Goal: Communication & Community: Answer question/provide support

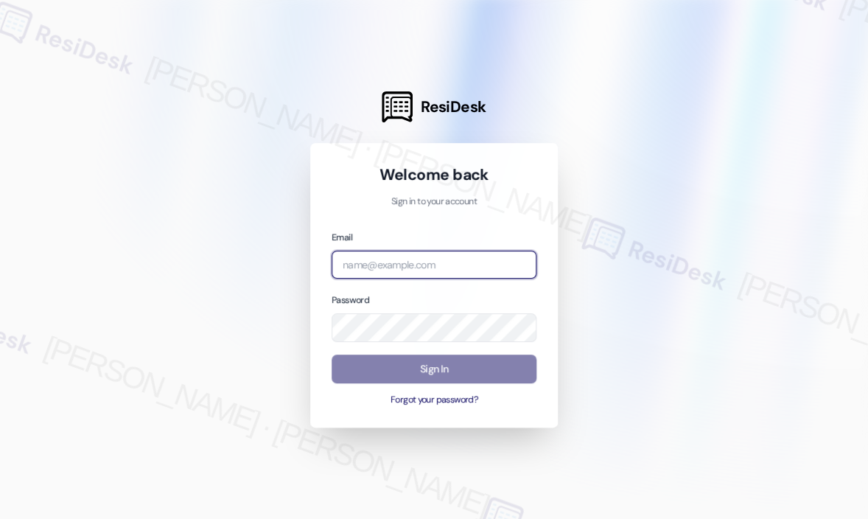
click at [441, 268] on input "email" at bounding box center [434, 265] width 205 height 29
type input "[EMAIL_ADDRESS][PERSON_NAME][DOMAIN_NAME]"
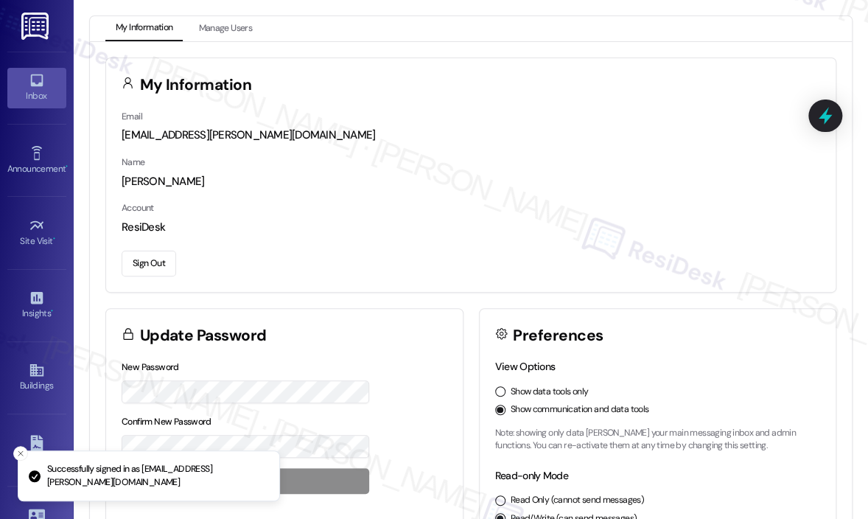
click at [35, 91] on div "Inbox" at bounding box center [37, 95] width 74 height 15
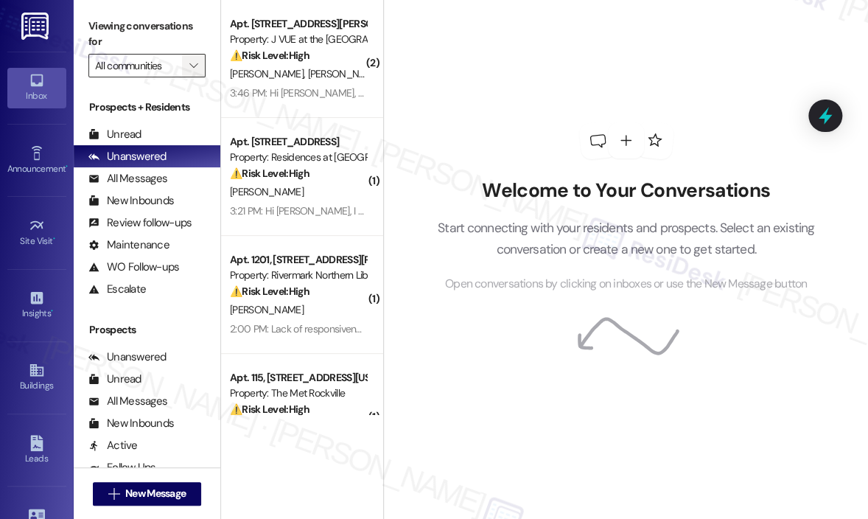
click at [192, 67] on icon "" at bounding box center [193, 66] width 8 height 12
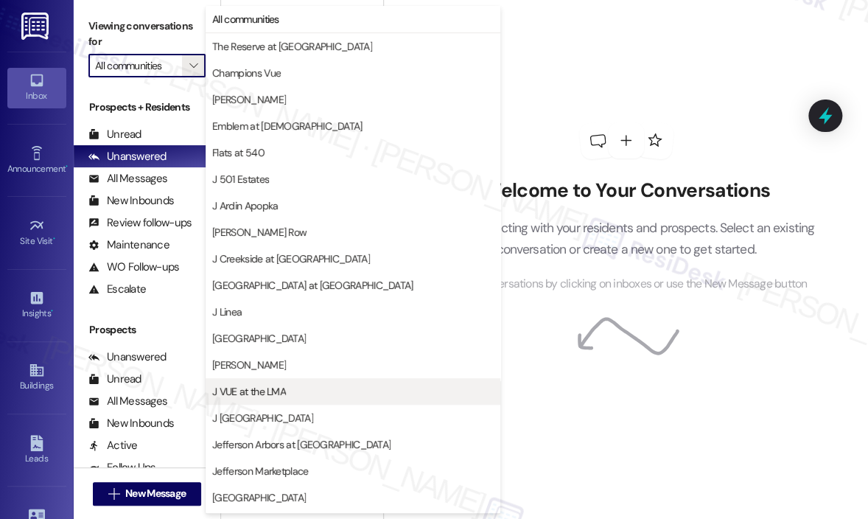
click at [265, 387] on span "J VUE at the LMA" at bounding box center [249, 391] width 74 height 15
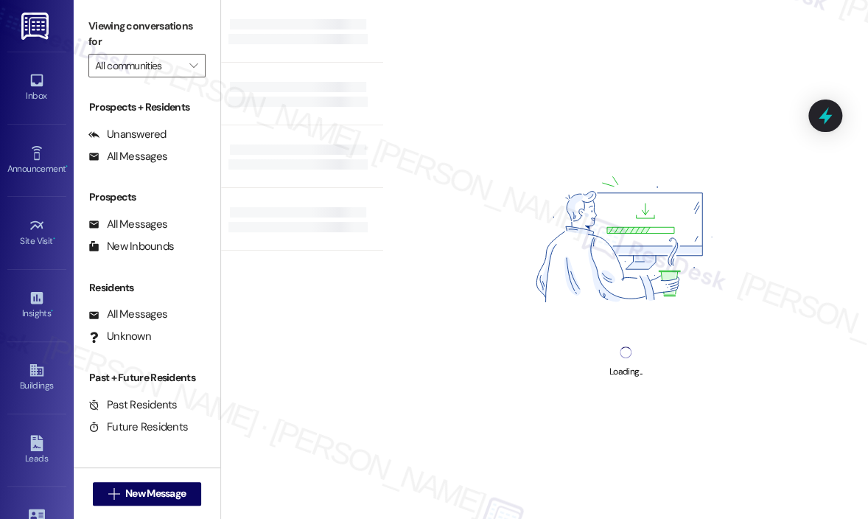
type input "J VUE at the LMA"
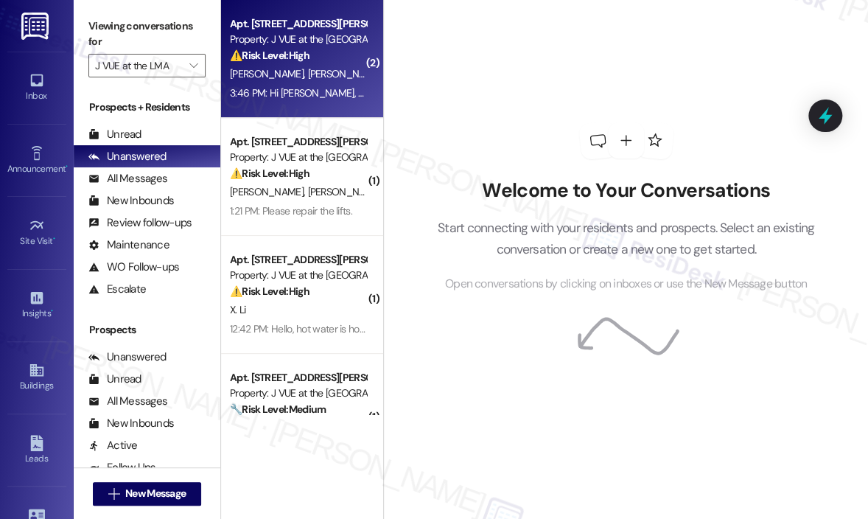
click at [333, 94] on div "3:46 PM: Hi [PERSON_NAME], any updates 3:46 PM: Hi [PERSON_NAME], any updates" at bounding box center [321, 92] width 183 height 13
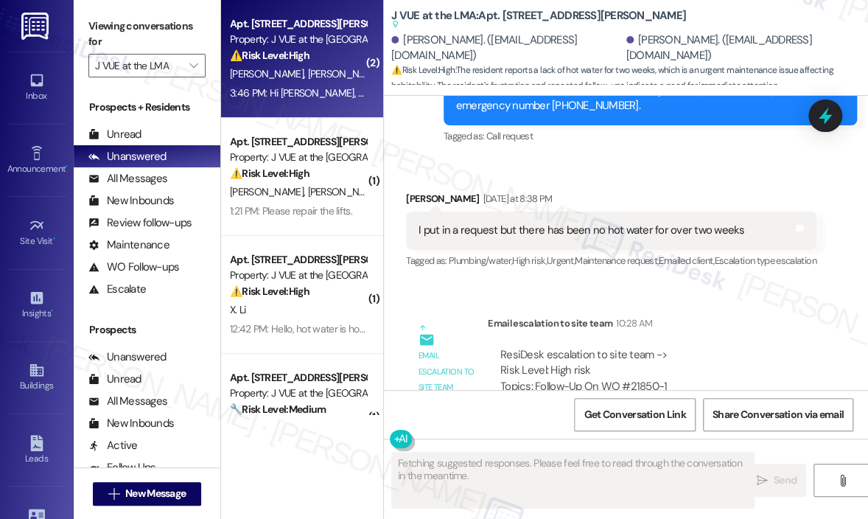
scroll to position [9042, 0]
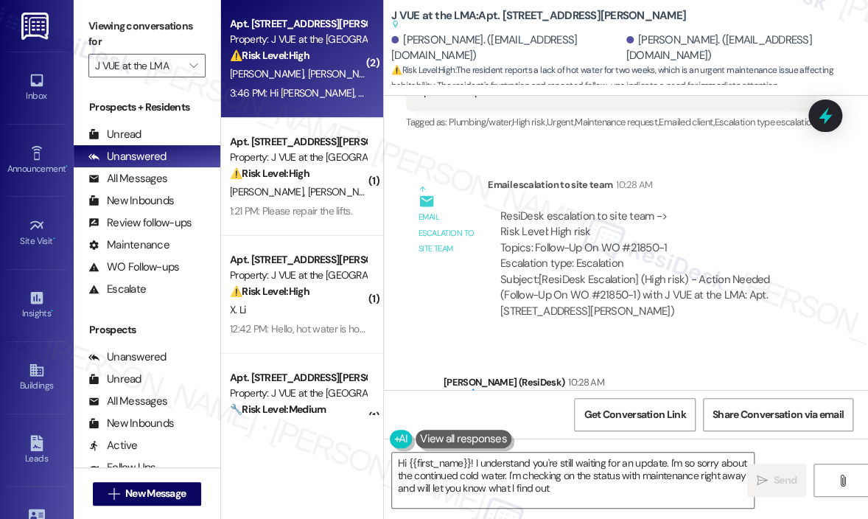
type textarea "Hi {{first_name}}! I understand you're still waiting for an update. I'm so sorr…"
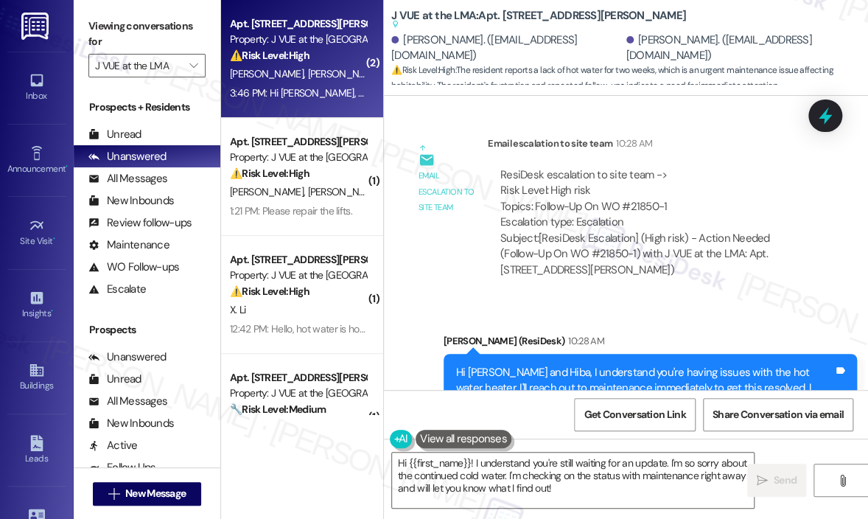
scroll to position [8748, 0]
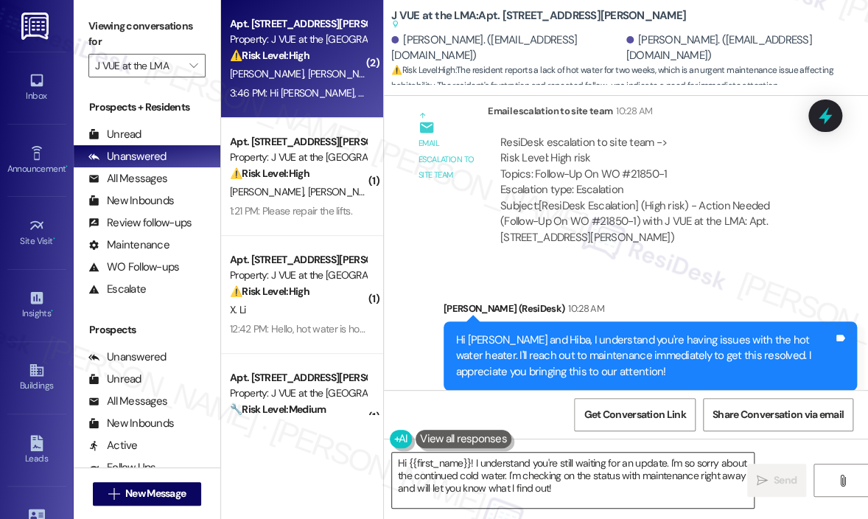
click at [626, 486] on textarea "Hi {{first_name}}! I understand you're still waiting for an update. I'm so sorr…" at bounding box center [573, 479] width 362 height 55
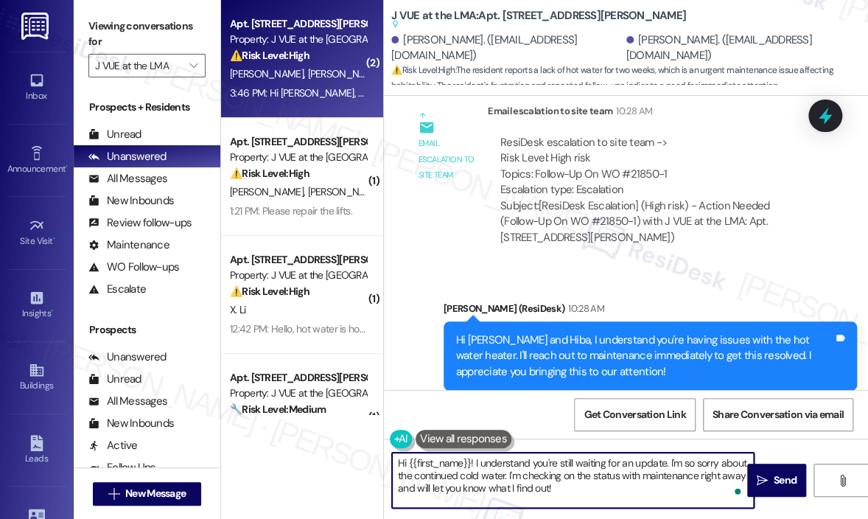
click at [626, 486] on textarea "Hi {{first_name}}! I understand you're still waiting for an update. I'm so sorr…" at bounding box center [573, 479] width 362 height 55
click at [775, 477] on span "Send" at bounding box center [785, 479] width 23 height 15
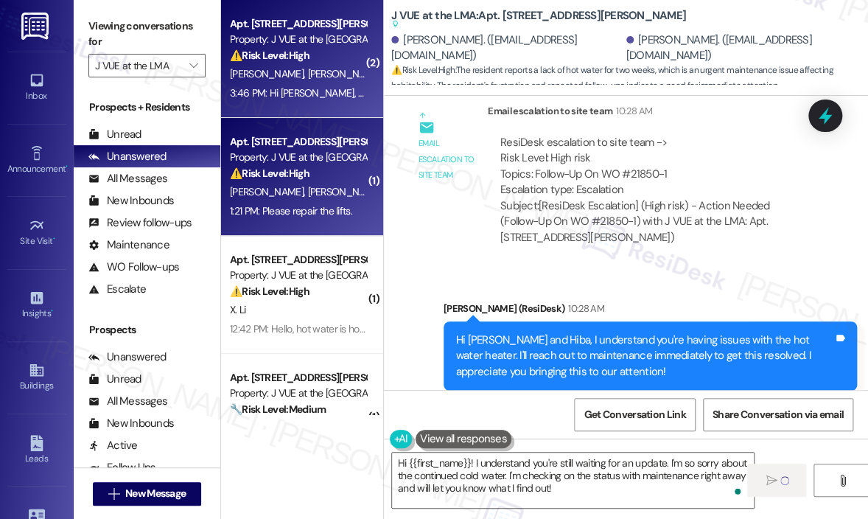
click at [305, 206] on div "1:21 PM: Please repair the lifts. 1:21 PM: Please repair the lifts." at bounding box center [291, 210] width 122 height 13
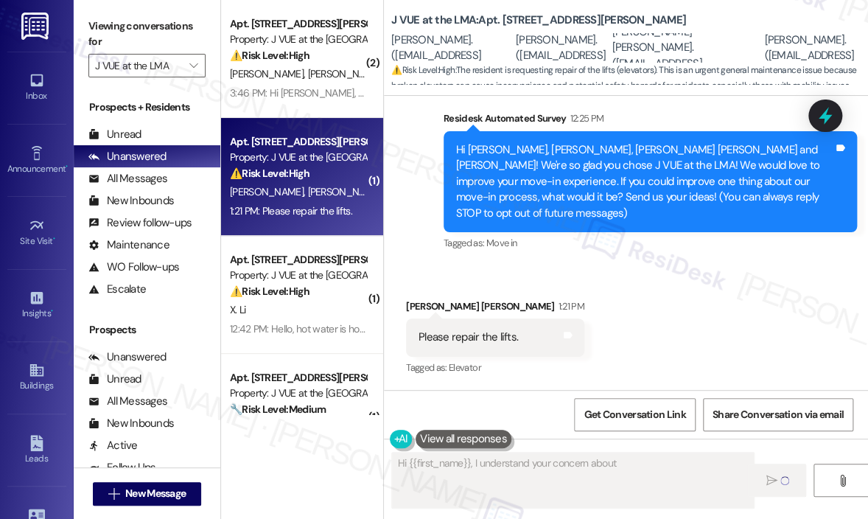
scroll to position [268, 0]
type textarea "Hi {{first_name}}, I understand your concern about the lifts. I'll immediately …"
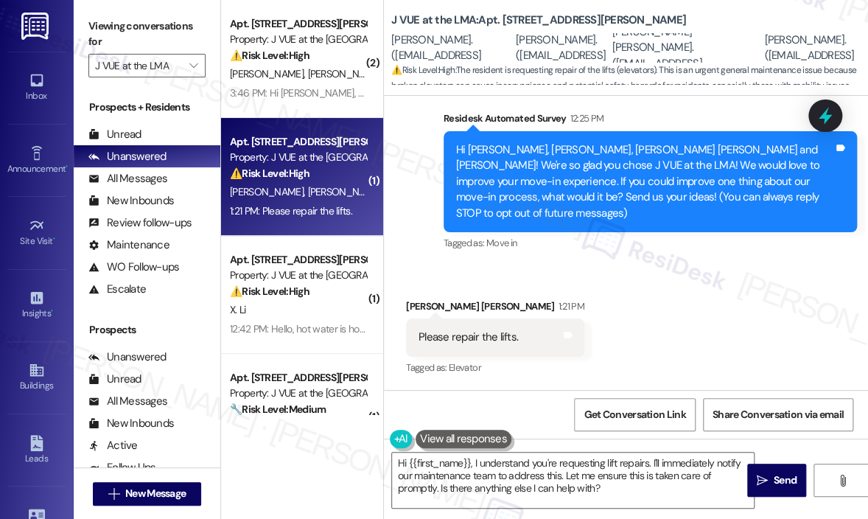
click at [657, 274] on div "Received via SMS [PERSON_NAME] [PERSON_NAME] 1:21 PM Please repair the lifts. T…" at bounding box center [626, 327] width 484 height 125
click at [476, 343] on div "Please repair the lifts." at bounding box center [468, 336] width 99 height 15
click at [475, 342] on div "Please repair the lifts." at bounding box center [468, 336] width 99 height 15
copy div "Please repair the lifts. Tags and notes"
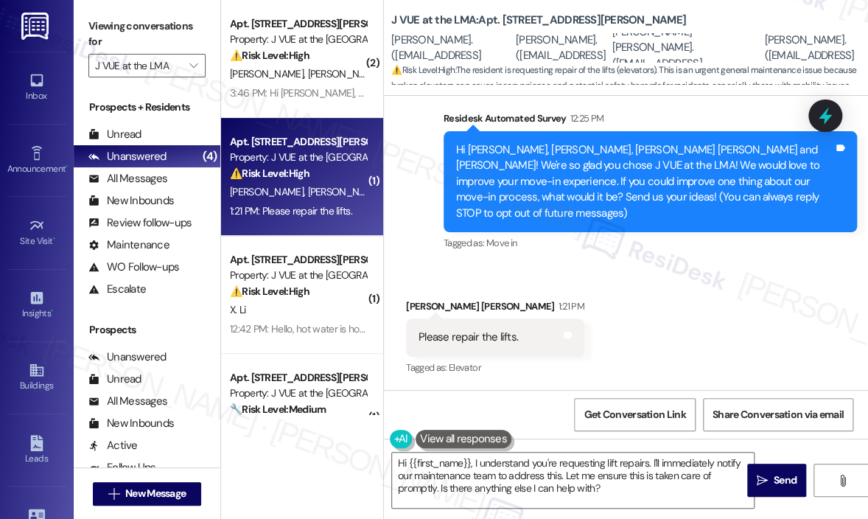
click at [660, 282] on div "Received via SMS [PERSON_NAME] [PERSON_NAME] 1:21 PM Please repair the lifts. T…" at bounding box center [626, 327] width 484 height 125
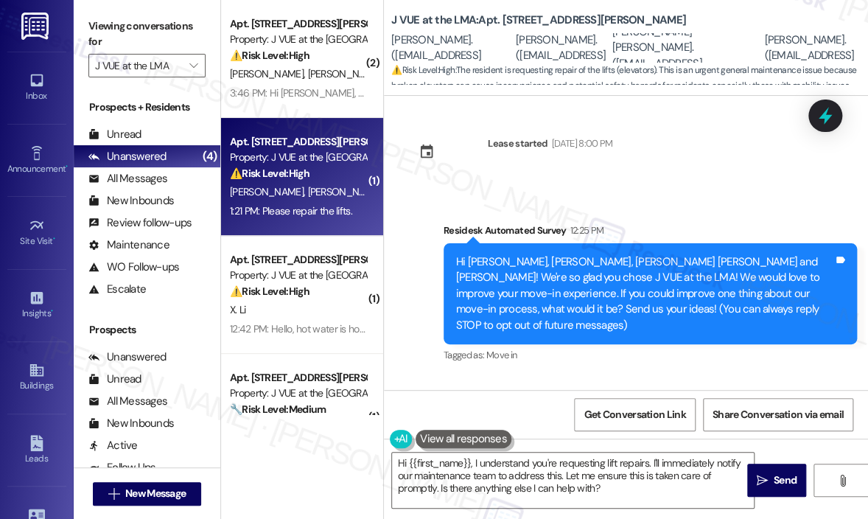
scroll to position [0, 0]
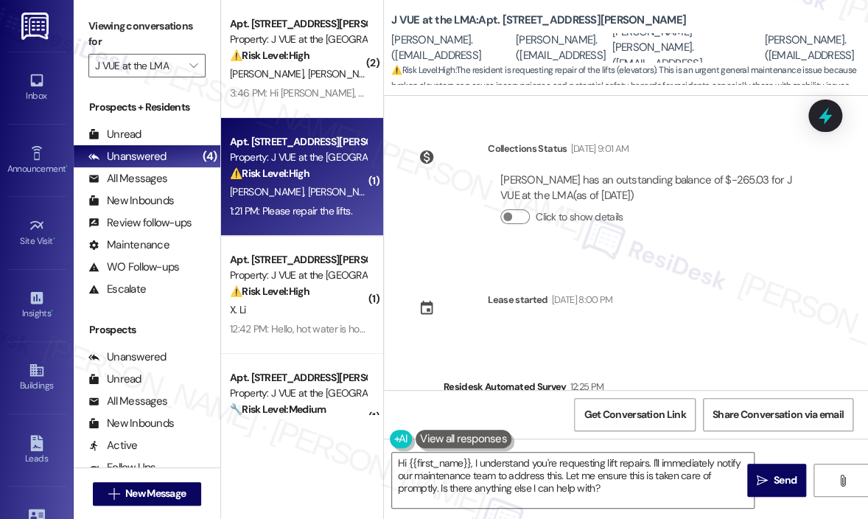
click at [727, 124] on div "Collections Status [DATE] 9:01 AM [PERSON_NAME] has an outstanding balance of $…" at bounding box center [626, 243] width 484 height 294
click at [757, 117] on div "Collections Status [DATE] 9:01 AM [PERSON_NAME] has an outstanding balance of $…" at bounding box center [626, 243] width 484 height 294
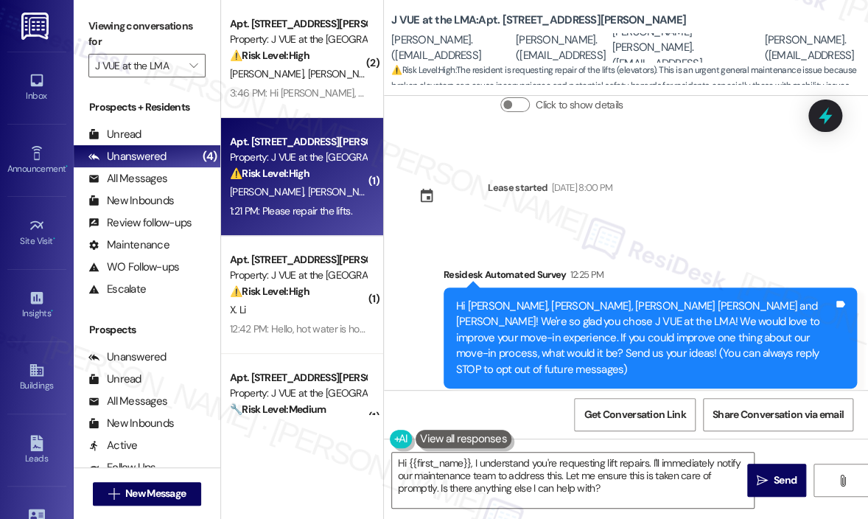
scroll to position [221, 0]
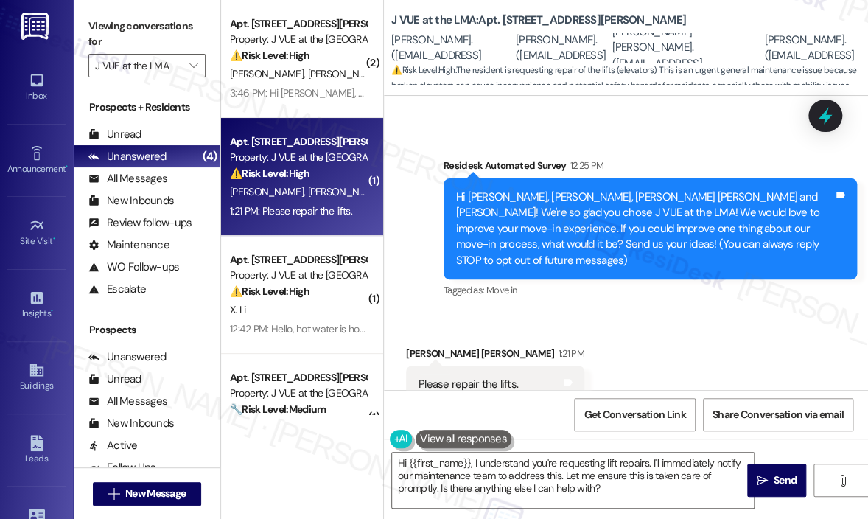
click at [685, 279] on div "Tagged as: Move in Click to highlight conversations about Move in" at bounding box center [650, 289] width 413 height 21
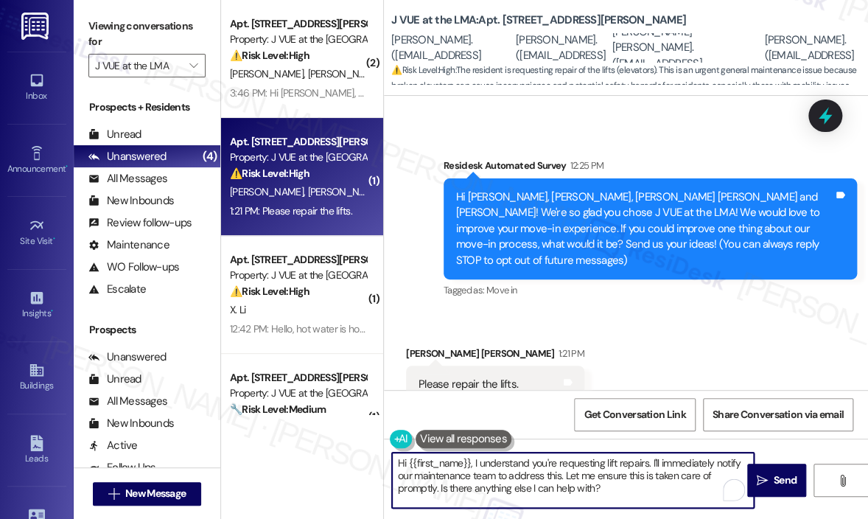
drag, startPoint x: 631, startPoint y: 501, endPoint x: 472, endPoint y: 461, distance: 164.1
click at [472, 461] on textarea "Hi {{first_name}}, I understand you're requesting lift repairs. I'll immediatel…" at bounding box center [573, 479] width 362 height 55
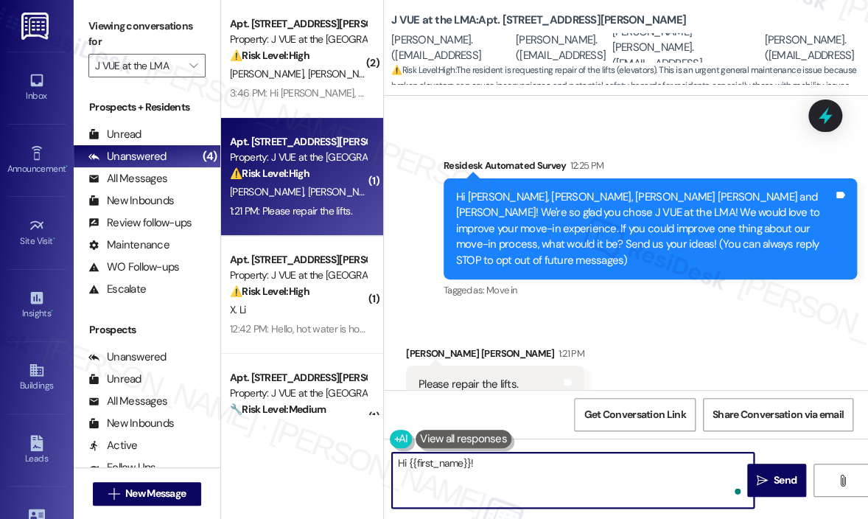
paste textarea "Thanks for letting us know — can you share how long the lifts have been out of …"
type textarea "Hi {{first_name}}! Thanks for letting us know — can you share how long the lift…"
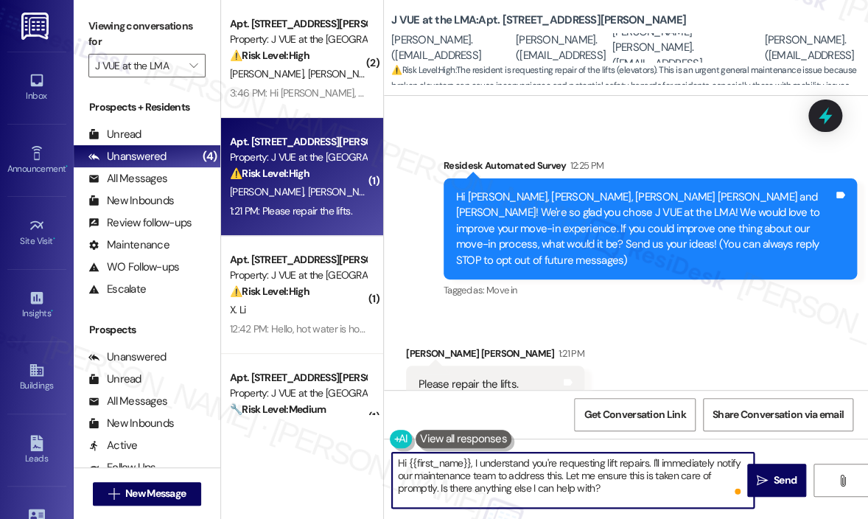
drag, startPoint x: 630, startPoint y: 494, endPoint x: 473, endPoint y: 462, distance: 160.3
click at [473, 462] on textarea "Hi {{first_name}}, I understand you're requesting lift repairs. I'll immediatel…" at bounding box center [573, 479] width 362 height 55
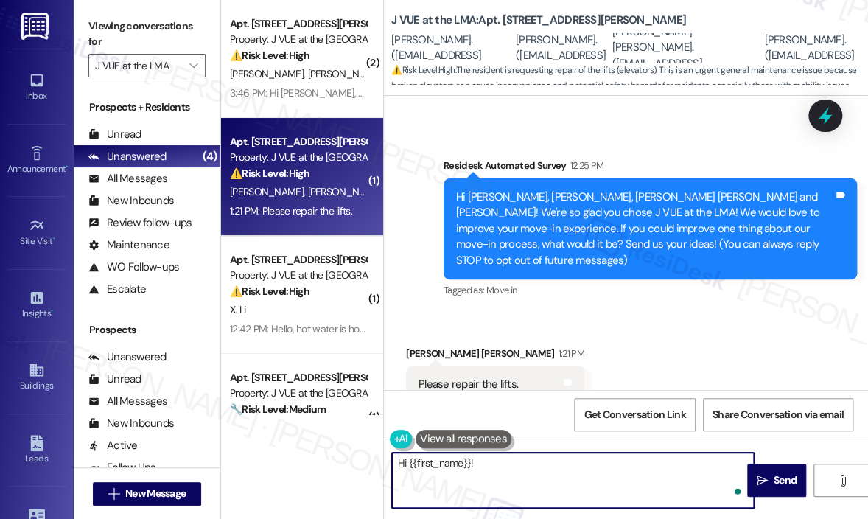
paste textarea "Thanks for letting us know — can you share how long the lifts have been out of …"
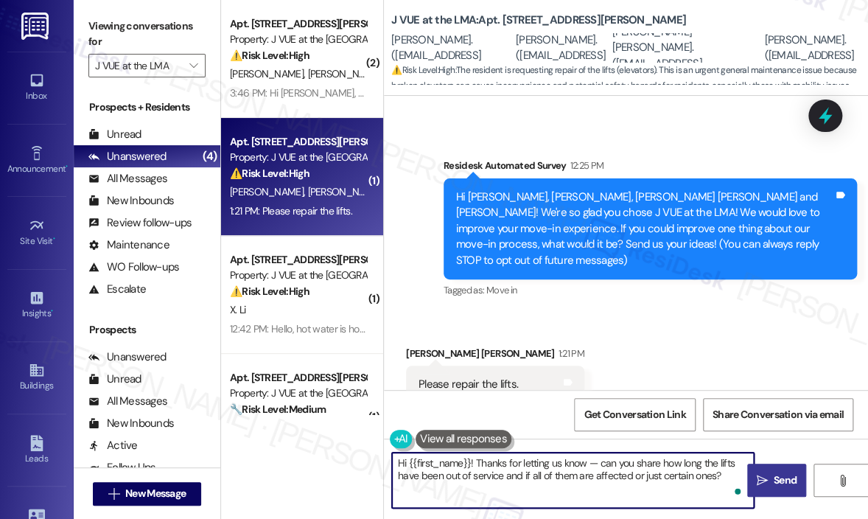
type textarea "Hi {{first_name}}! Thanks for letting us know — can you share how long the lift…"
click at [771, 475] on span "Send" at bounding box center [785, 479] width 29 height 15
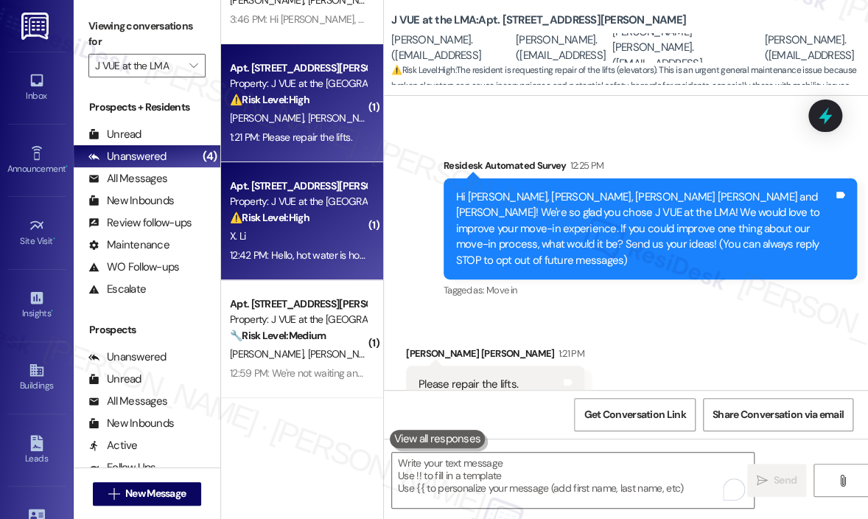
scroll to position [0, 0]
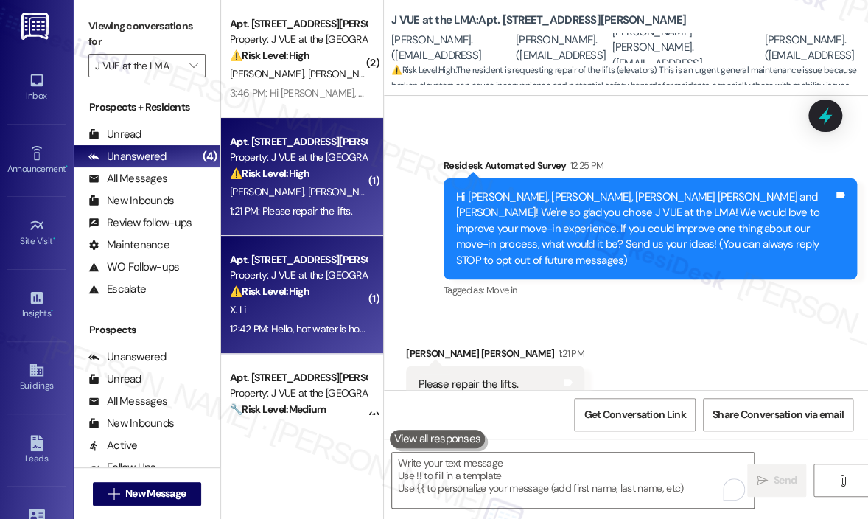
click at [324, 285] on div "⚠️ Risk Level: High The resident reports inconsistent hot water, which is an ur…" at bounding box center [298, 291] width 136 height 15
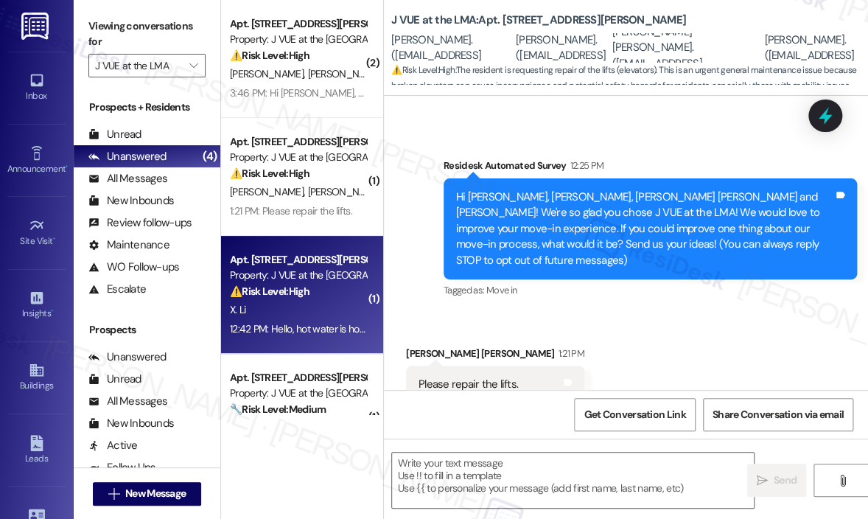
type textarea "Fetching suggested responses. Please feel free to read through the conversation…"
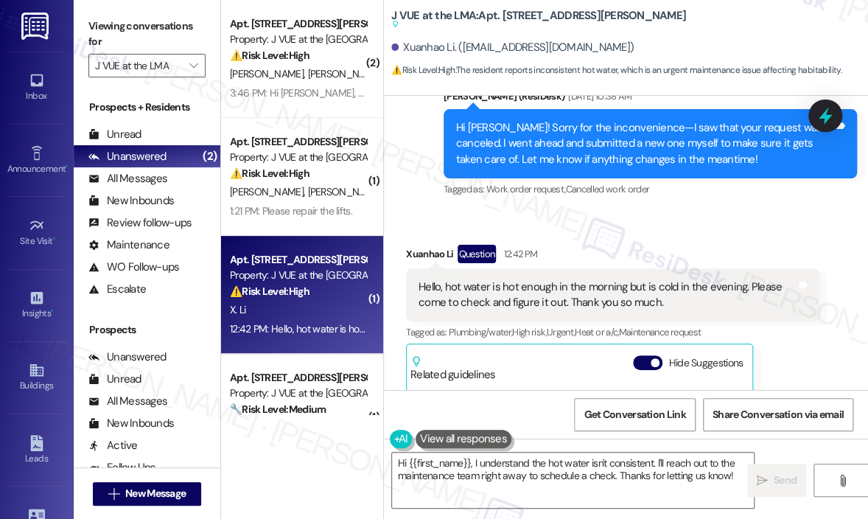
scroll to position [15331, 0]
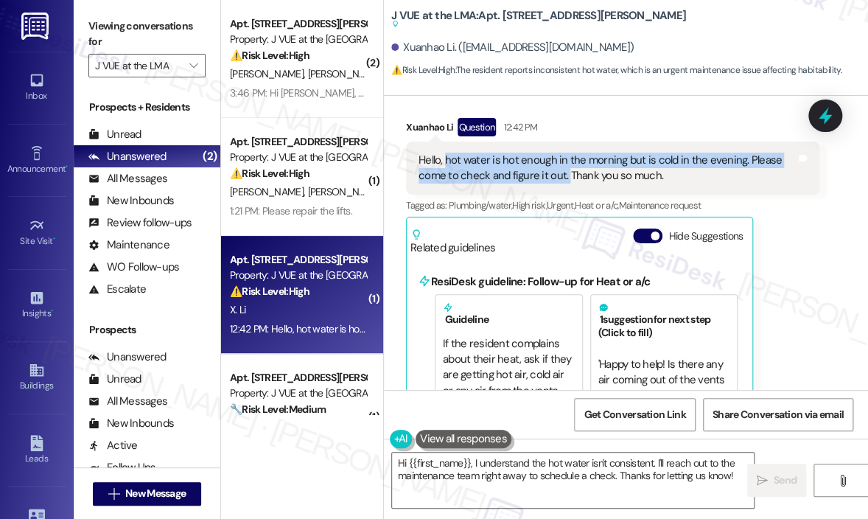
drag, startPoint x: 565, startPoint y: 159, endPoint x: 447, endPoint y: 143, distance: 119.0
click at [447, 153] on div "Hello, hot water is hot enough in the morning but is cold in the evening. Pleas…" at bounding box center [607, 169] width 377 height 32
copy div "hot water is hot enough in the morning but is cold in the evening. Please come …"
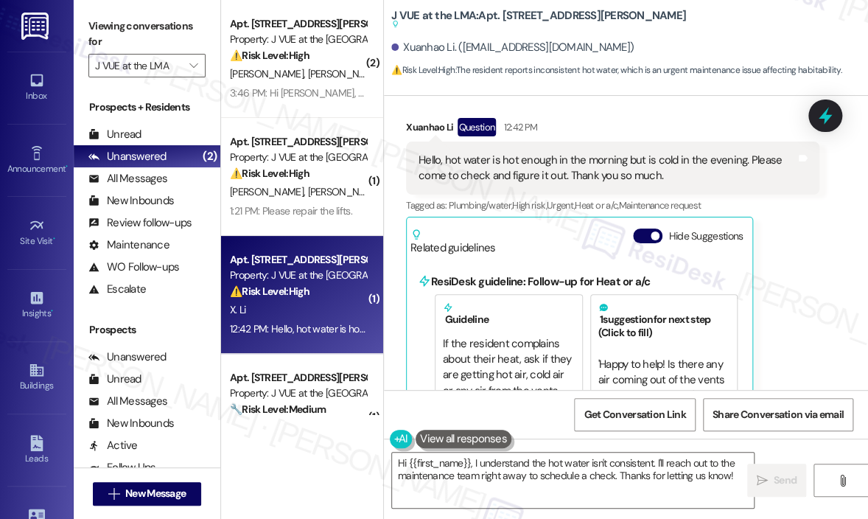
click at [790, 248] on div "Xuanhao Li Question 12:42 PM Hello, hot water is hot enough in the morning but …" at bounding box center [612, 293] width 413 height 350
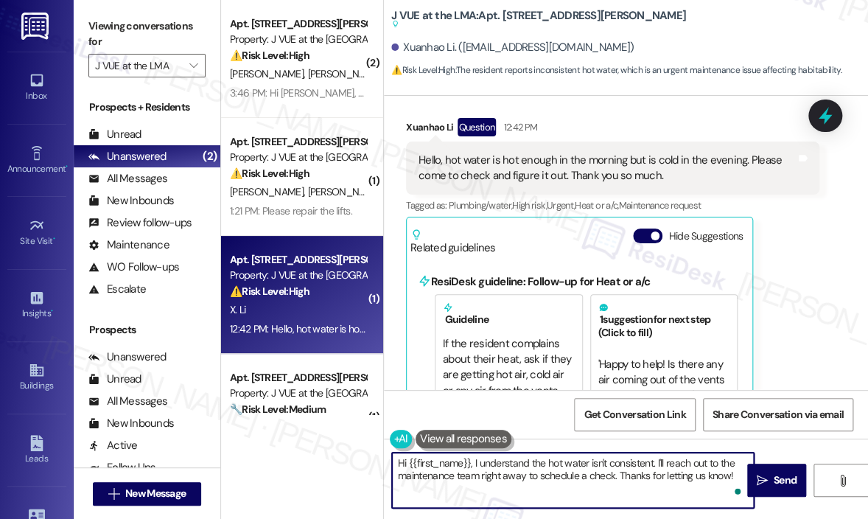
drag, startPoint x: 471, startPoint y: 461, endPoint x: 733, endPoint y: 472, distance: 262.6
click at [733, 472] on textarea "Hi {{first_name}}, I understand the hot water isn't consistent. I'll reach out …" at bounding box center [573, 479] width 362 height 55
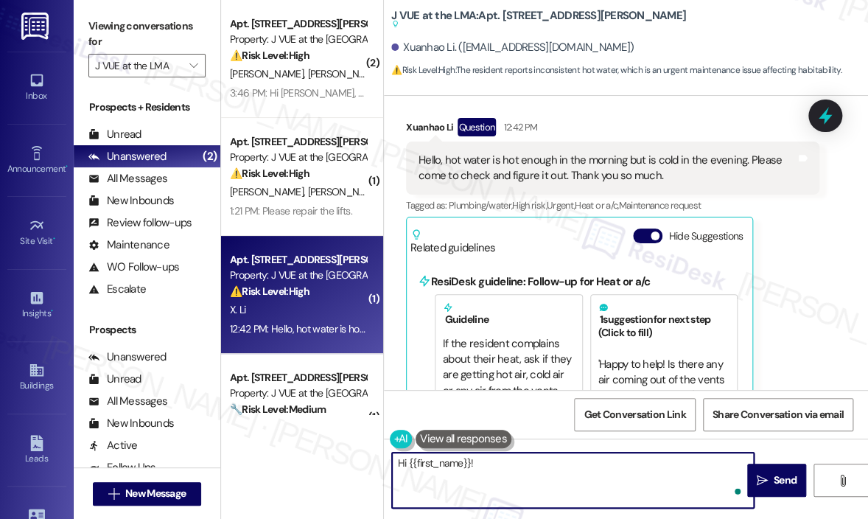
paste textarea "Thanks for letting us know — can you tell me how long this hot water issue has …"
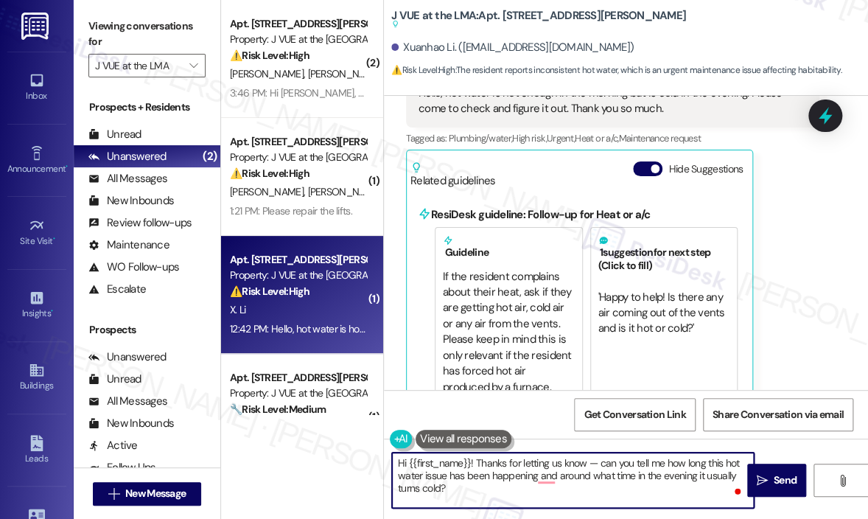
scroll to position [15406, 0]
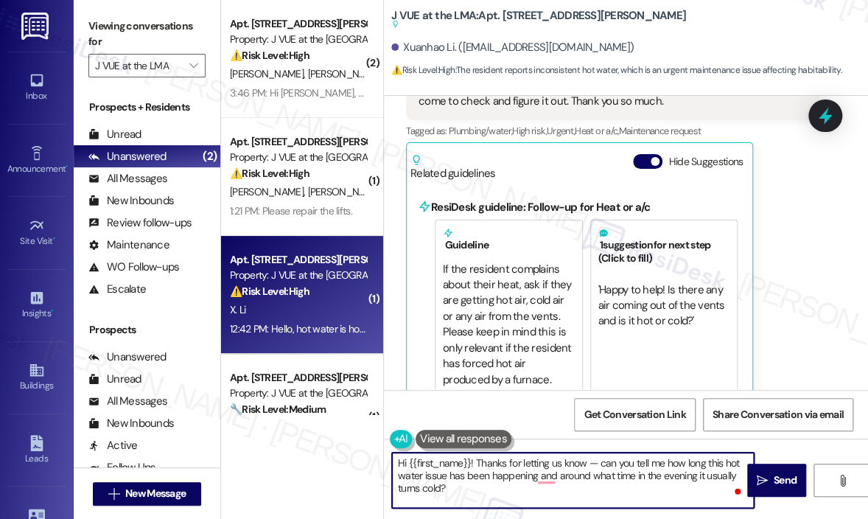
click at [638, 483] on textarea "Hi {{first_name}}! Thanks for letting us know — can you tell me how long this h…" at bounding box center [573, 479] width 362 height 55
type textarea "Hi {{first_name}}! Thanks for letting us know — can you tell me how long this h…"
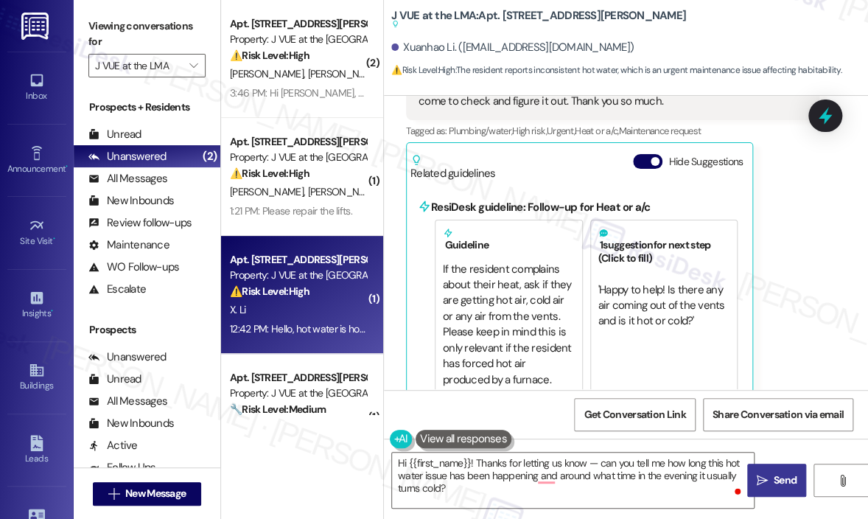
click at [783, 480] on span "Send" at bounding box center [785, 479] width 23 height 15
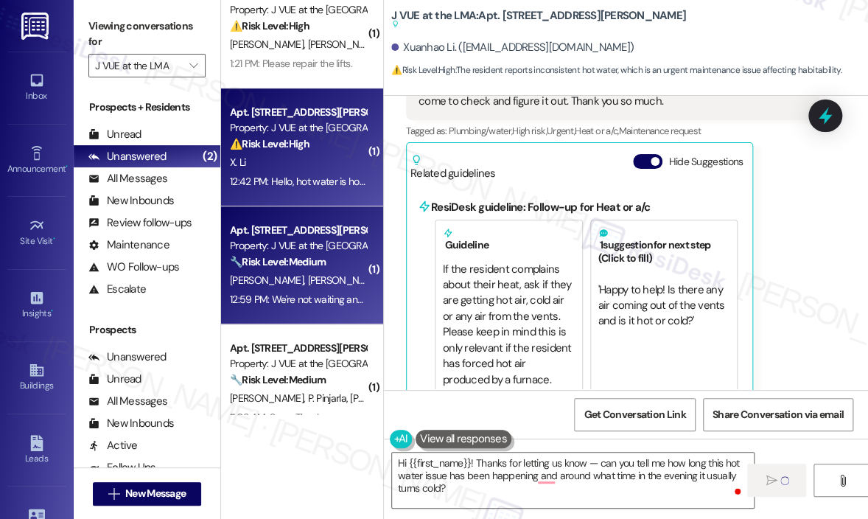
click at [312, 279] on span "[PERSON_NAME]" at bounding box center [347, 279] width 78 height 13
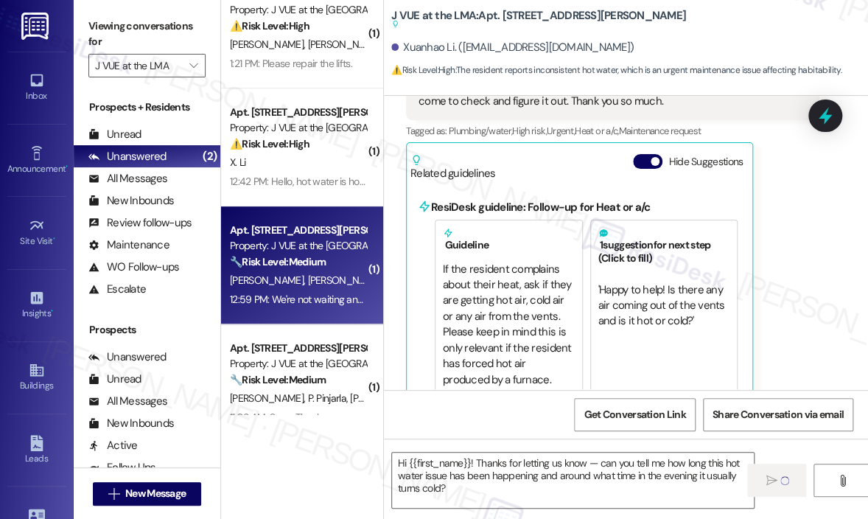
type textarea "Fetching suggested responses. Please feel free to read through the conversation…"
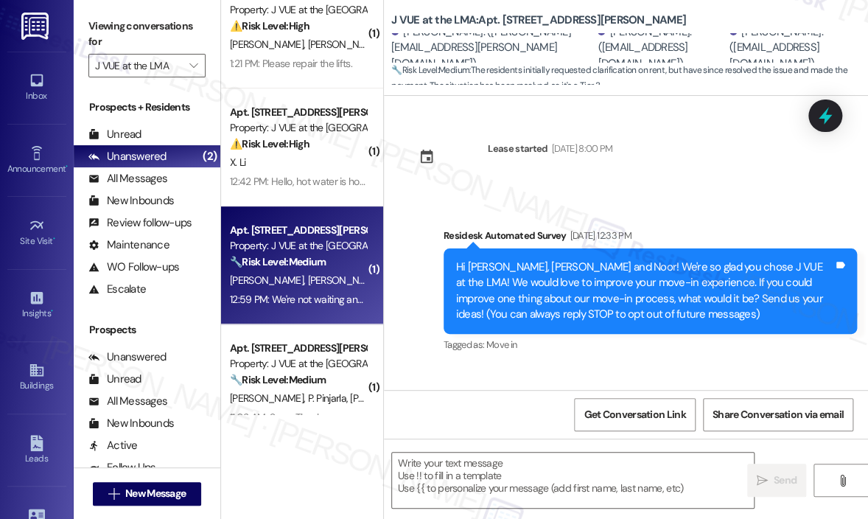
scroll to position [3211, 0]
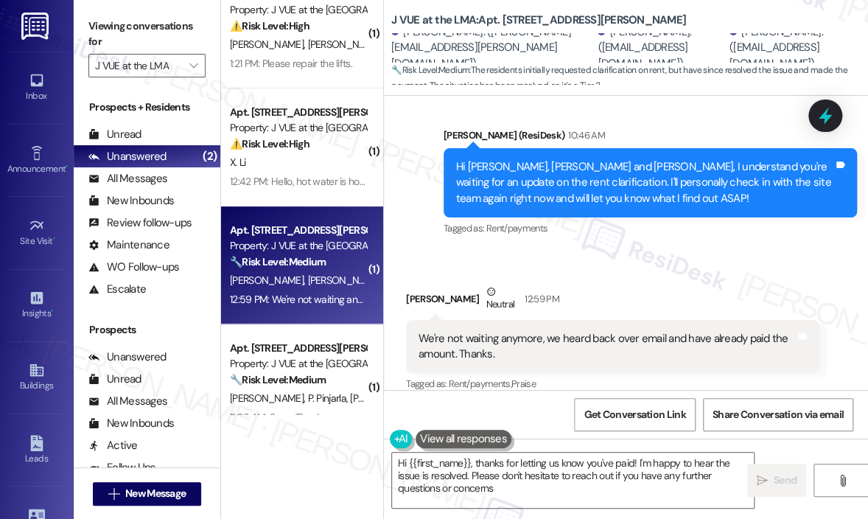
type textarea "Hi {{first_name}}, thanks for letting us know you've paid! I'm happy to hear th…"
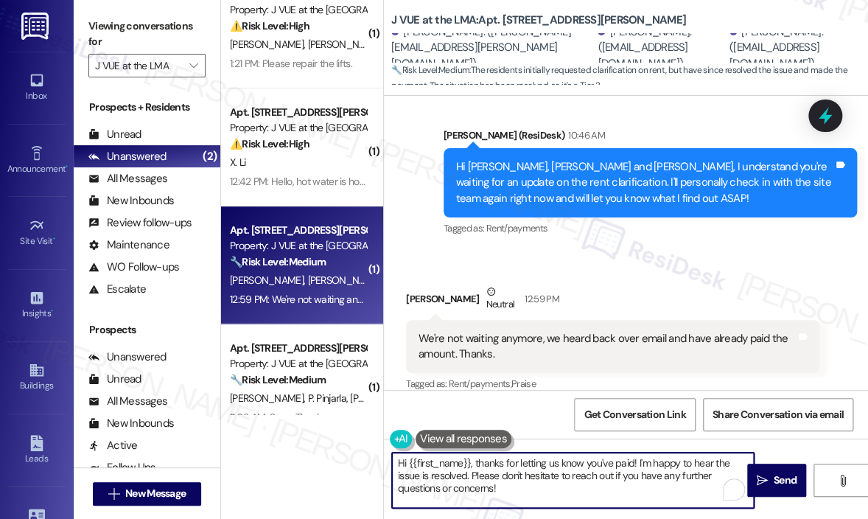
click at [534, 489] on textarea "Hi {{first_name}}, thanks for letting us know you've paid! I'm happy to hear th…" at bounding box center [573, 479] width 362 height 55
click at [536, 489] on textarea "Hi {{first_name}}, thanks for letting us know you've paid! I'm happy to hear th…" at bounding box center [573, 479] width 362 height 55
click at [544, 483] on textarea "Hi {{first_name}}, thanks for letting us know you've paid! I'm happy to hear th…" at bounding box center [573, 479] width 362 height 55
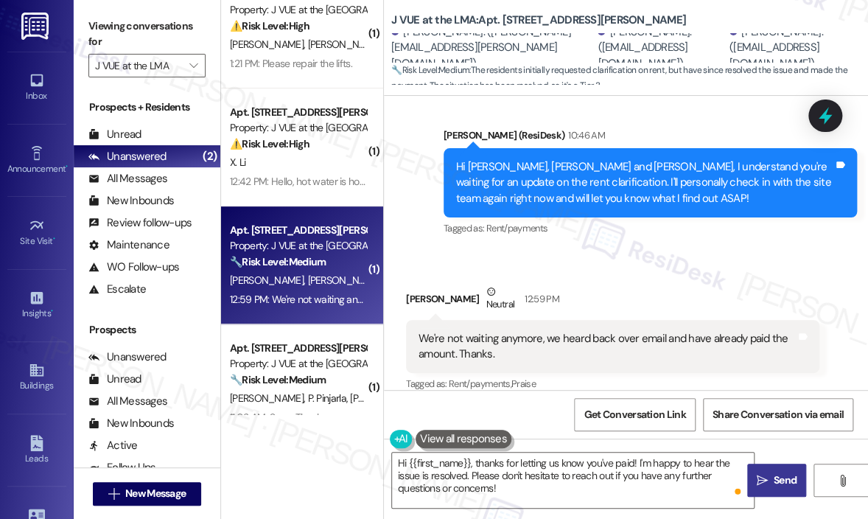
click at [783, 479] on span "Send" at bounding box center [785, 479] width 23 height 15
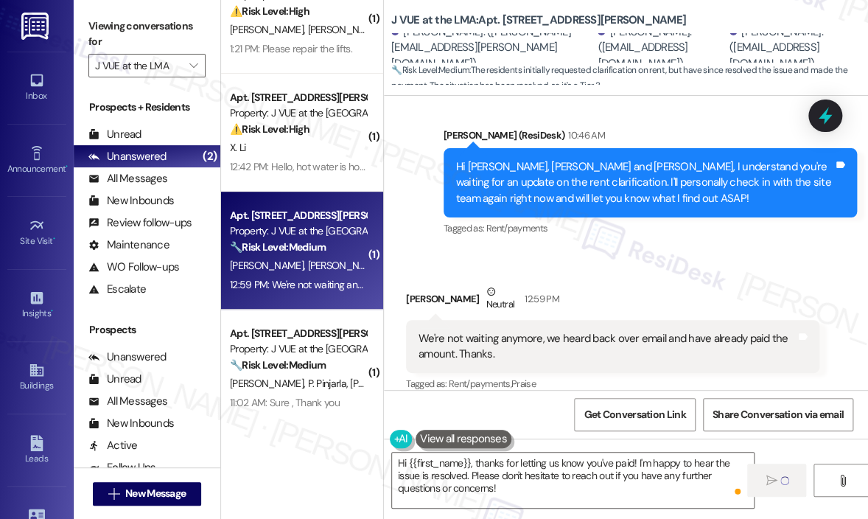
scroll to position [175, 0]
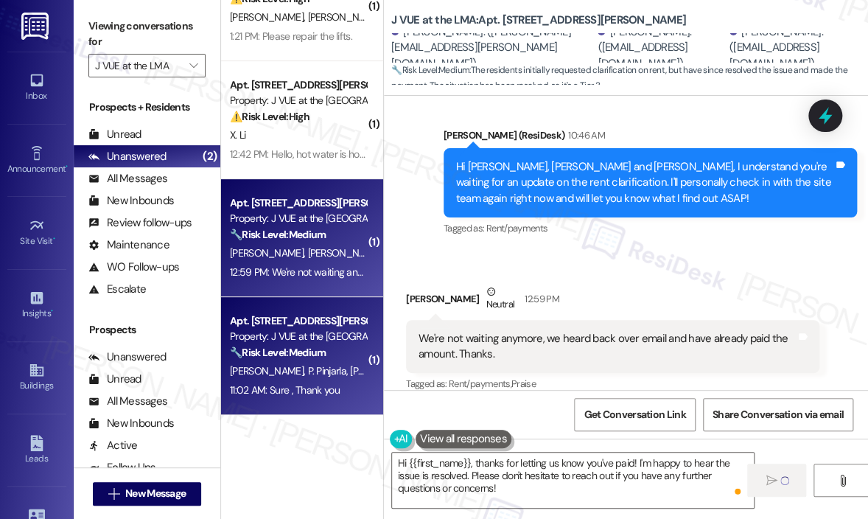
click at [293, 300] on div "Apt. [STREET_ADDRESS][PERSON_NAME] Property: J VUE at the LMA 🔧 Risk Level: Med…" at bounding box center [302, 356] width 162 height 118
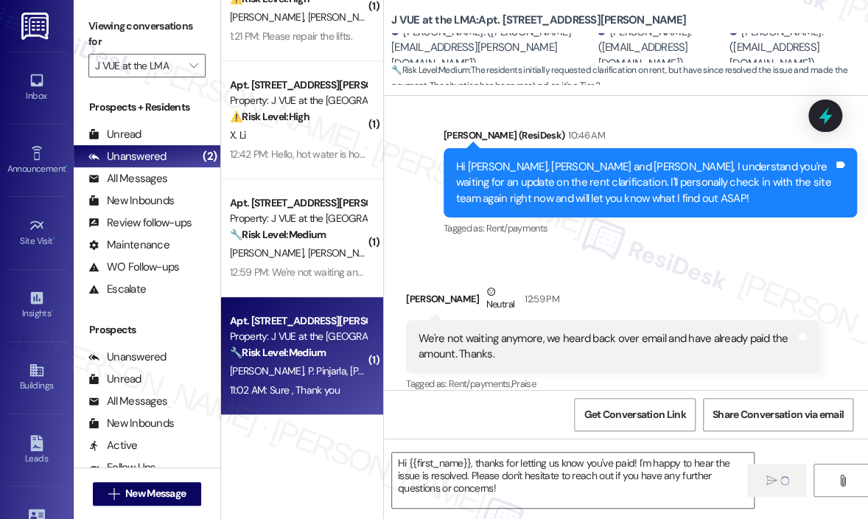
type textarea "Fetching suggested responses. Please feel free to read through the conversation…"
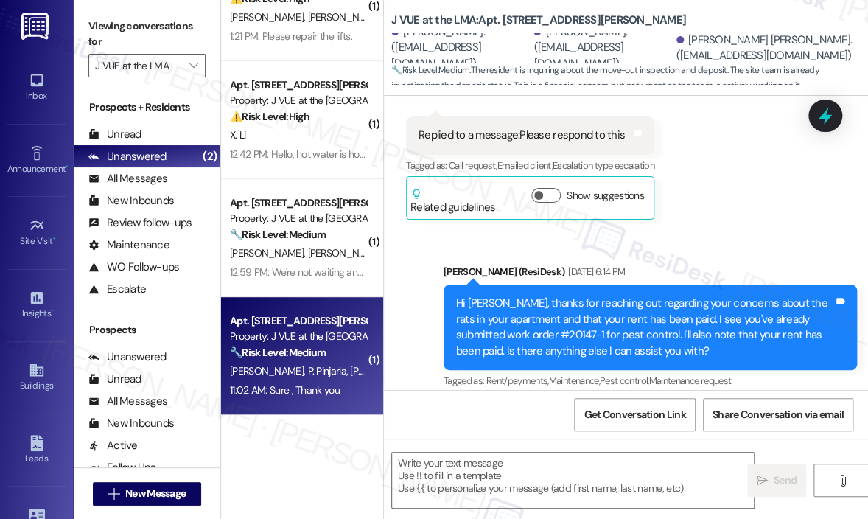
type textarea "Fetching suggested responses. Please feel free to read through the conversation…"
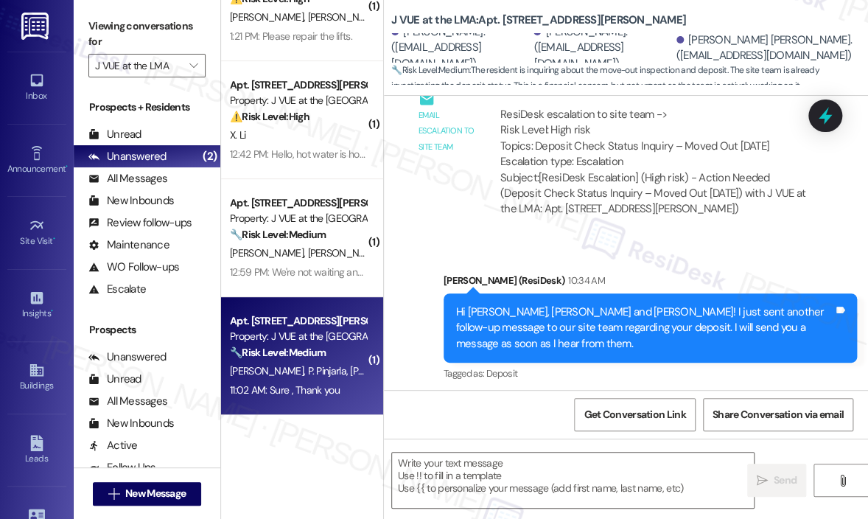
scroll to position [7881, 0]
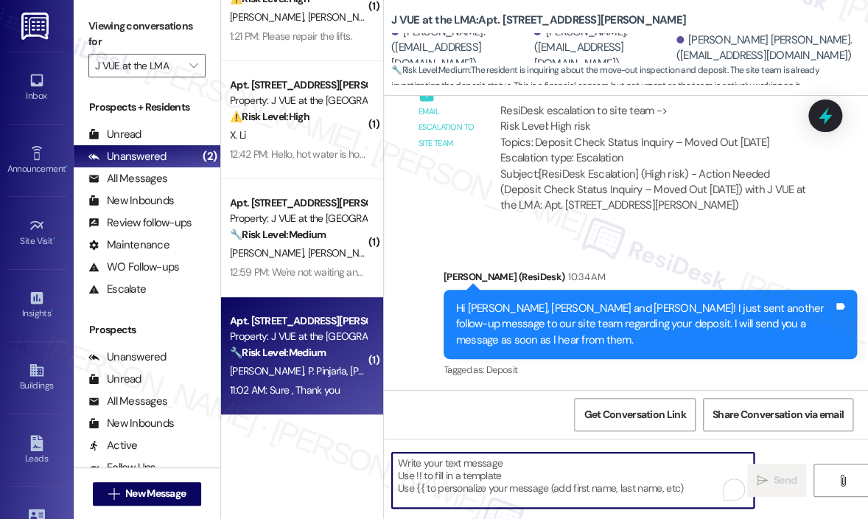
click at [500, 472] on textarea "To enrich screen reader interactions, please activate Accessibility in Grammarl…" at bounding box center [573, 479] width 362 height 55
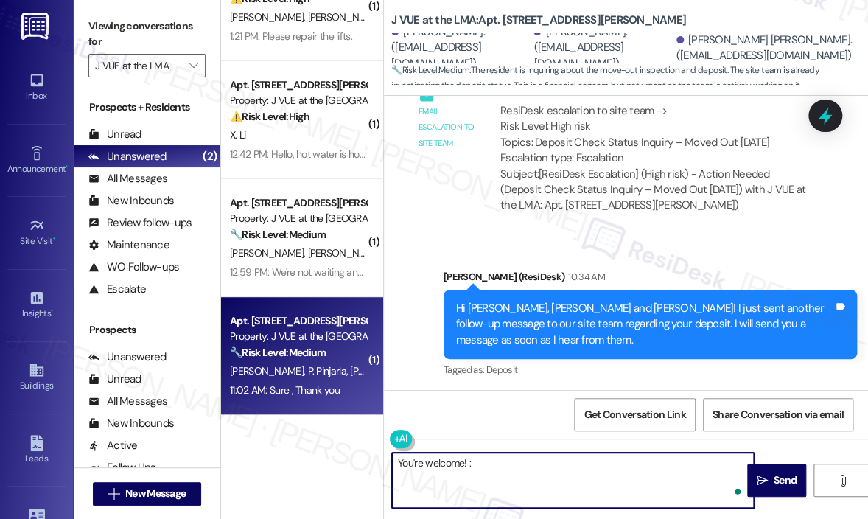
type textarea "You're welcome! :)"
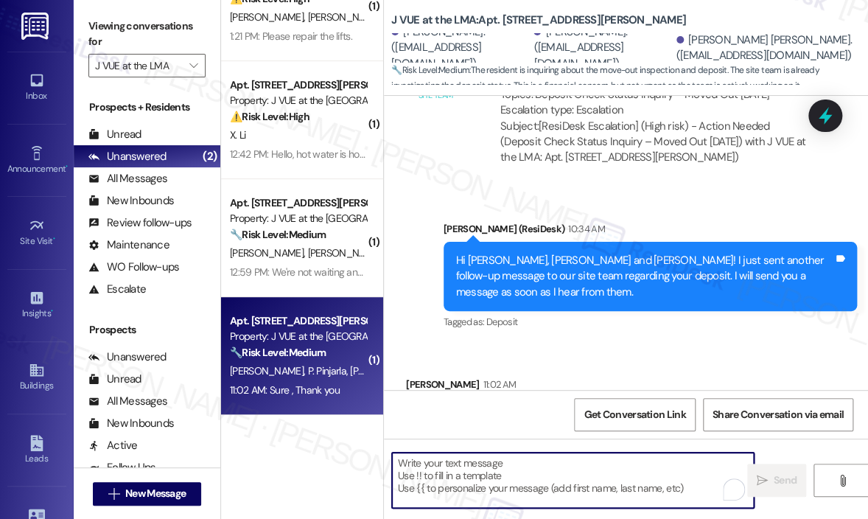
scroll to position [7984, 0]
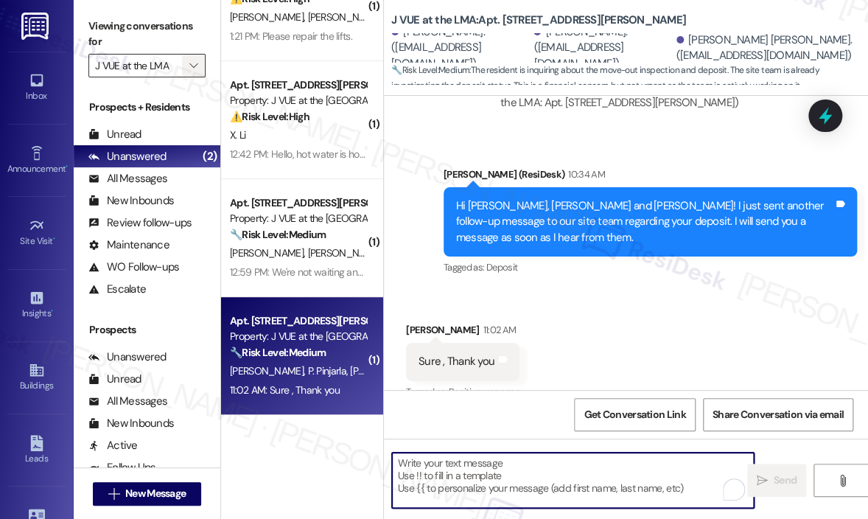
click at [197, 63] on icon "" at bounding box center [193, 66] width 8 height 12
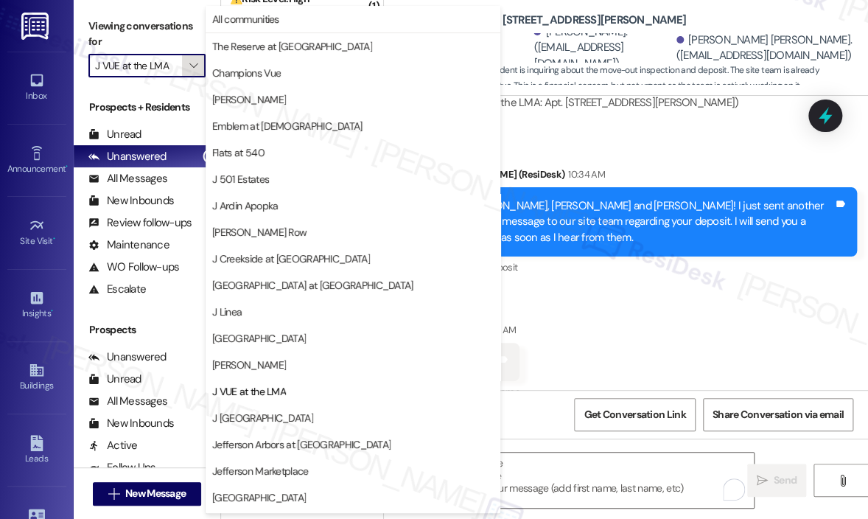
scroll to position [236, 0]
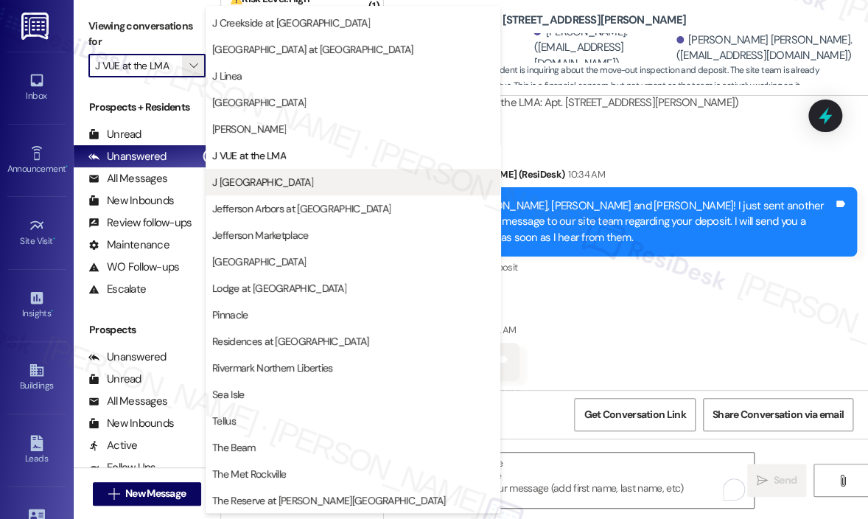
click at [278, 181] on span "J [GEOGRAPHIC_DATA]" at bounding box center [262, 182] width 101 height 15
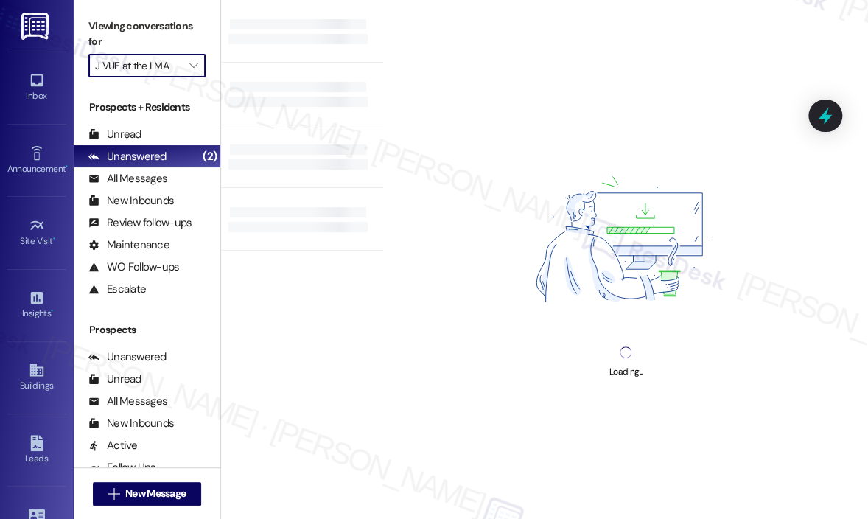
type input "J [GEOGRAPHIC_DATA]"
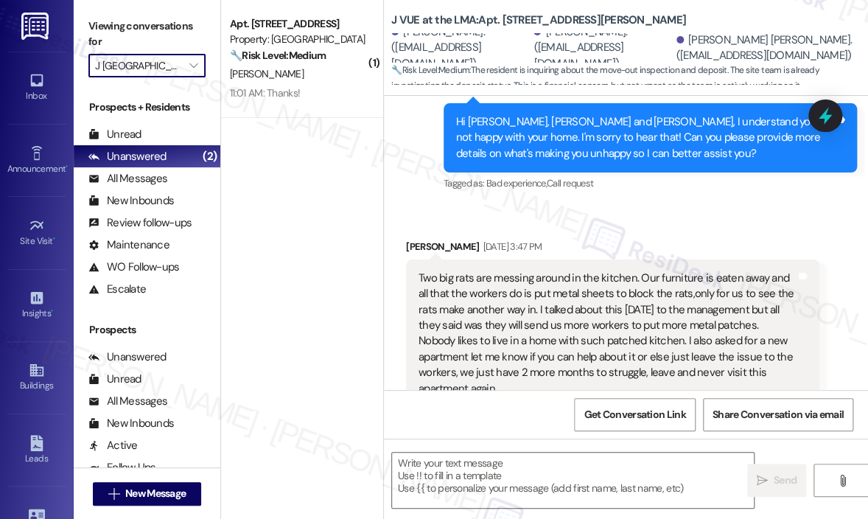
type textarea "Fetching suggested responses. Please feel free to read through the conversation…"
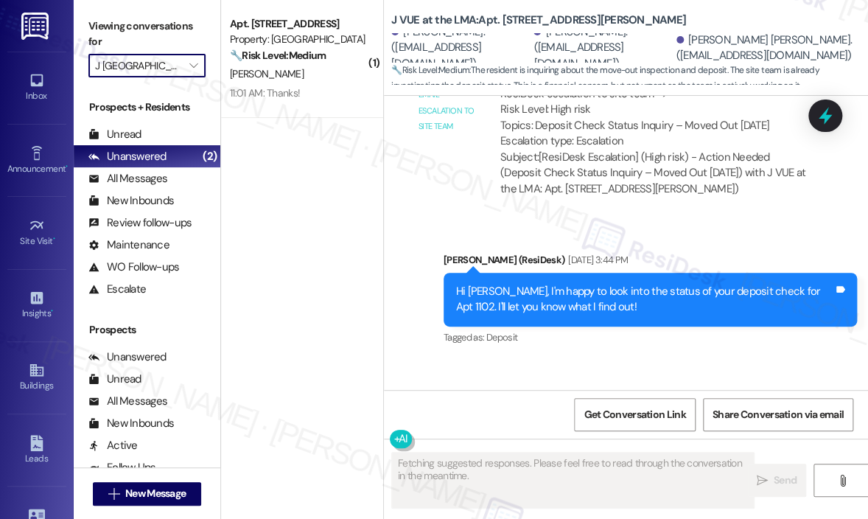
scroll to position [7880, 0]
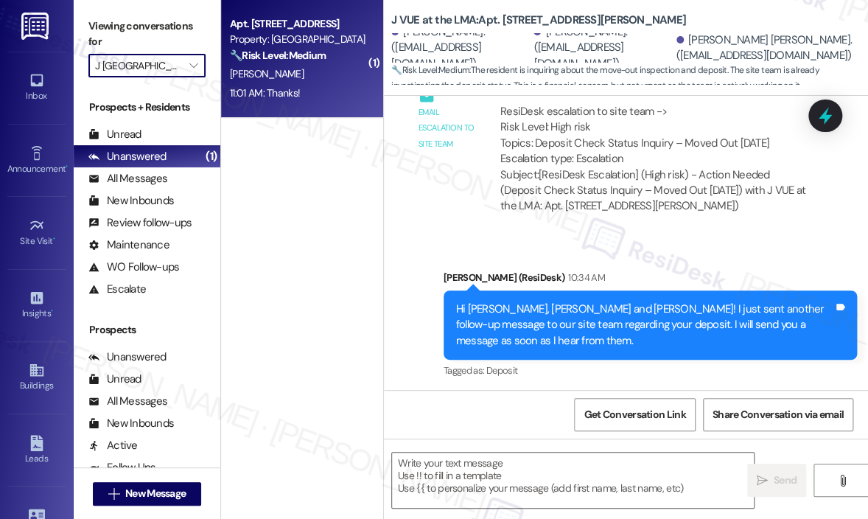
click at [315, 71] on div "[PERSON_NAME]" at bounding box center [297, 74] width 139 height 18
type textarea "Fetching suggested responses. Please feel free to read through the conversation…"
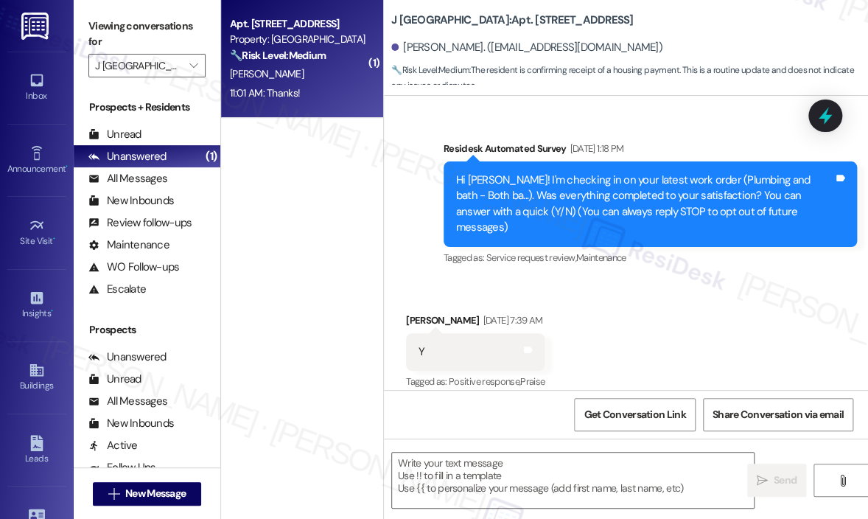
scroll to position [11665, 0]
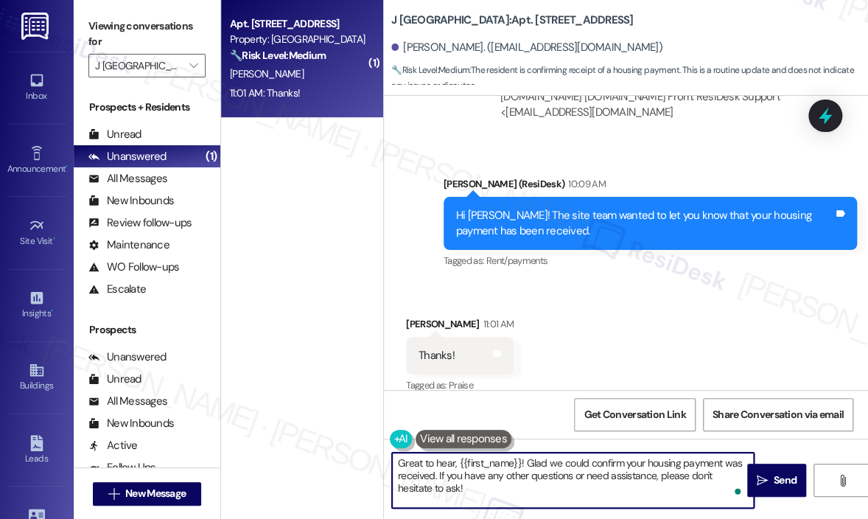
drag, startPoint x: 528, startPoint y: 489, endPoint x: 391, endPoint y: 456, distance: 140.8
click at [391, 456] on div "Great to hear, {{first_name}}! Glad we could confirm your housing payment was r…" at bounding box center [572, 480] width 363 height 57
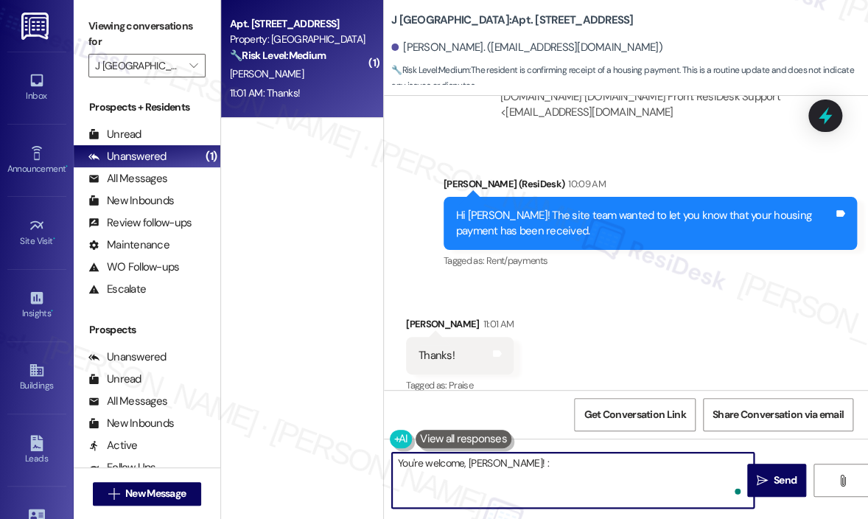
type textarea "You're welcome, [PERSON_NAME]! :)"
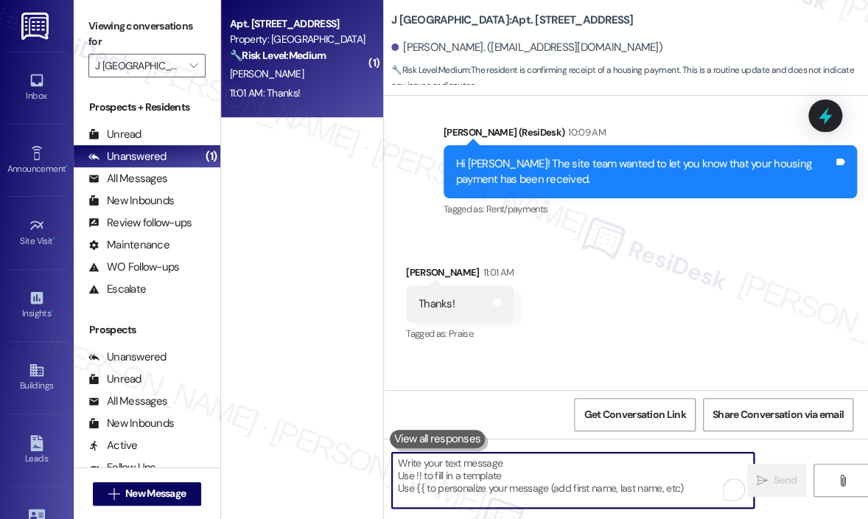
scroll to position [11767, 0]
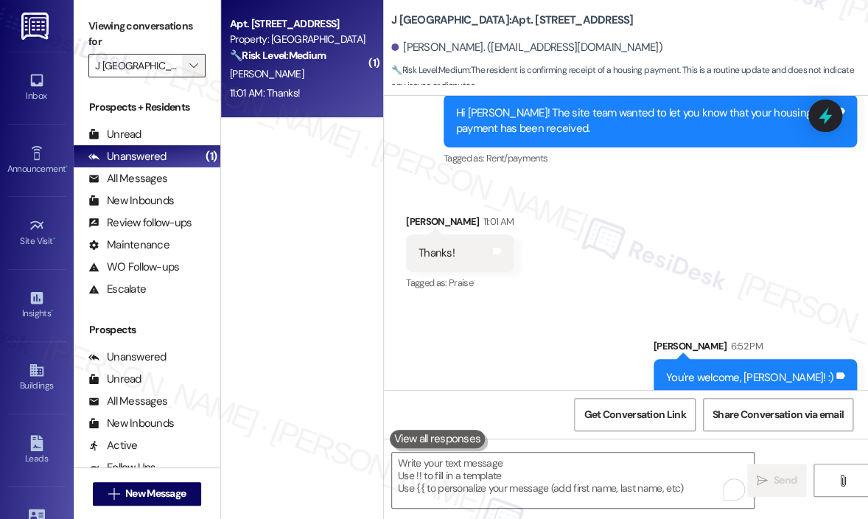
click at [186, 68] on span "" at bounding box center [193, 66] width 14 height 24
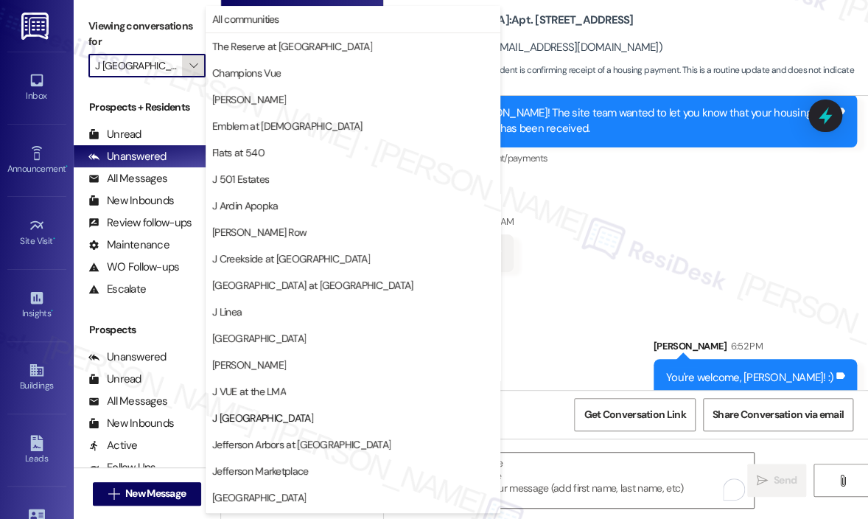
scroll to position [236, 0]
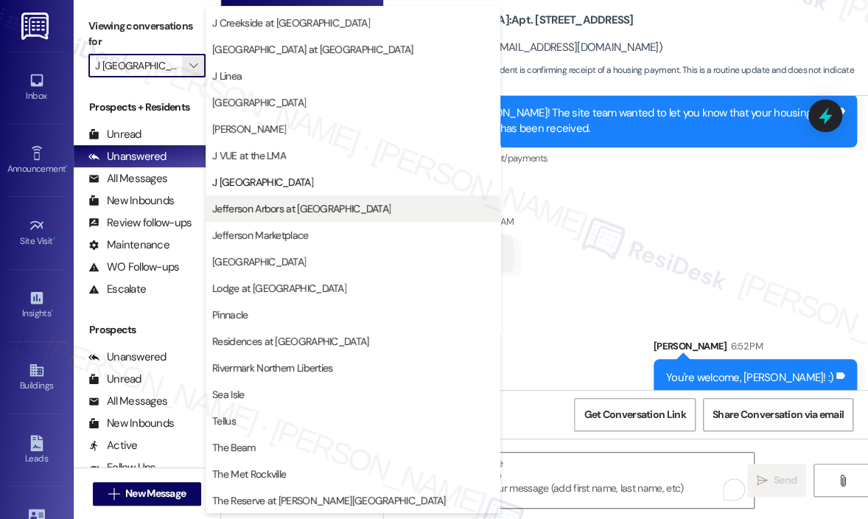
click at [265, 206] on span "Jefferson Arbors at [GEOGRAPHIC_DATA]" at bounding box center [301, 208] width 178 height 15
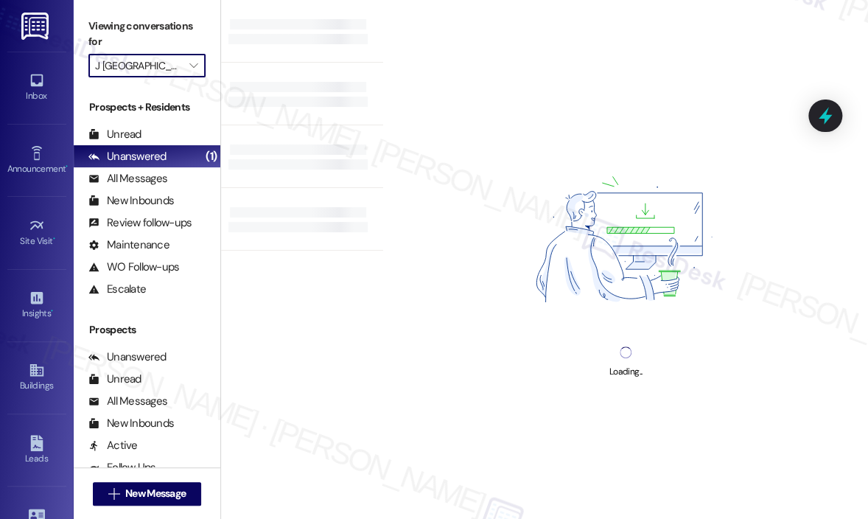
type input "Jefferson Arbors at [GEOGRAPHIC_DATA]"
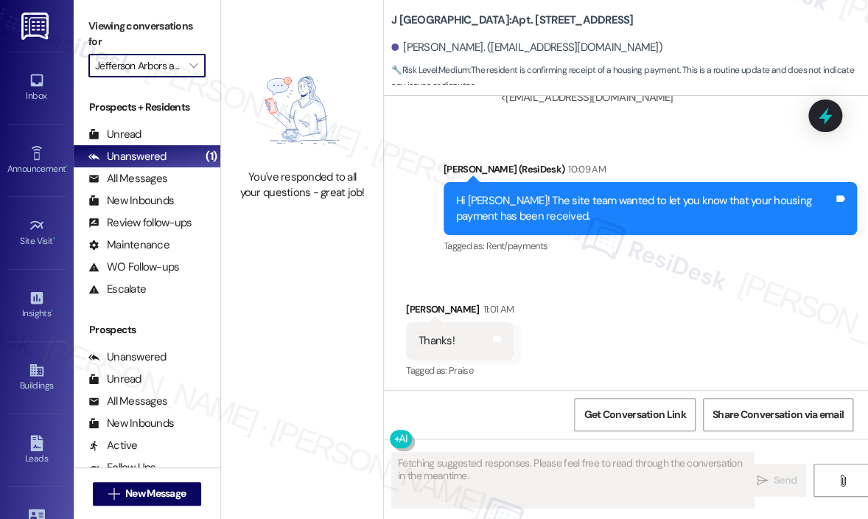
scroll to position [11664, 0]
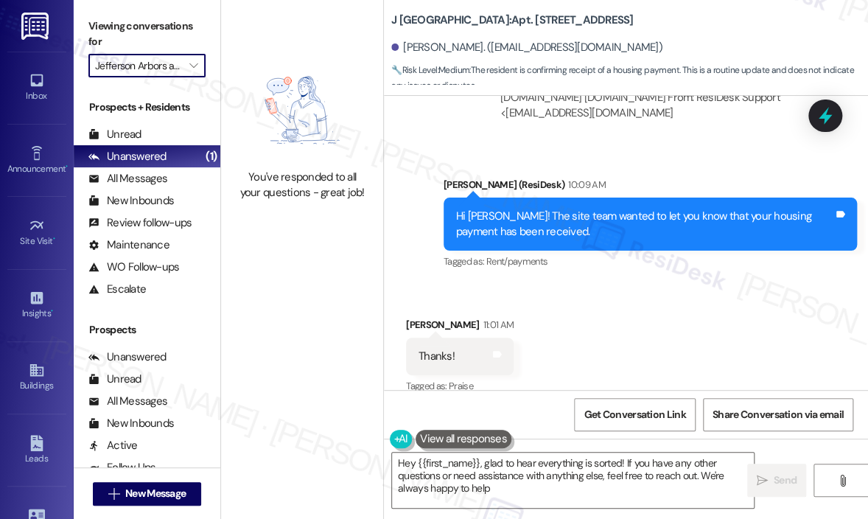
type textarea "Hey {{first_name}}, glad to hear everything is sorted! If you have any other qu…"
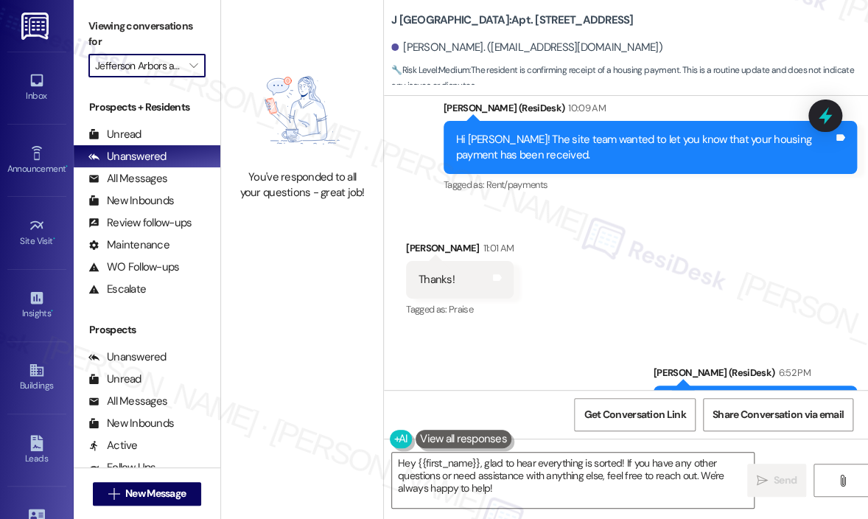
scroll to position [11790, 0]
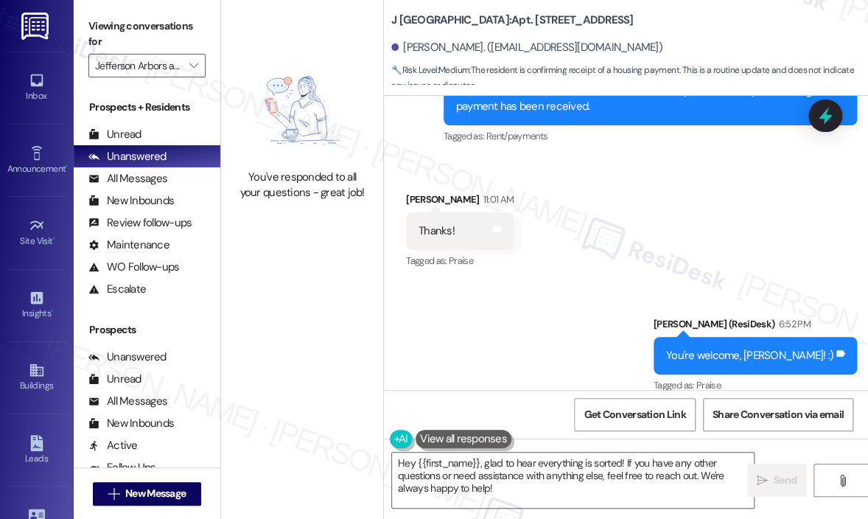
click at [206, 74] on div "Viewing conversations for [GEOGRAPHIC_DATA] at [GEOGRAPHIC_DATA] " at bounding box center [147, 46] width 147 height 92
click at [199, 71] on span "" at bounding box center [193, 66] width 14 height 24
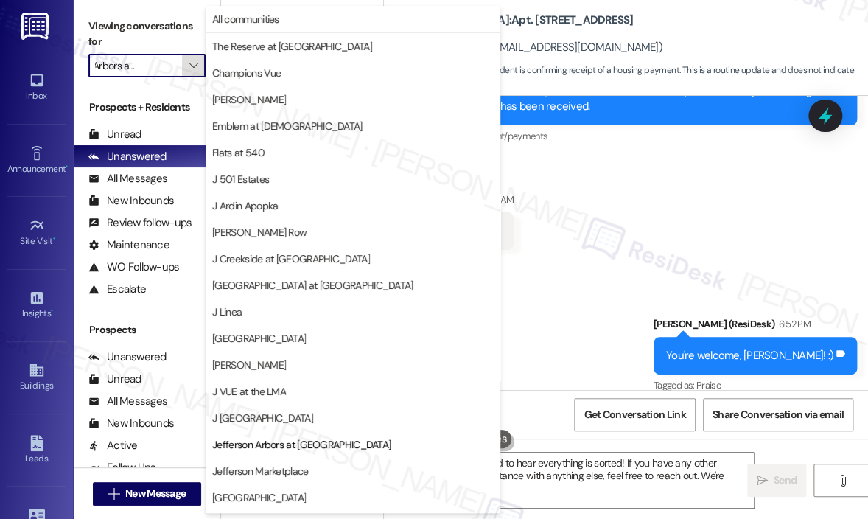
scroll to position [236, 0]
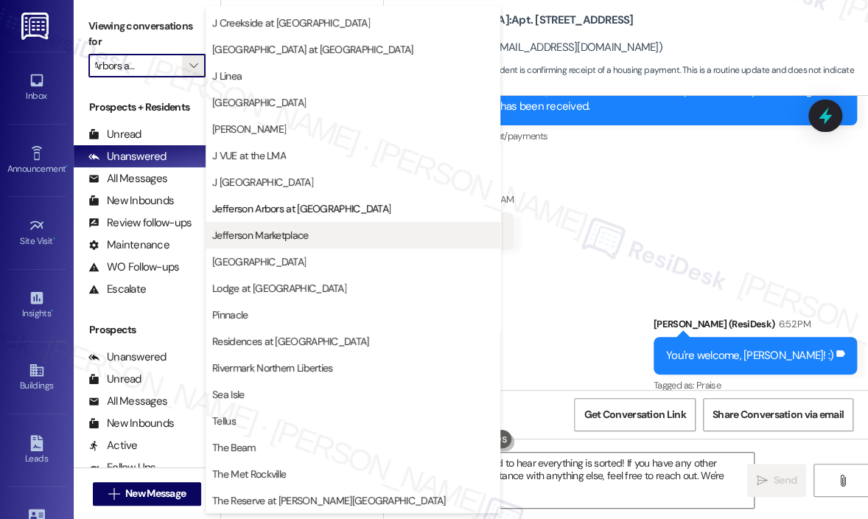
click at [262, 238] on span "Jefferson Marketplace" at bounding box center [260, 235] width 96 height 15
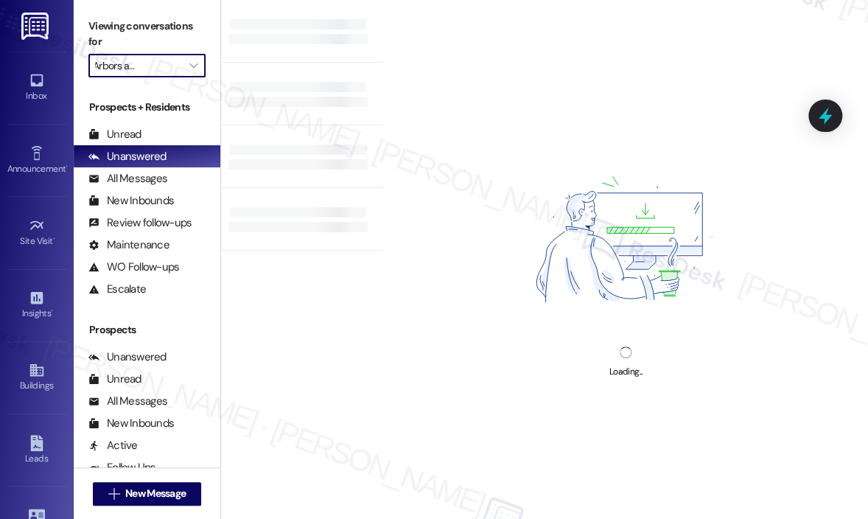
type input "Jefferson Marketplace"
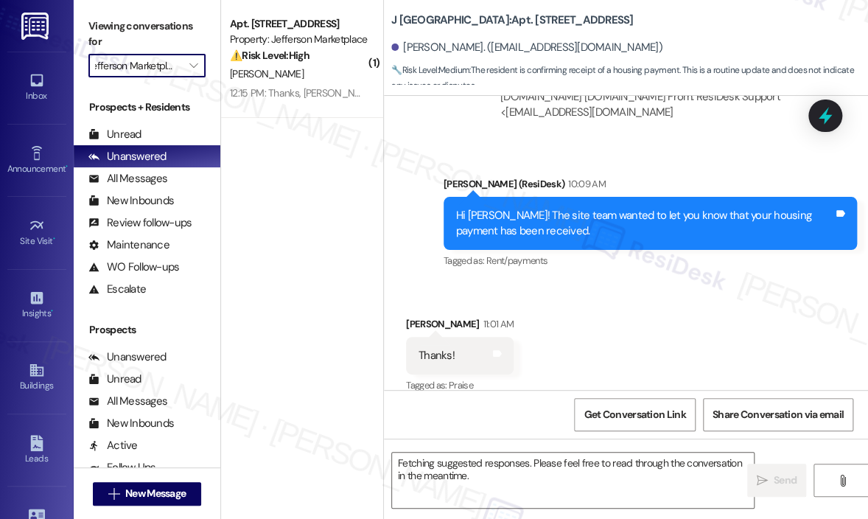
scroll to position [11664, 0]
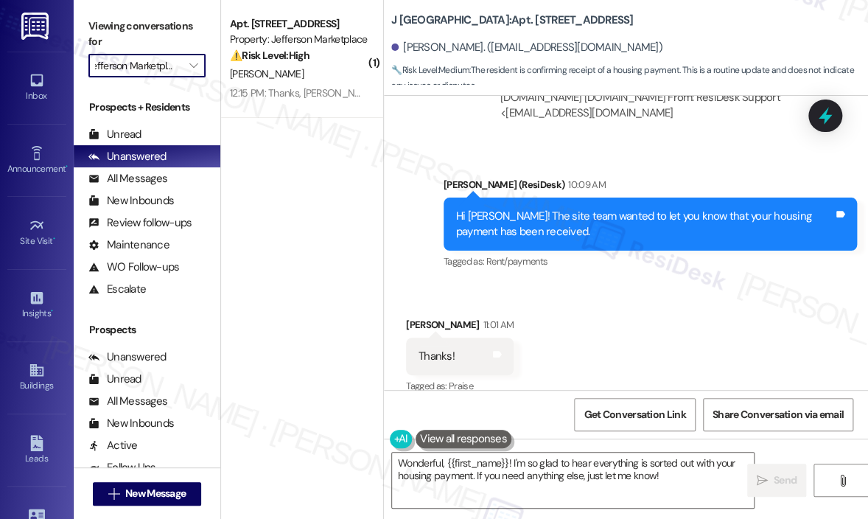
type textarea "Wonderful, {{first_name}}! I'm so glad to hear everything is sorted out with yo…"
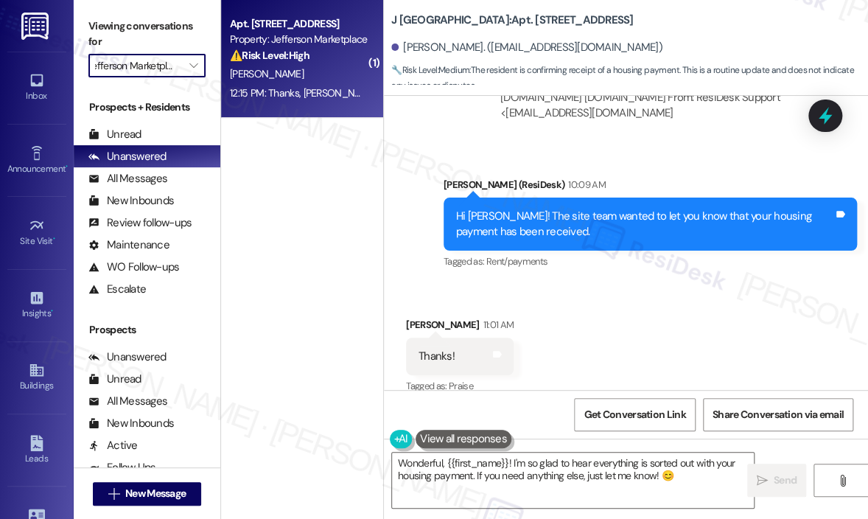
click at [284, 87] on div "12:15 PM: Thanks, [PERSON_NAME]! 12:15 PM: Thanks, [PERSON_NAME]!" at bounding box center [305, 92] width 150 height 13
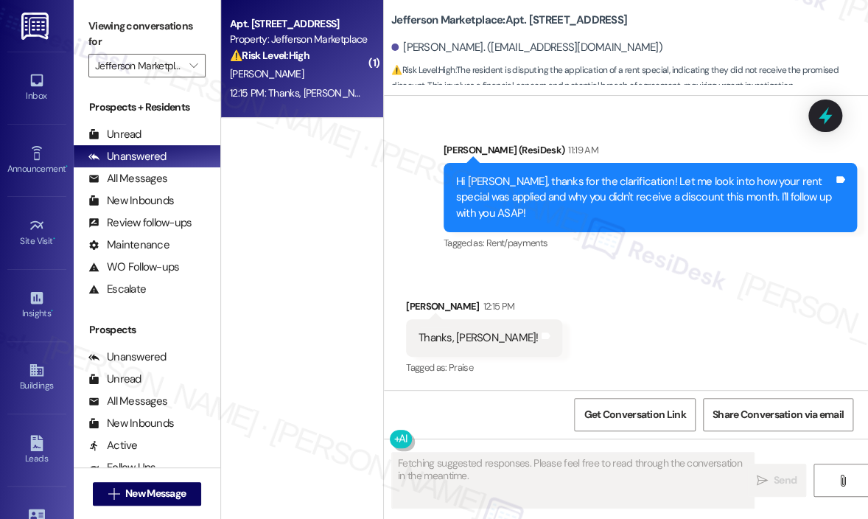
scroll to position [1809, 0]
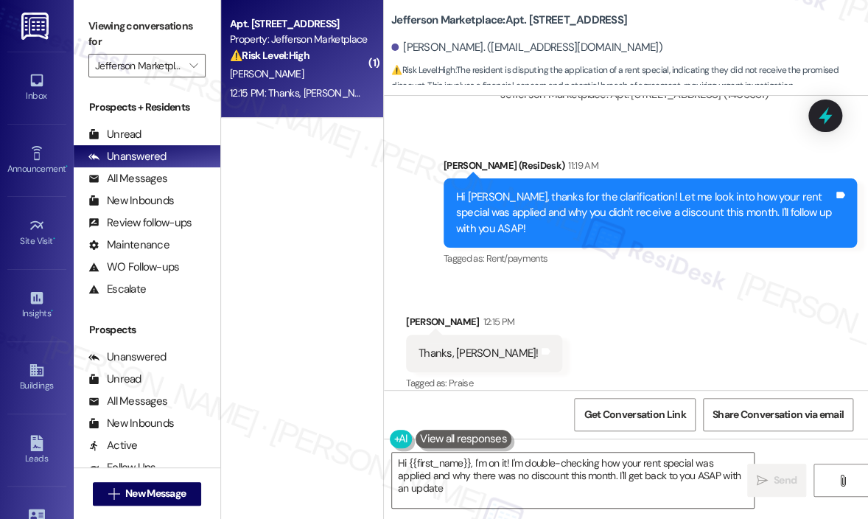
type textarea "Hi {{first_name}}, I'm on it! I'm double-checking how your rent special was app…"
click at [433, 314] on div "[PERSON_NAME] 12:15 PM" at bounding box center [484, 324] width 156 height 21
copy div "[PERSON_NAME]"
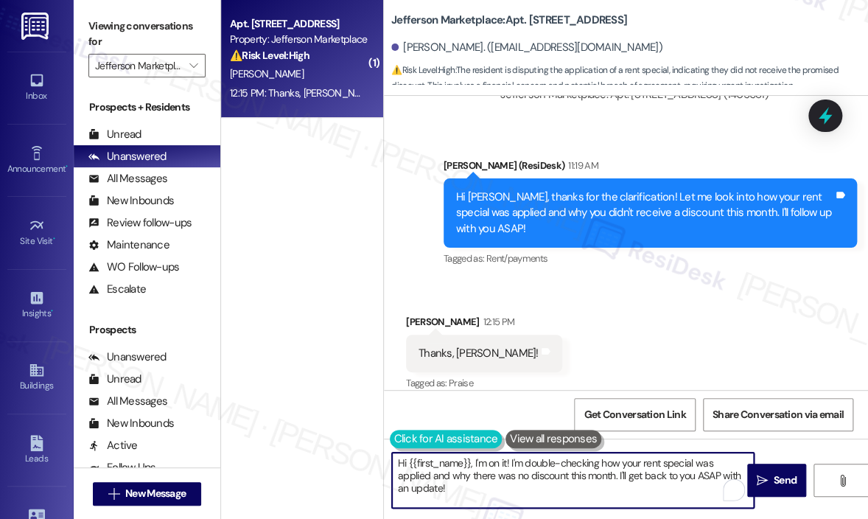
drag, startPoint x: 465, startPoint y: 493, endPoint x: 392, endPoint y: 447, distance: 86.5
click at [392, 452] on div "Hi {{first_name}}, I'm on it! I'm double-checking how your rent special was app…" at bounding box center [565, 480] width 363 height 57
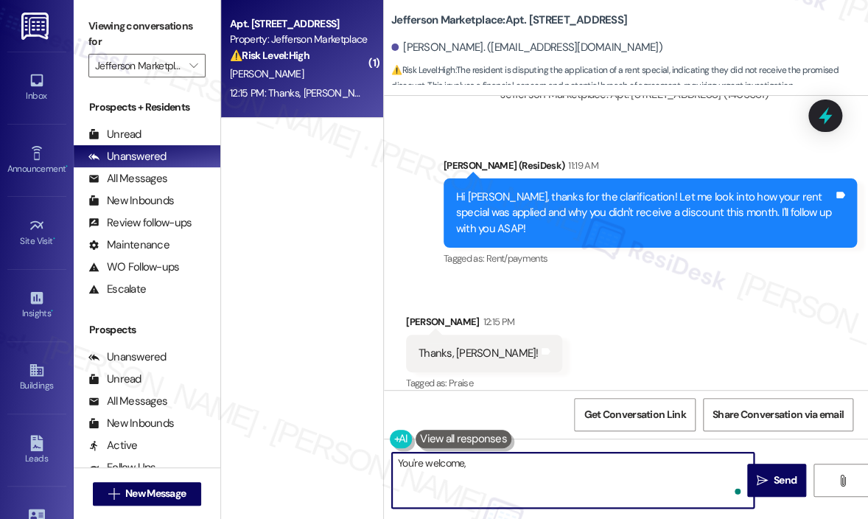
paste textarea "[PERSON_NAME]"
type textarea "You're welcome, [PERSON_NAME]! :)"
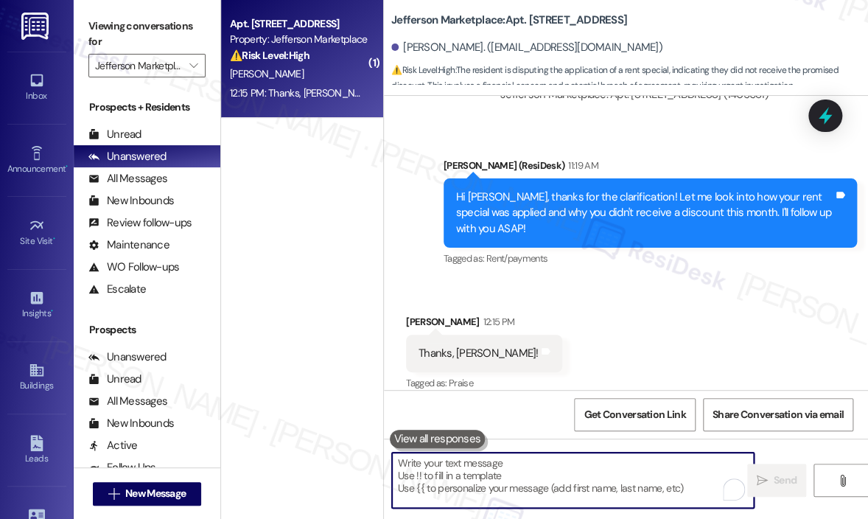
scroll to position [1912, 0]
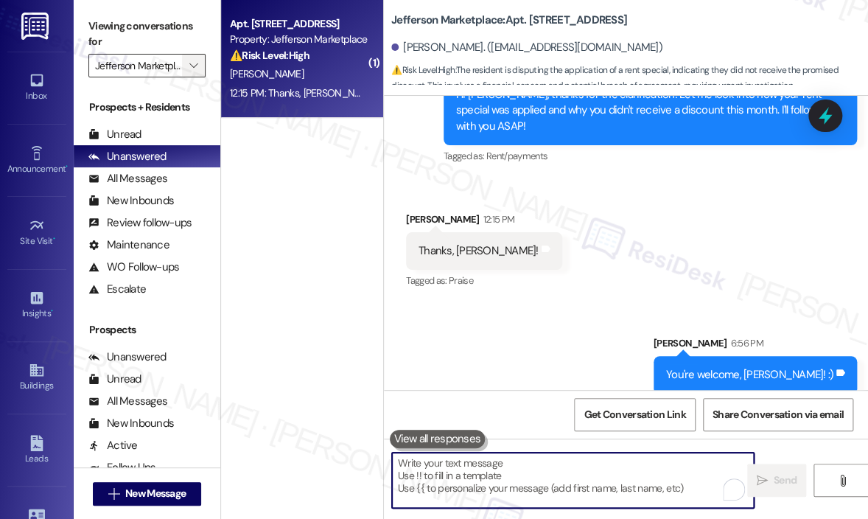
click at [189, 67] on span "" at bounding box center [193, 66] width 14 height 24
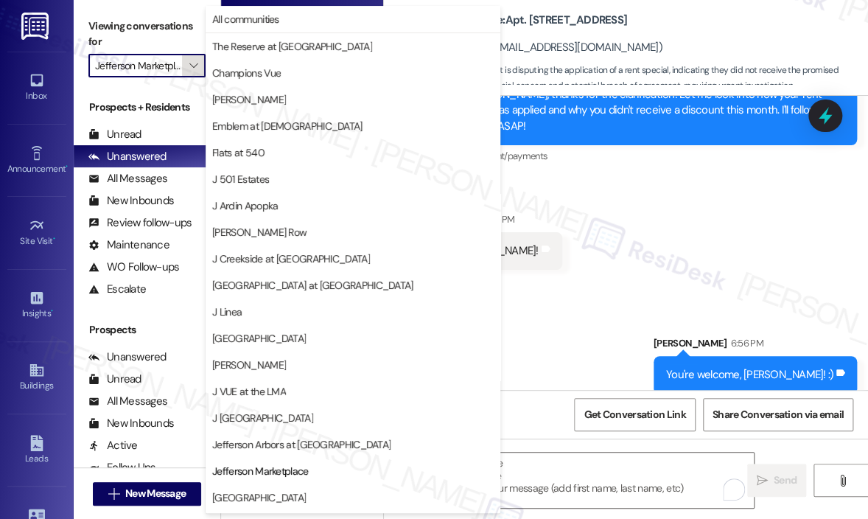
scroll to position [236, 0]
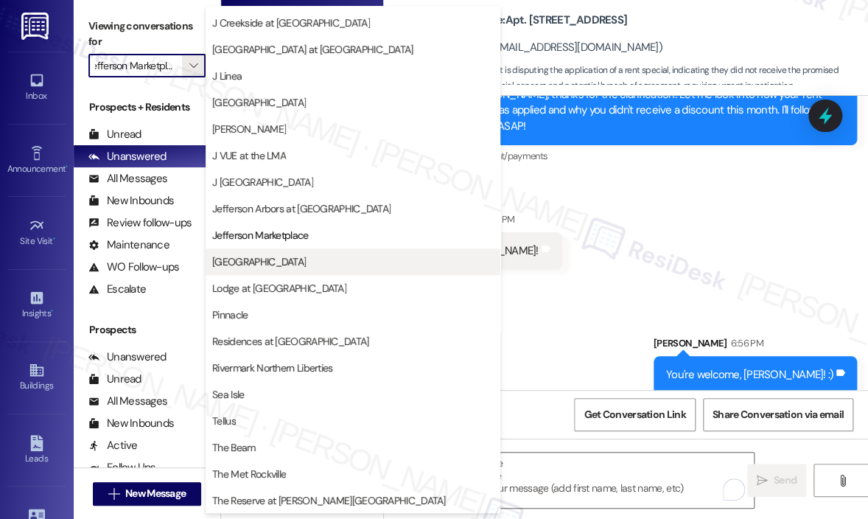
click at [257, 254] on span "[GEOGRAPHIC_DATA]" at bounding box center [259, 261] width 94 height 15
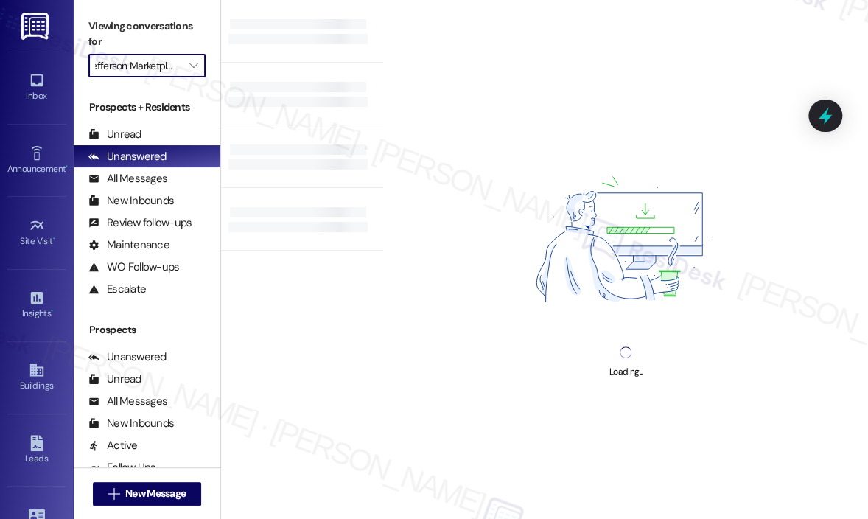
type input "[GEOGRAPHIC_DATA]"
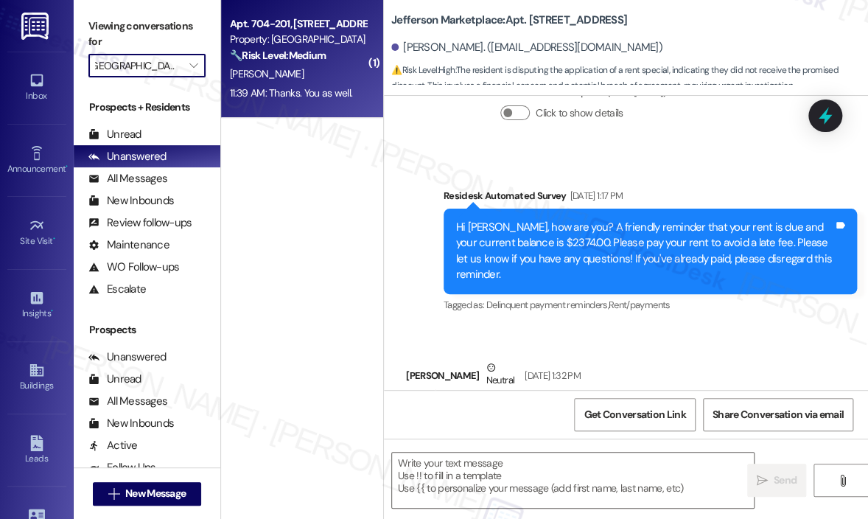
type textarea "Fetching suggested responses. Please feel free to read through the conversation…"
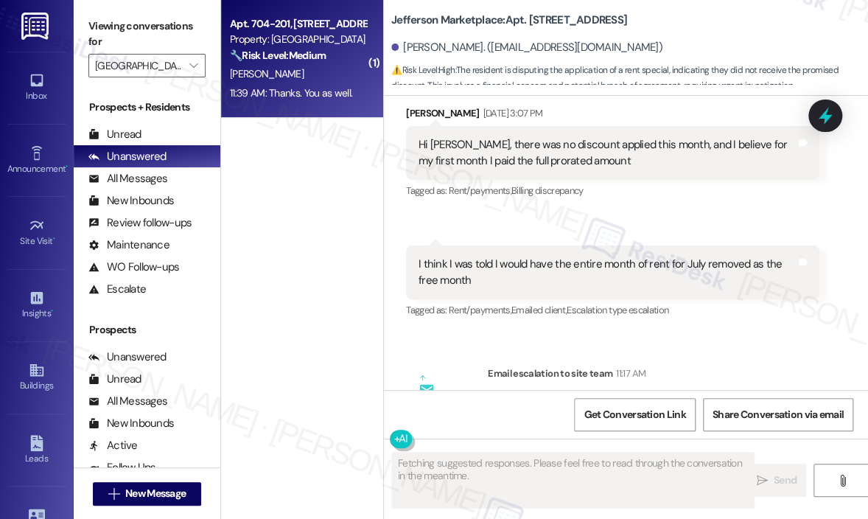
click at [330, 73] on div "[PERSON_NAME]" at bounding box center [297, 74] width 139 height 18
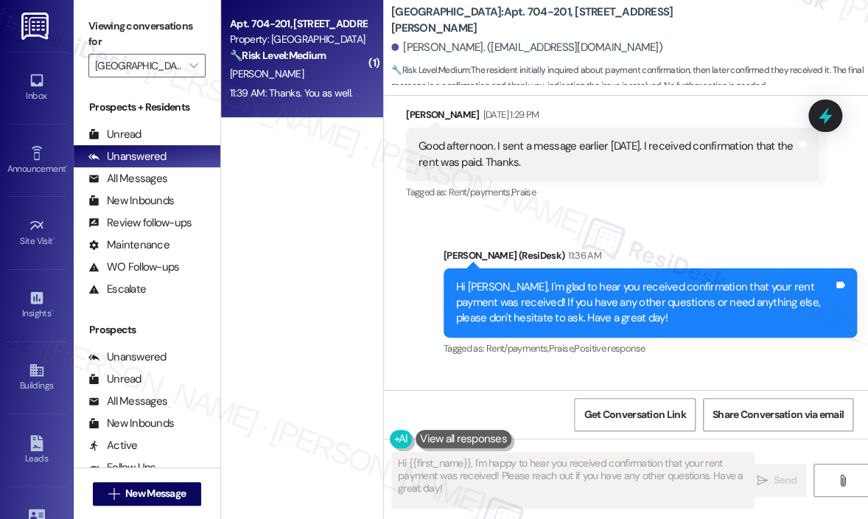
scroll to position [11399, 0]
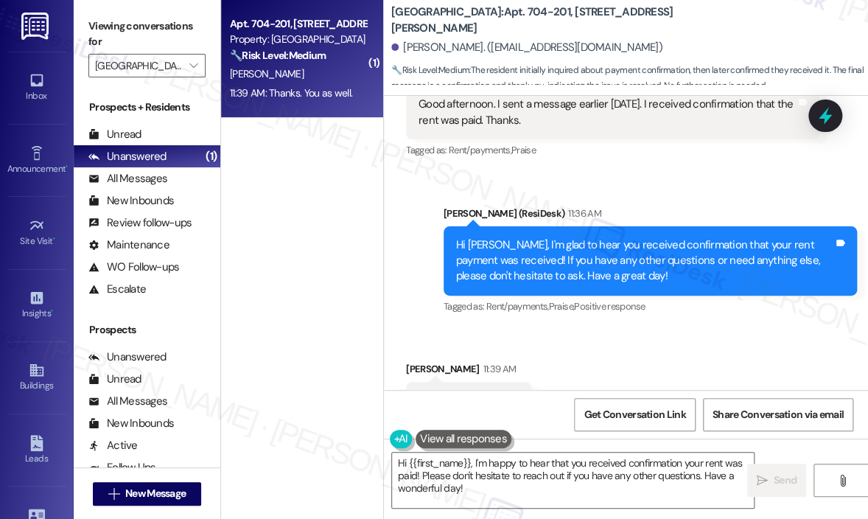
click at [643, 328] on div "Received via SMS [PERSON_NAME] 11:39 AM Thanks. You as well. Tags and notes Tag…" at bounding box center [626, 390] width 484 height 125
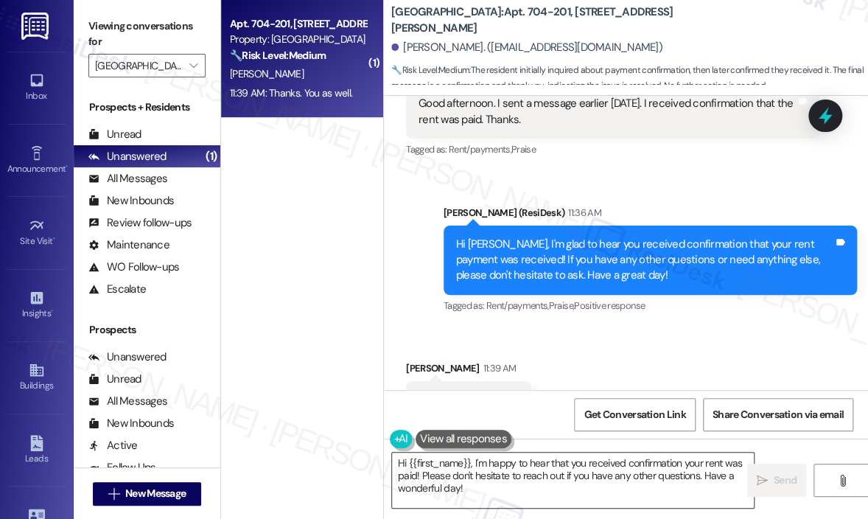
click at [492, 485] on textarea "Hi {{first_name}}, I'm happy to hear that you received confirmation your rent w…" at bounding box center [573, 479] width 362 height 55
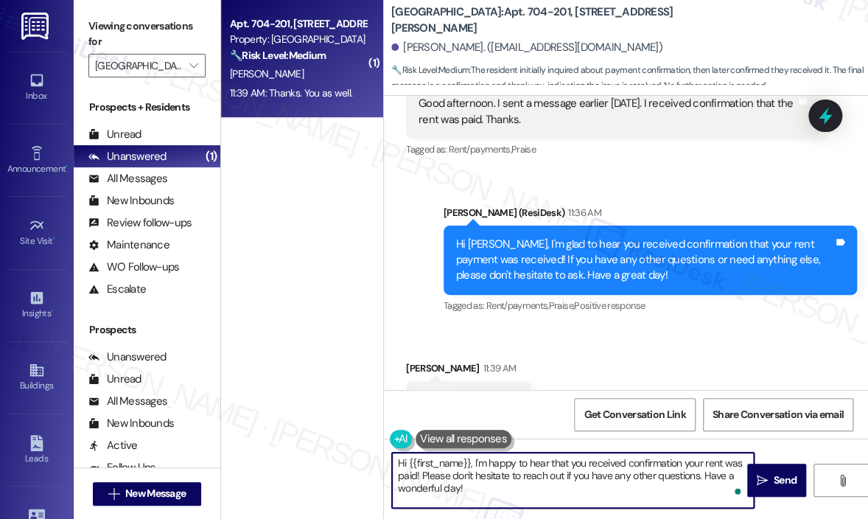
drag, startPoint x: 492, startPoint y: 486, endPoint x: 390, endPoint y: 466, distance: 104.2
click at [390, 466] on div "Hi {{first_name}}, I'm happy to hear that you received confirmation your rent w…" at bounding box center [565, 480] width 363 height 57
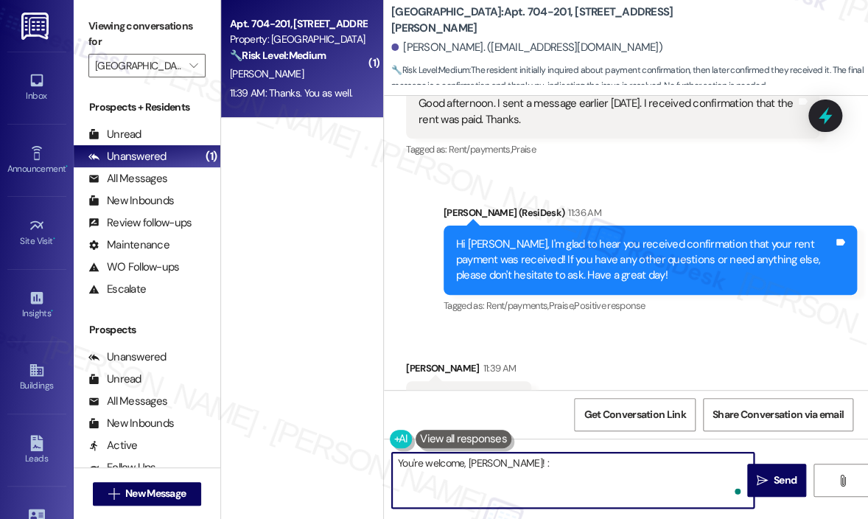
type textarea "You're welcome, [PERSON_NAME]! :)"
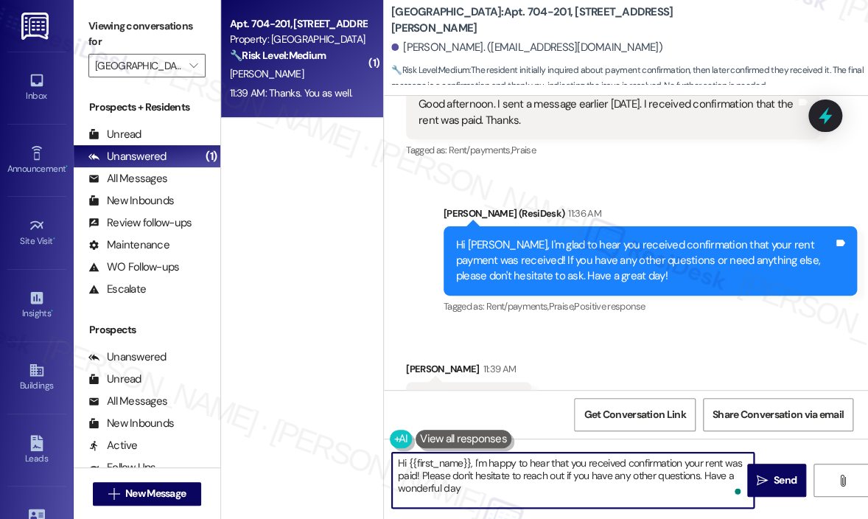
type textarea "Hi {{first_name}}, I'm happy to hear that you received confirmation your rent w…"
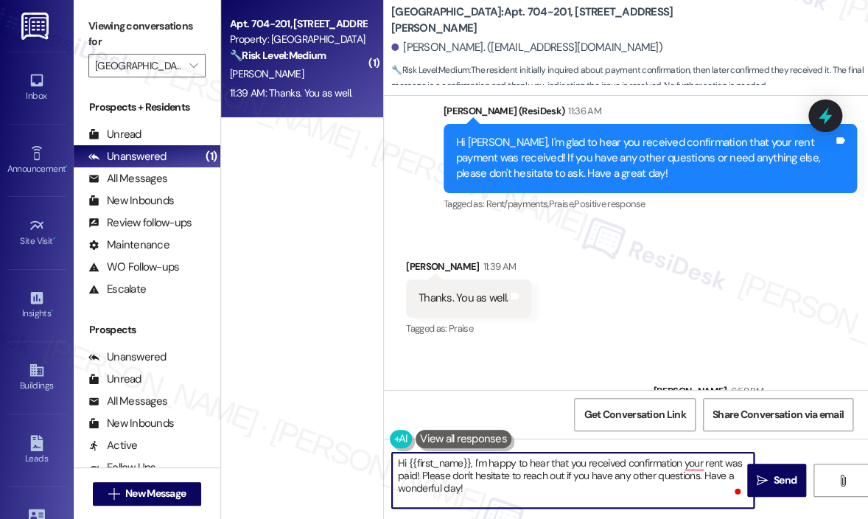
scroll to position [11502, 0]
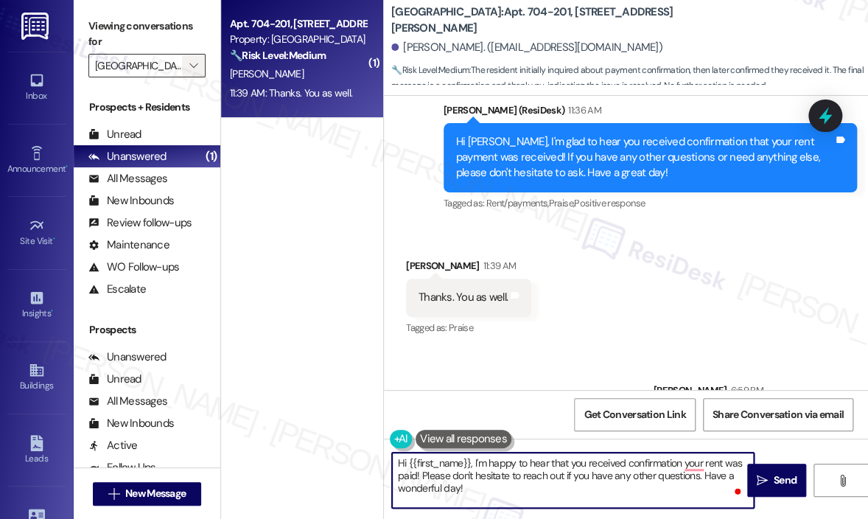
click at [191, 67] on icon "" at bounding box center [193, 66] width 8 height 12
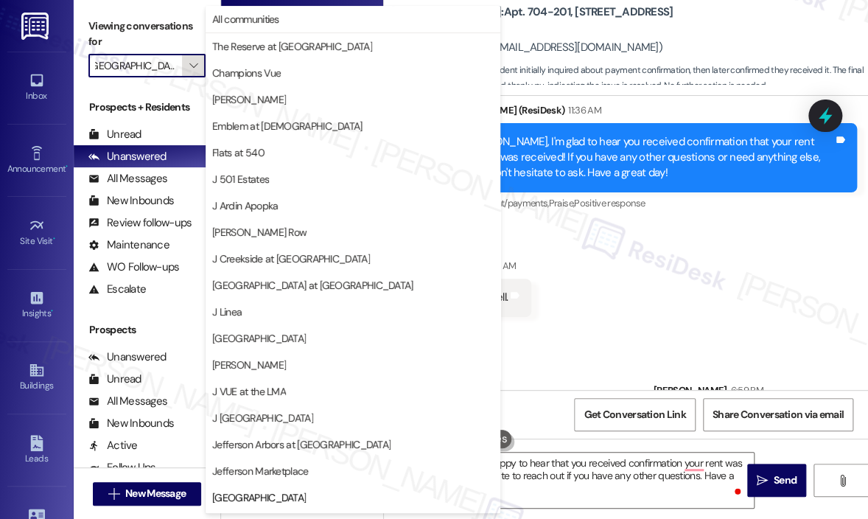
scroll to position [236, 0]
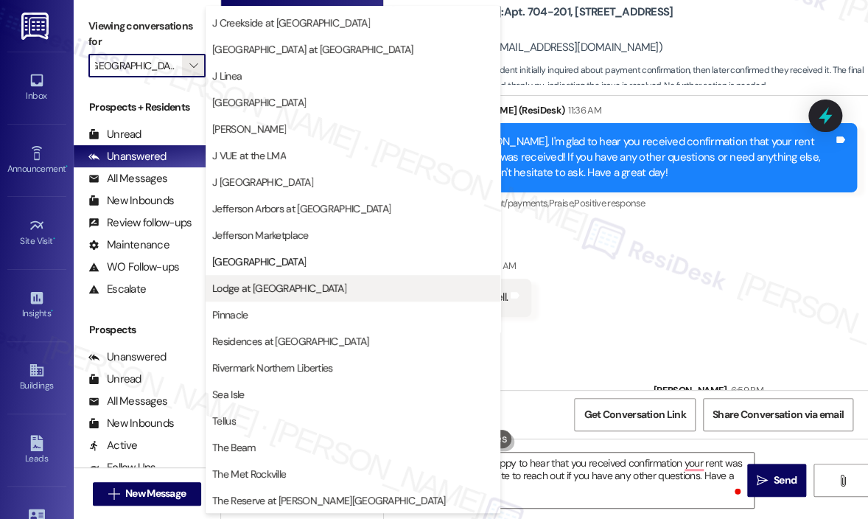
click at [273, 288] on span "Lodge at [GEOGRAPHIC_DATA]" at bounding box center [279, 288] width 134 height 15
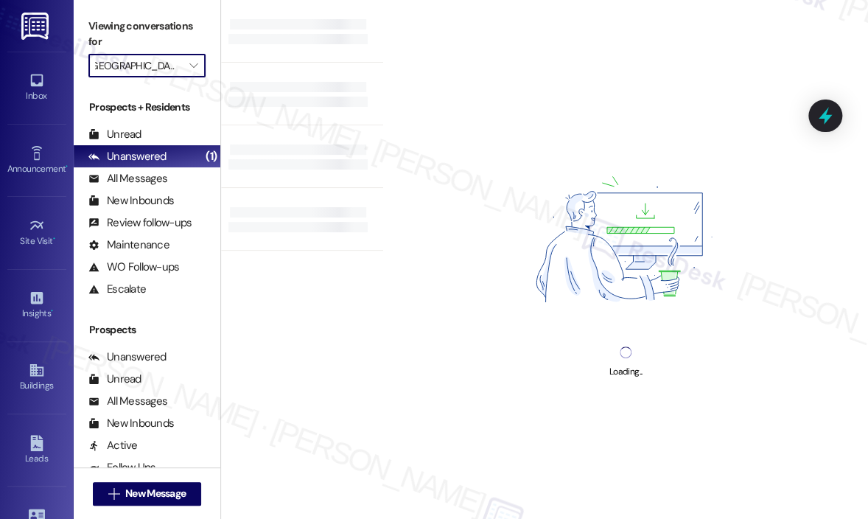
type input "Lodge at [GEOGRAPHIC_DATA]"
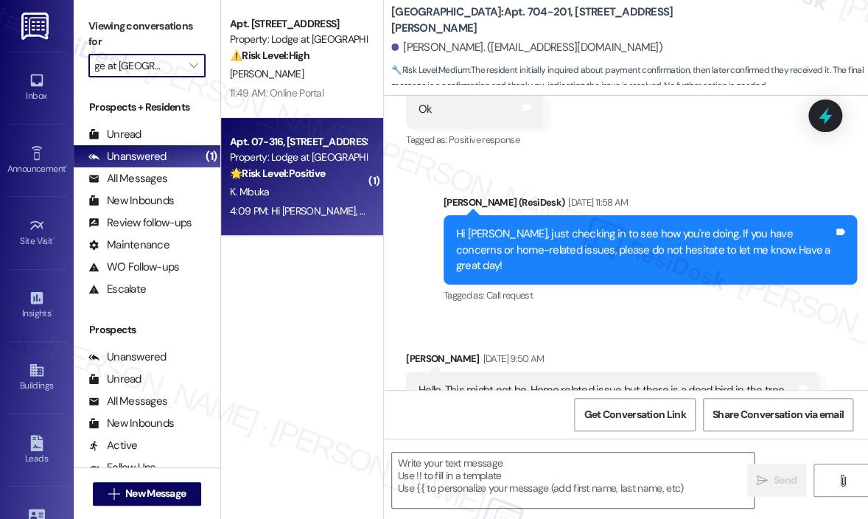
type textarea "Fetching suggested responses. Please feel free to read through the conversation…"
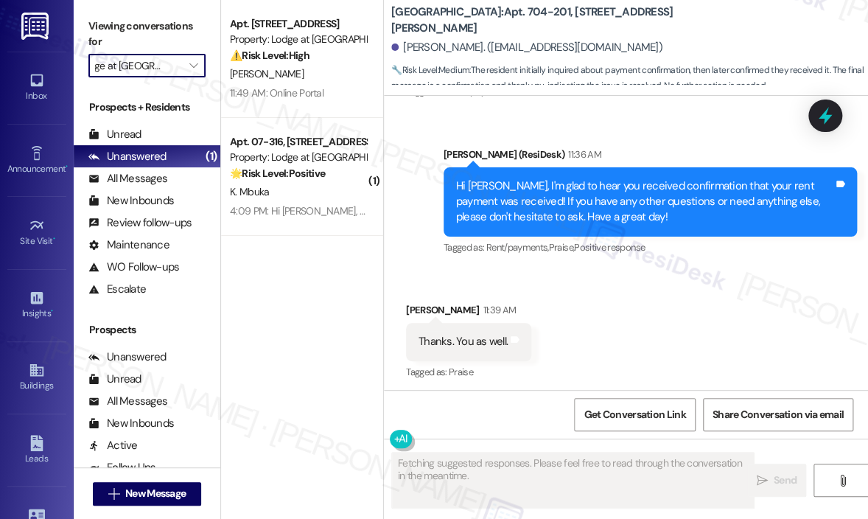
scroll to position [11502, 0]
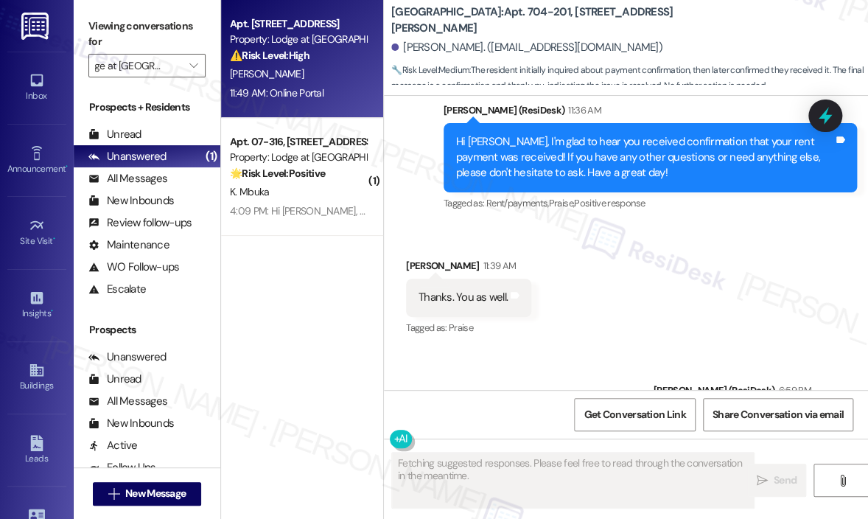
click at [307, 91] on div "11:49 AM: Online Portal 11:49 AM: Online Portal" at bounding box center [277, 92] width 94 height 13
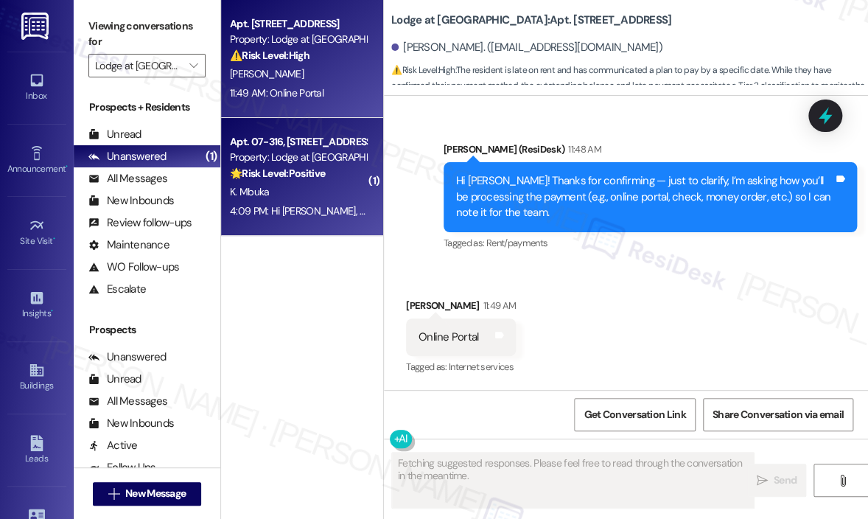
scroll to position [3320, 0]
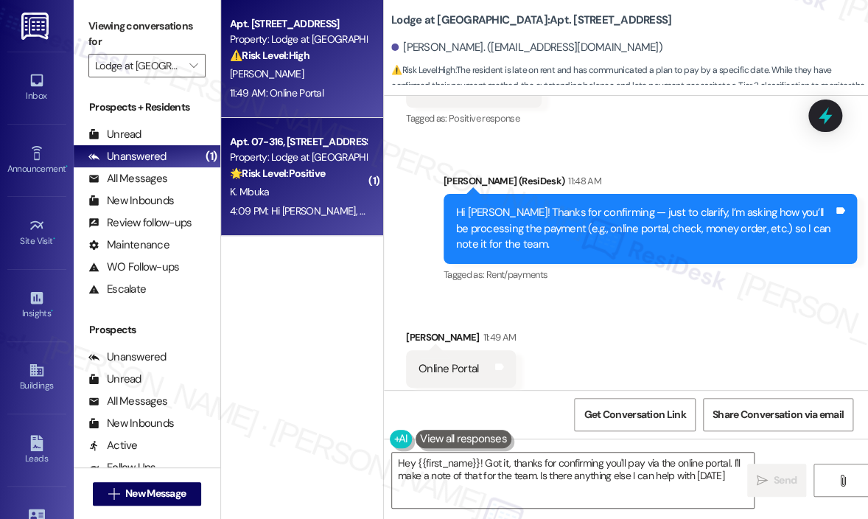
type textarea "Hey {{first_name}}! Got it, thanks for confirming you'll pay via the online por…"
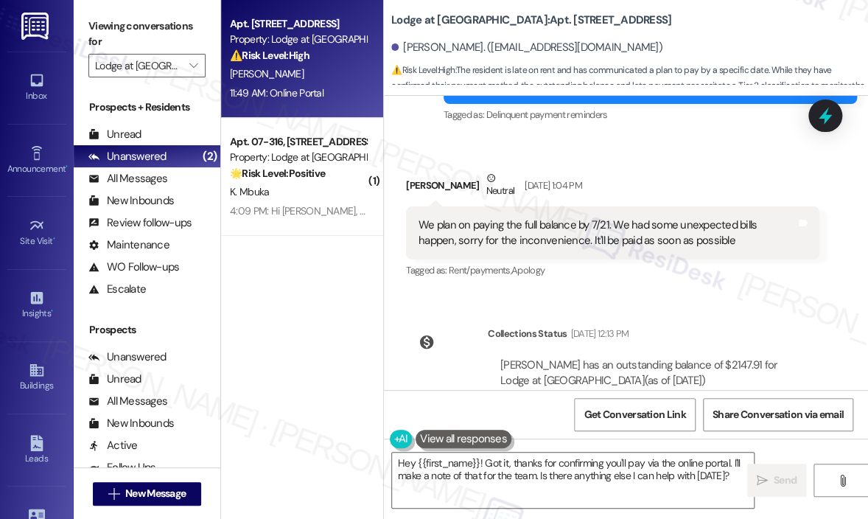
scroll to position [2731, 0]
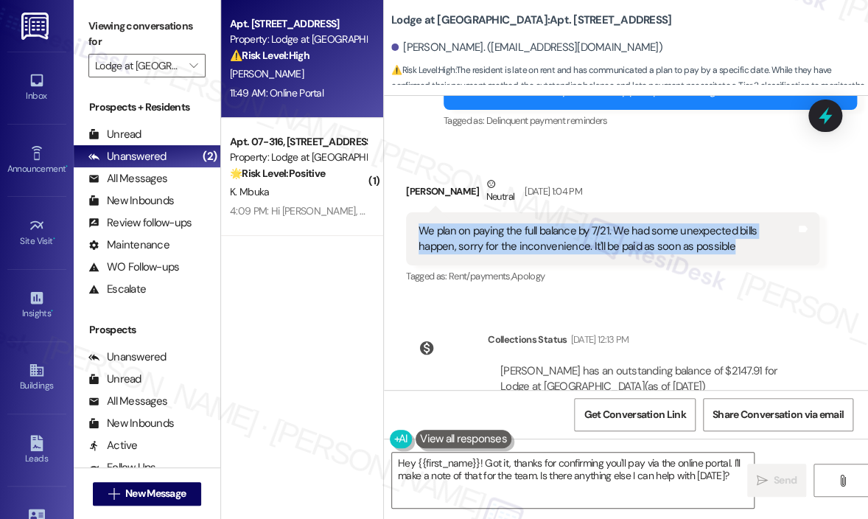
drag, startPoint x: 696, startPoint y: 200, endPoint x: 419, endPoint y: 199, distance: 276.3
click at [419, 223] on div "We plan on paying the full balance by 7/21. We had some unexpected bills happen…" at bounding box center [607, 239] width 377 height 32
copy div "We plan on paying the full balance by 7/21. We had some unexpected bills happen…"
click at [823, 121] on icon at bounding box center [825, 115] width 25 height 25
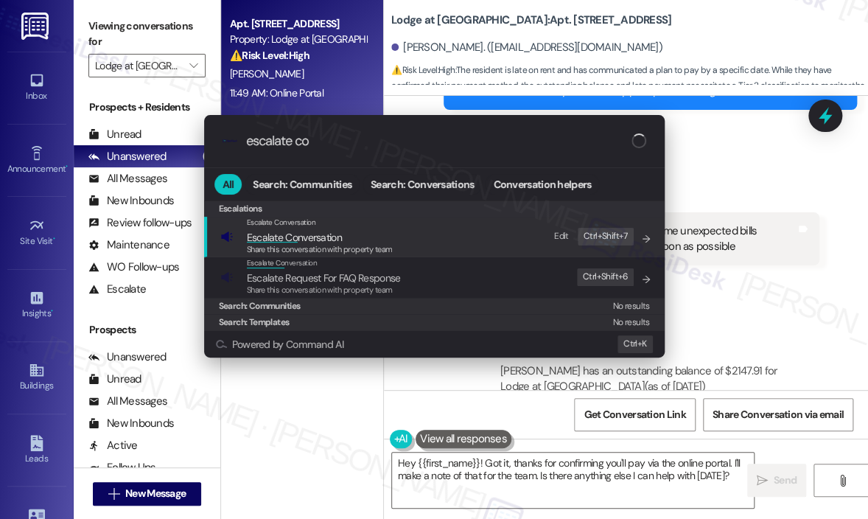
type input "escalate con"
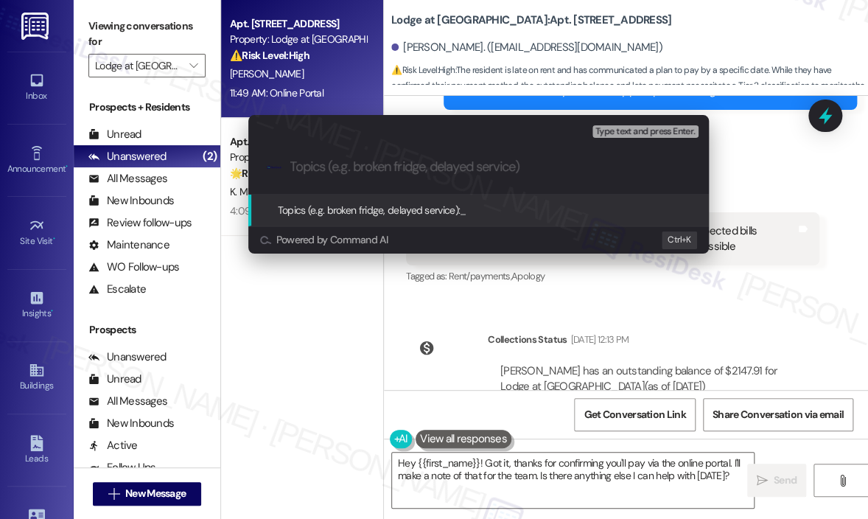
paste input "Full Balance Payment Planned by [DATE]"
type input "Full Balance Payment Planned by [DATE]"
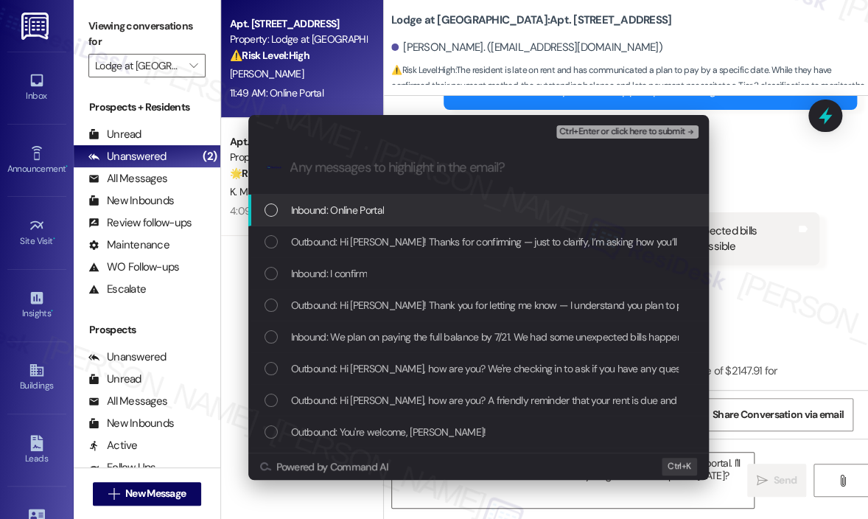
click at [315, 211] on span "Inbound: Online Portal" at bounding box center [338, 210] width 94 height 16
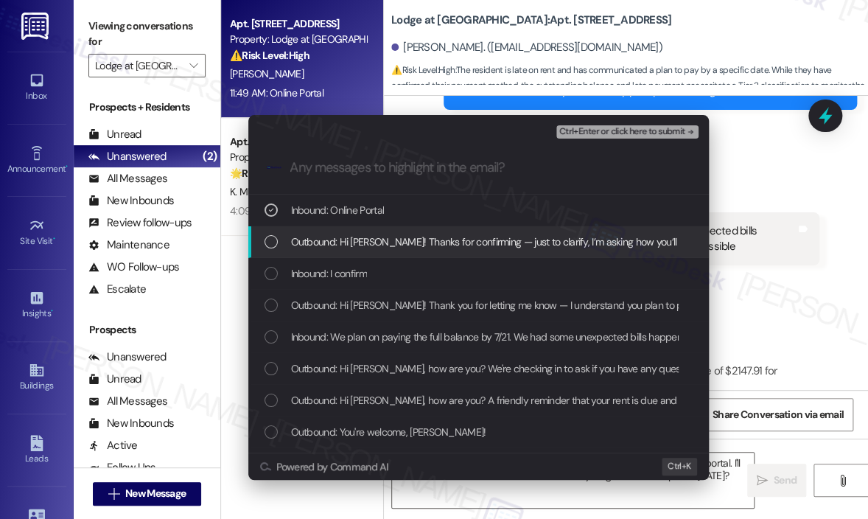
click at [321, 245] on span "Outbound: Hi [PERSON_NAME]! Thanks for confirming — just to clarify, I’m asking…" at bounding box center [699, 242] width 817 height 16
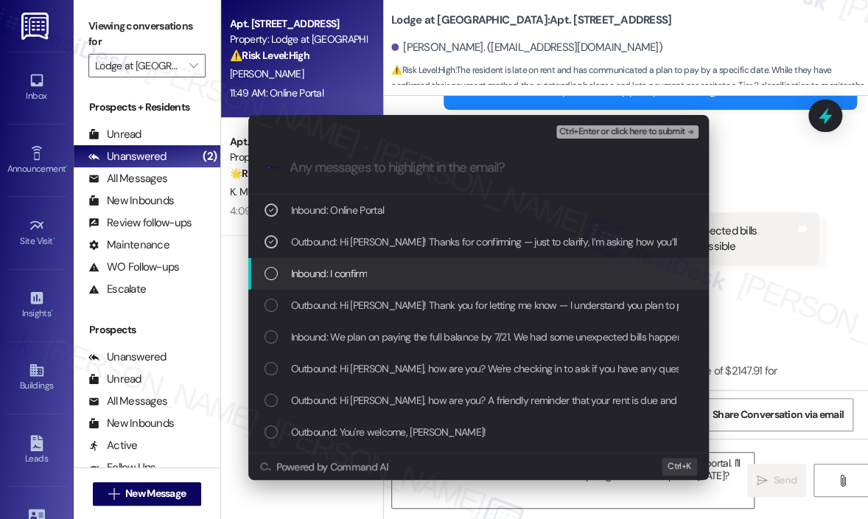
click at [323, 276] on span "Inbound: I confirm" at bounding box center [329, 273] width 76 height 16
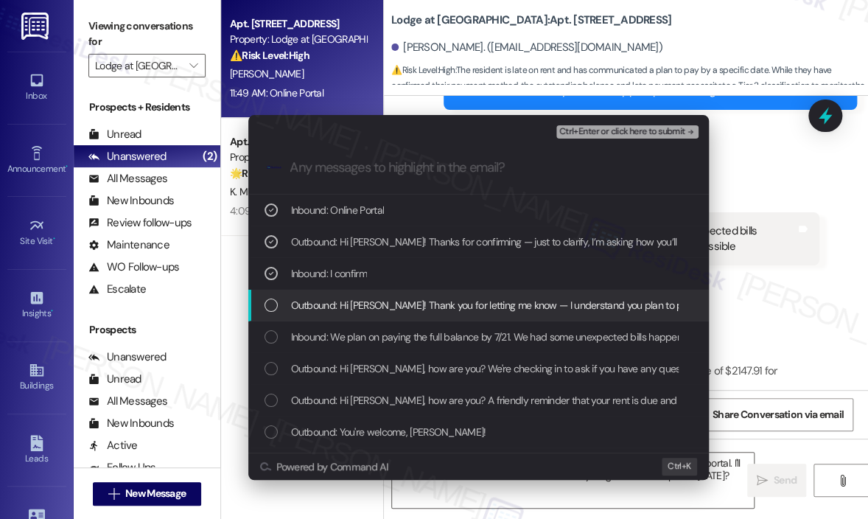
click at [339, 301] on span "Outbound: Hi [PERSON_NAME]! Thank you for letting me know — I understand you pl…" at bounding box center [783, 305] width 984 height 16
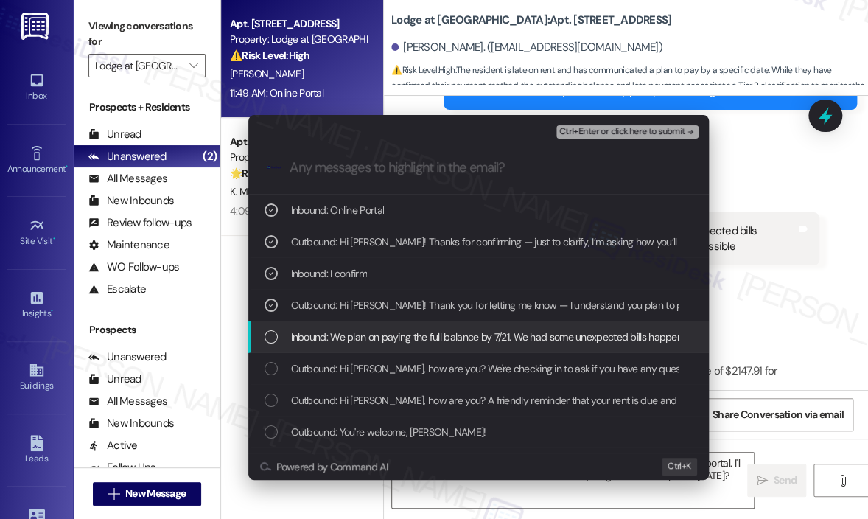
click at [343, 338] on span "Inbound: We plan on paying the full balance by 7/21. We had some unexpected bil…" at bounding box center [615, 337] width 648 height 16
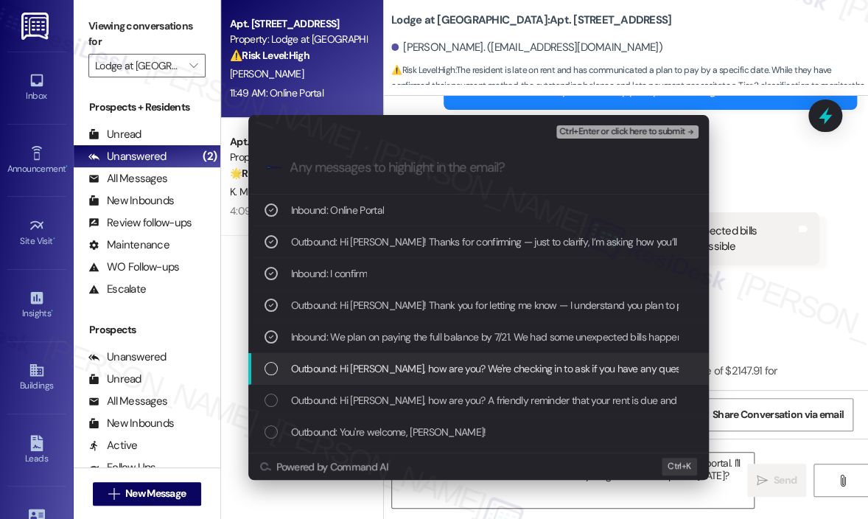
click at [342, 374] on span "Outbound: Hi [PERSON_NAME], how are you? We're checking in to ask if you have a…" at bounding box center [797, 368] width 1013 height 16
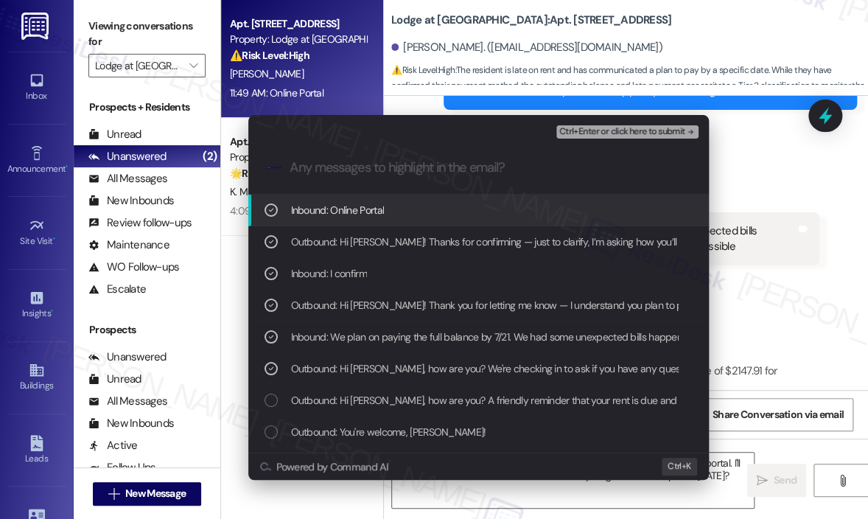
click at [607, 135] on span "Ctrl+Enter or click here to submit" at bounding box center [622, 132] width 126 height 10
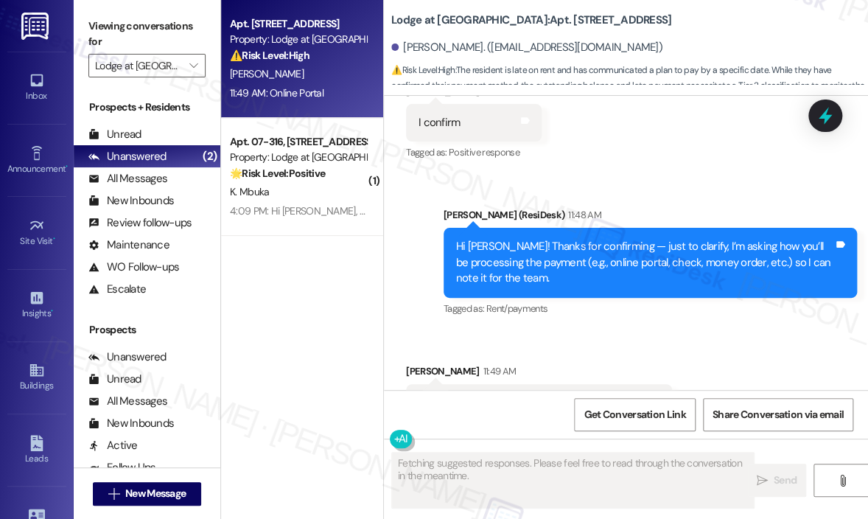
scroll to position [3320, 0]
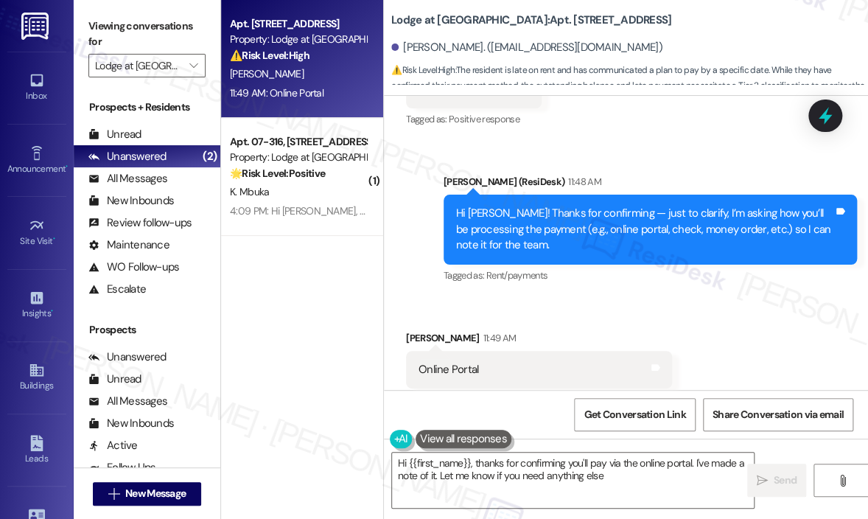
type textarea "Hi {{first_name}}, thanks for confirming you'll pay via the online portal. I've…"
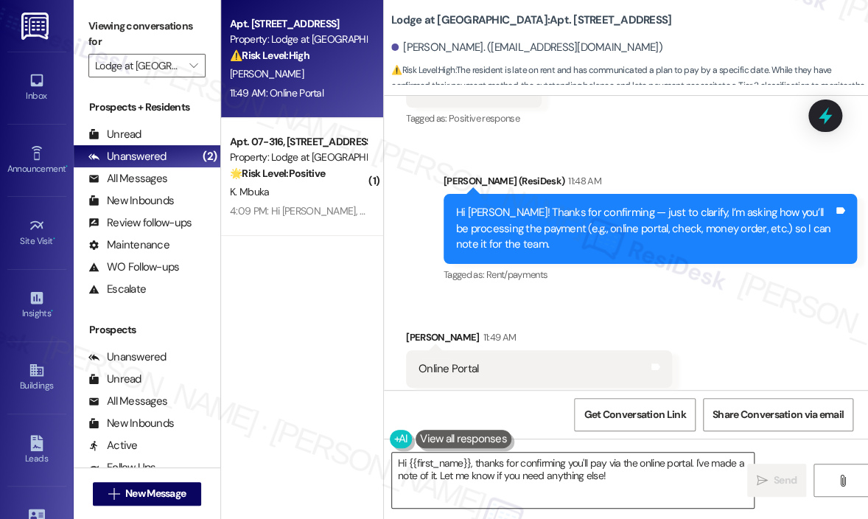
click at [649, 474] on textarea "Hi {{first_name}}, thanks for confirming you'll pay via the online portal. I've…" at bounding box center [573, 479] width 362 height 55
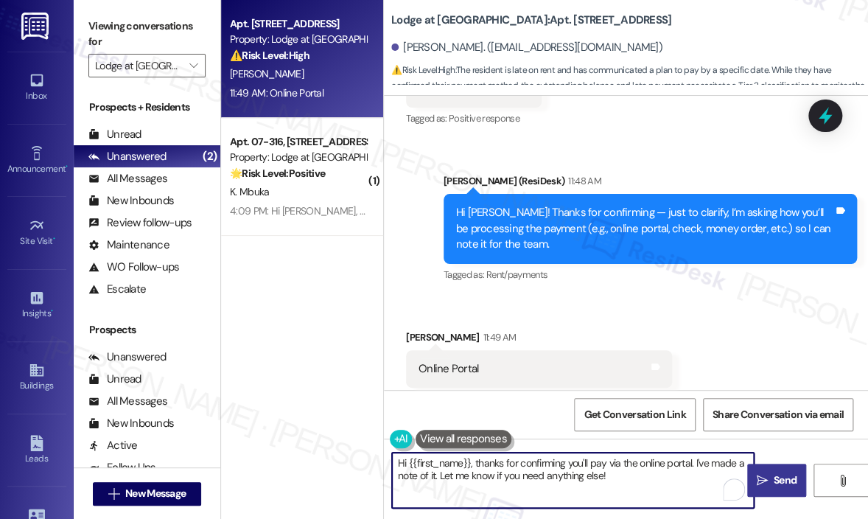
click at [781, 477] on span "Send" at bounding box center [785, 479] width 23 height 15
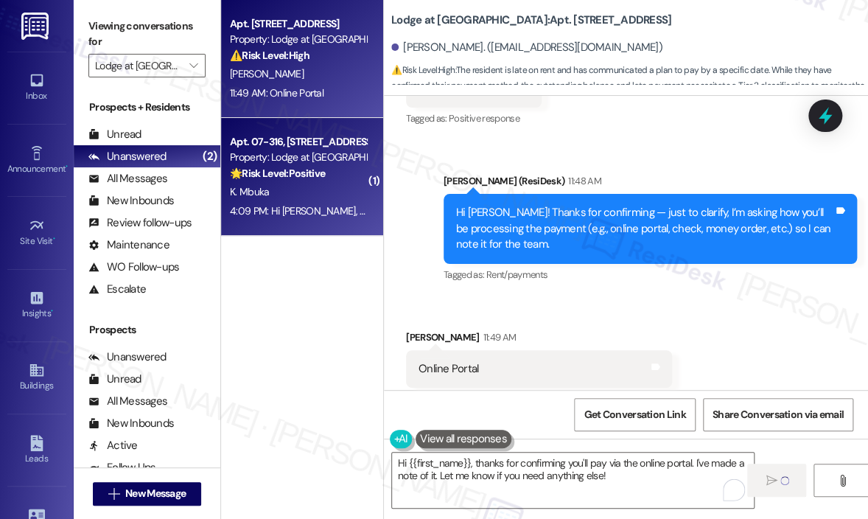
click at [348, 204] on div "4:09 PM: Hi [PERSON_NAME], thanks for having me as part of the community. Nothi…" at bounding box center [555, 210] width 651 height 13
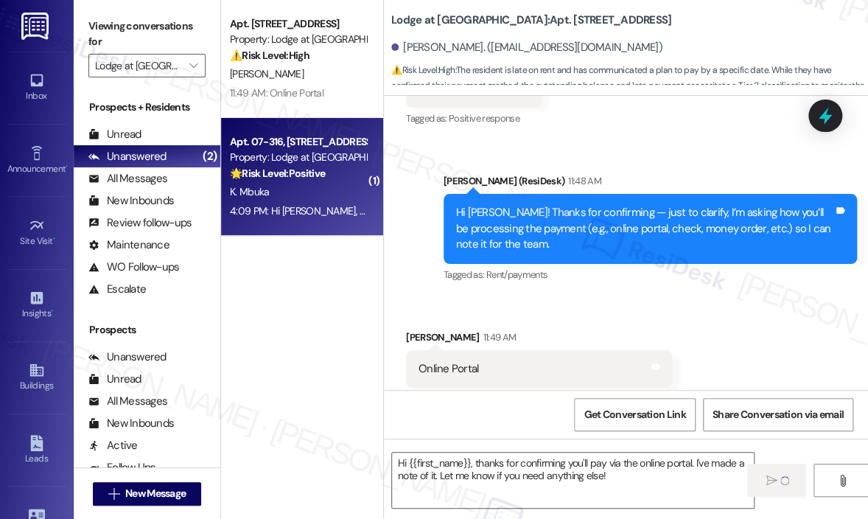
type textarea "Fetching suggested responses. Please feel free to read through the conversation…"
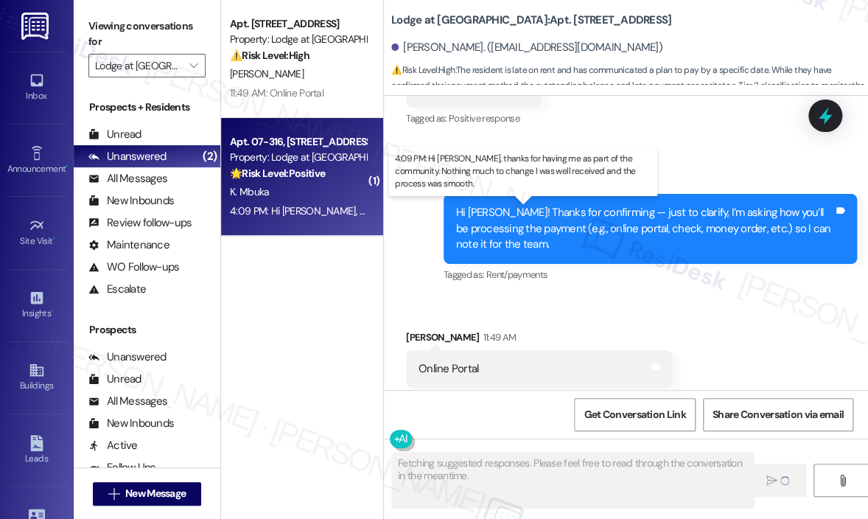
scroll to position [116, 0]
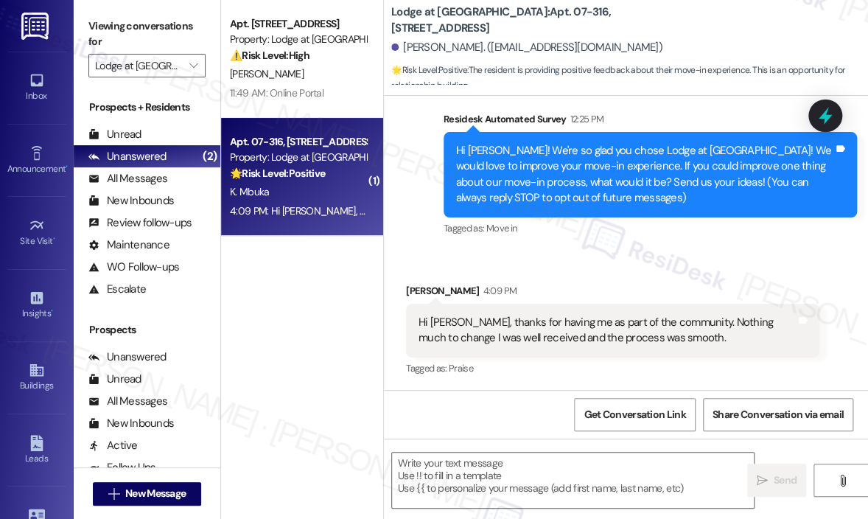
click at [622, 247] on div "Survey, sent via SMS Residesk Automated Survey 12:25 PM Hi [PERSON_NAME]! We're…" at bounding box center [651, 175] width 436 height 150
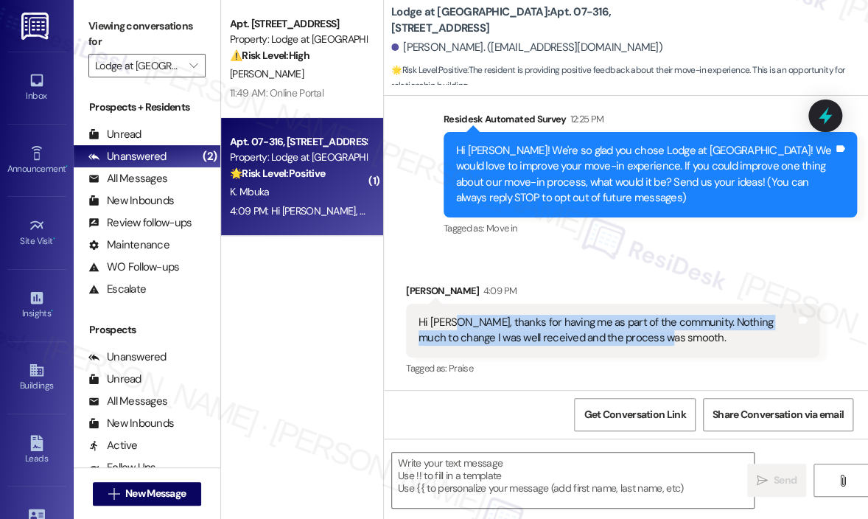
drag, startPoint x: 654, startPoint y: 337, endPoint x: 450, endPoint y: 323, distance: 203.9
click at [450, 323] on div "Hi [PERSON_NAME], thanks for having me as part of the community. Nothing much t…" at bounding box center [607, 331] width 377 height 32
copy div "thanks for having me as part of the community. Nothing much to change I was wel…"
click at [472, 472] on textarea at bounding box center [573, 479] width 362 height 55
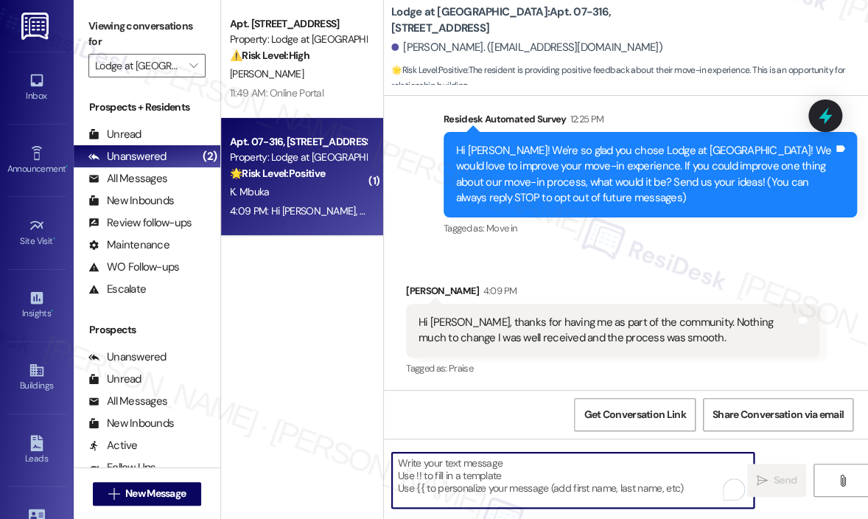
paste textarea "Thank you for sharing — I’m glad to hear you felt well received and that the pr…"
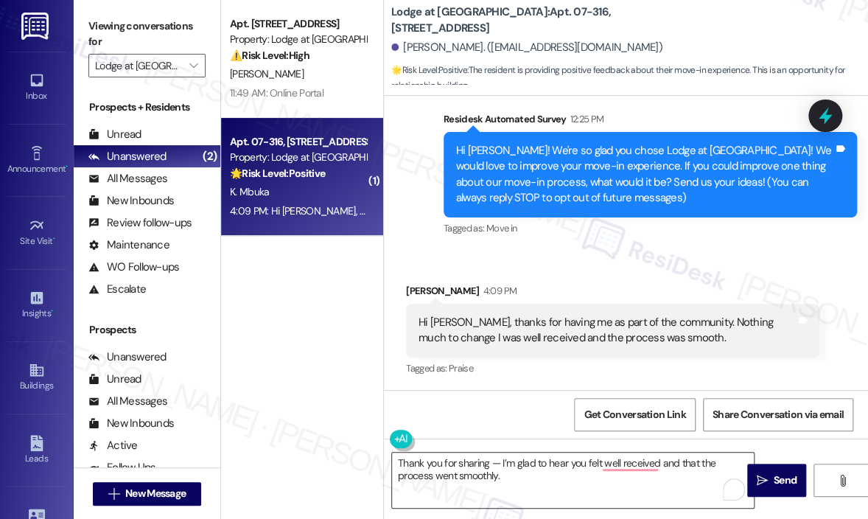
click at [509, 472] on textarea "Thank you for sharing — I’m glad to hear you felt well received and that the pr…" at bounding box center [573, 479] width 362 height 55
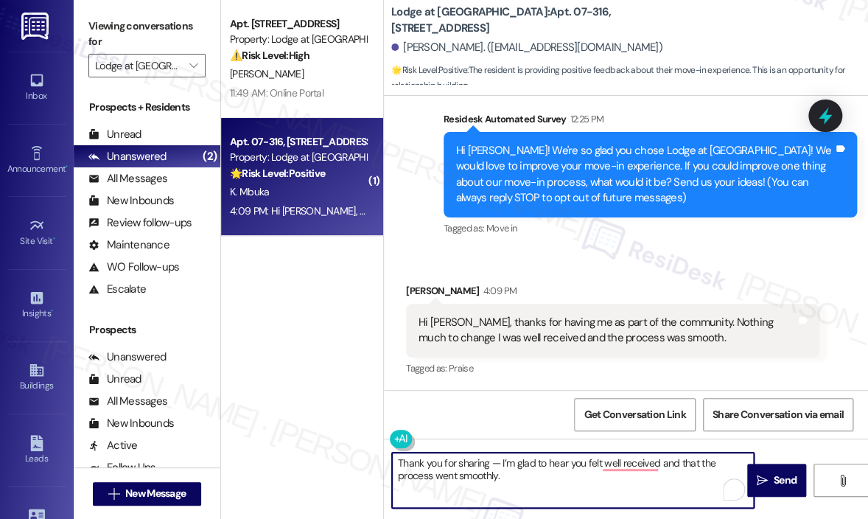
paste textarea "❤️"
type textarea "Thank you for sharing — I’m glad to hear you felt well received and that the pr…"
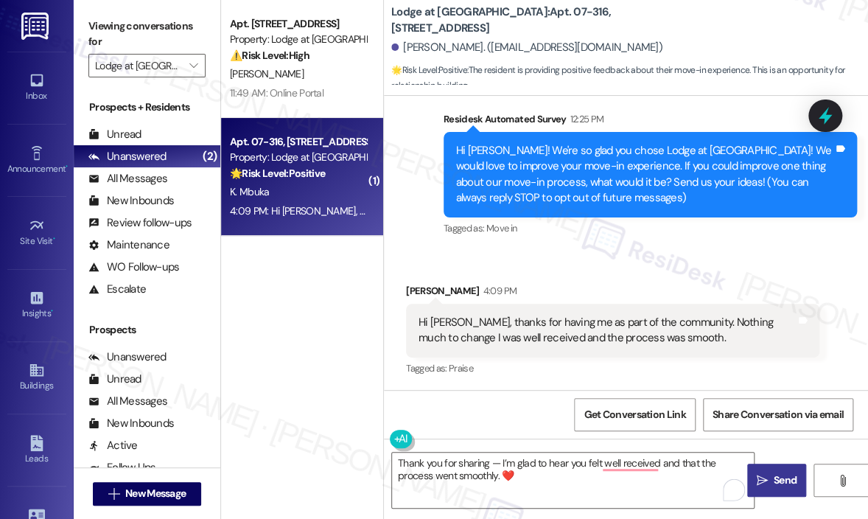
click at [767, 472] on span " Send" at bounding box center [777, 479] width 46 height 15
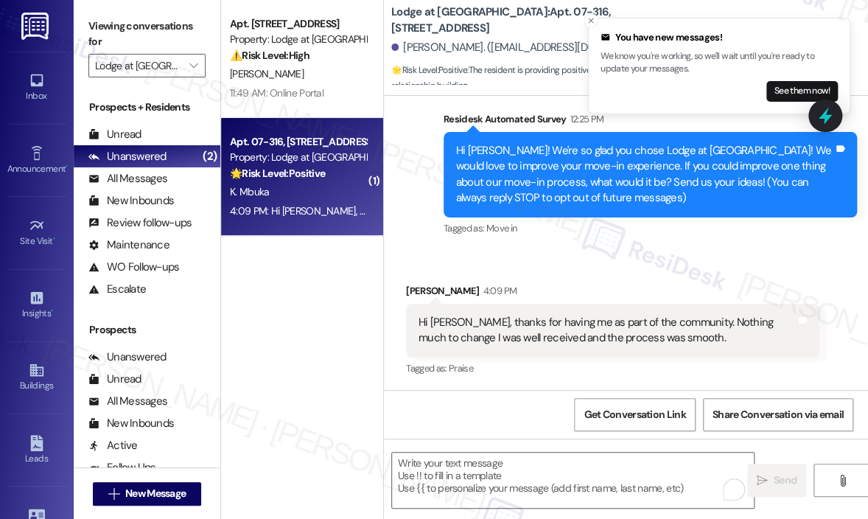
click at [678, 281] on div "Received via SMS [PERSON_NAME] 4:09 PM Hi [PERSON_NAME], thanks for having me a…" at bounding box center [613, 331] width 436 height 118
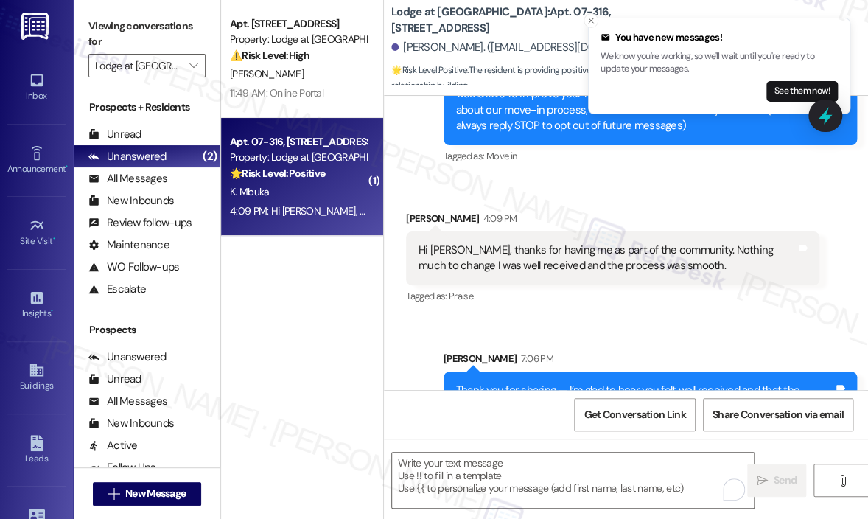
scroll to position [236, 0]
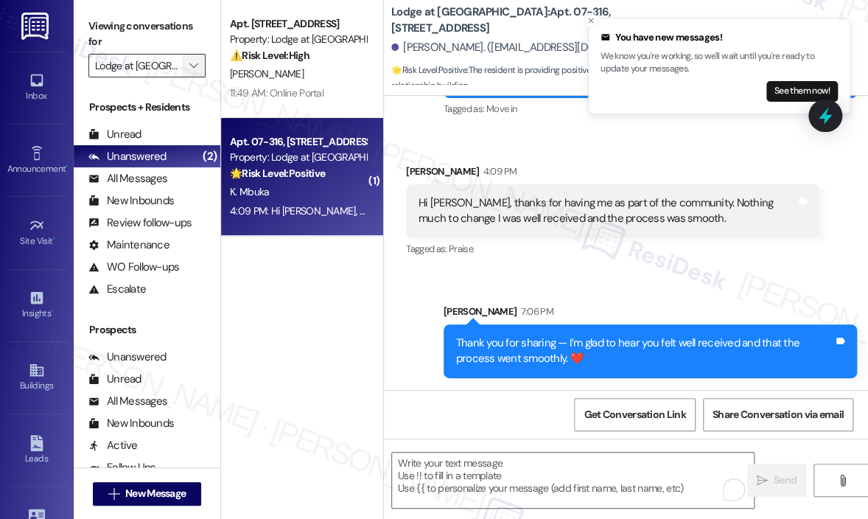
click at [186, 64] on span "" at bounding box center [193, 66] width 14 height 24
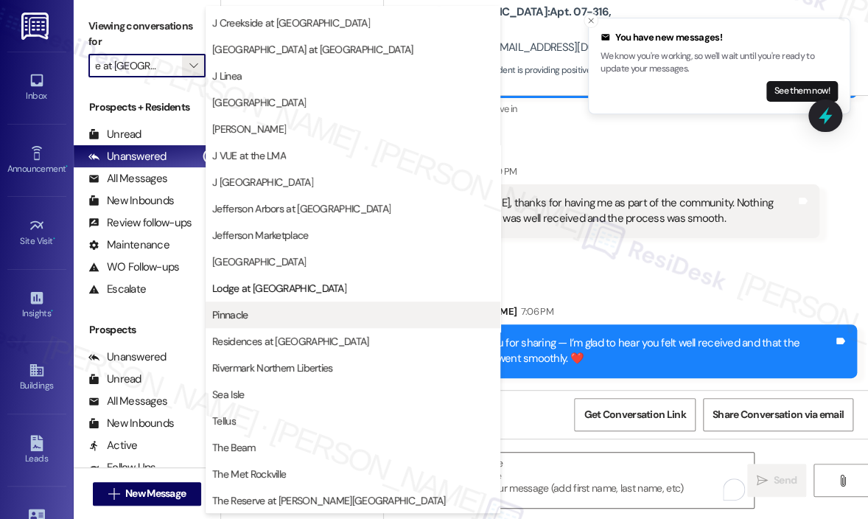
click at [318, 315] on span "Pinnacle" at bounding box center [352, 314] width 281 height 15
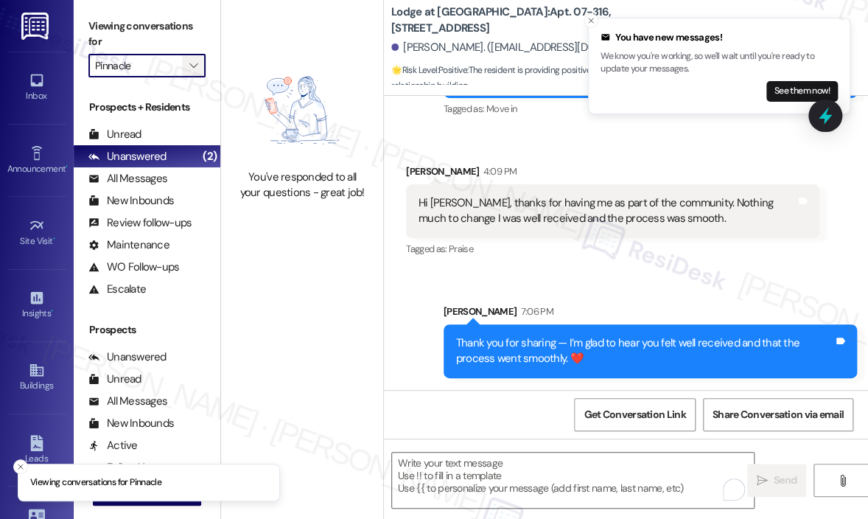
click at [189, 67] on icon "" at bounding box center [193, 66] width 8 height 12
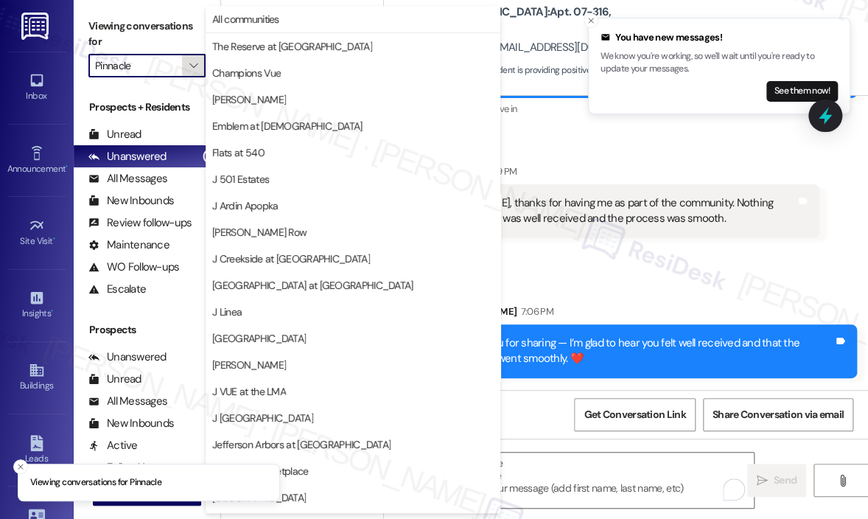
scroll to position [236, 0]
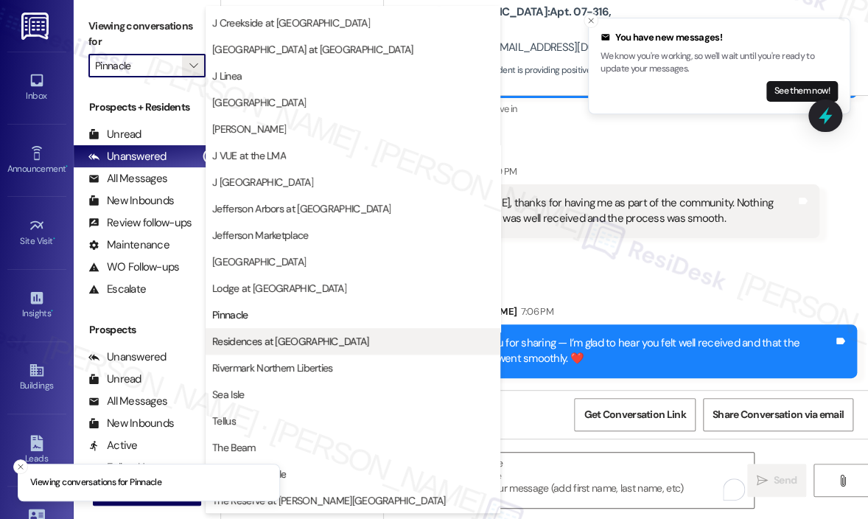
click at [289, 350] on button "Residences at [GEOGRAPHIC_DATA]" at bounding box center [353, 341] width 295 height 27
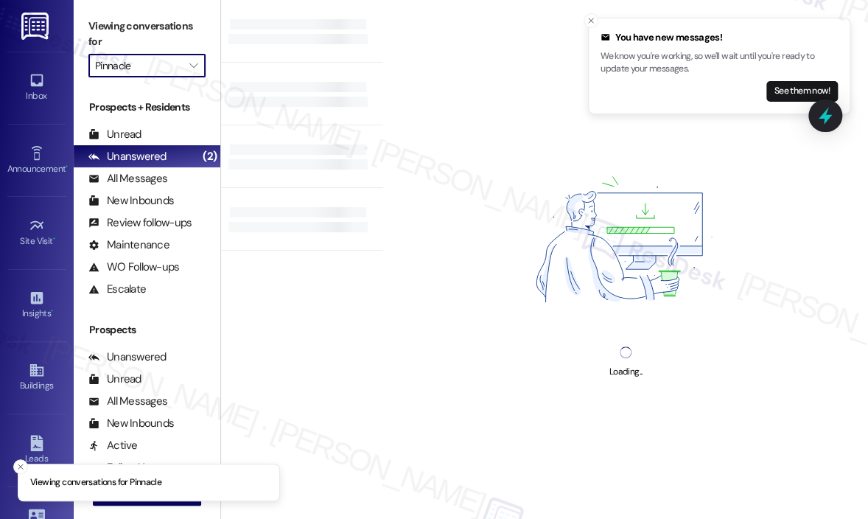
type input "Residences at [GEOGRAPHIC_DATA]"
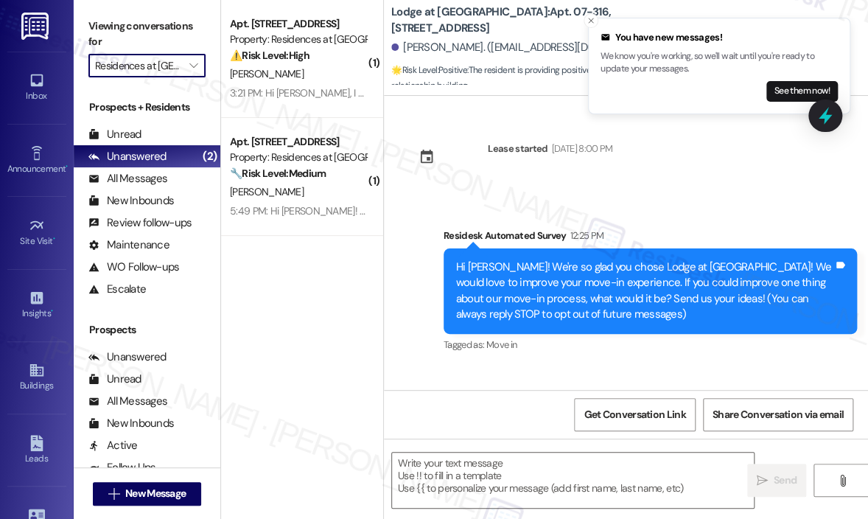
scroll to position [116, 0]
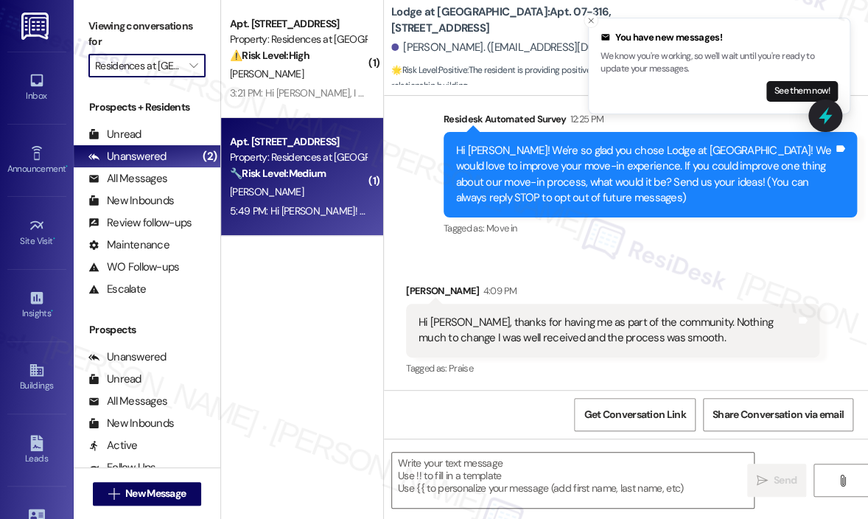
type textarea "Fetching suggested responses. Please feel free to read through the conversation…"
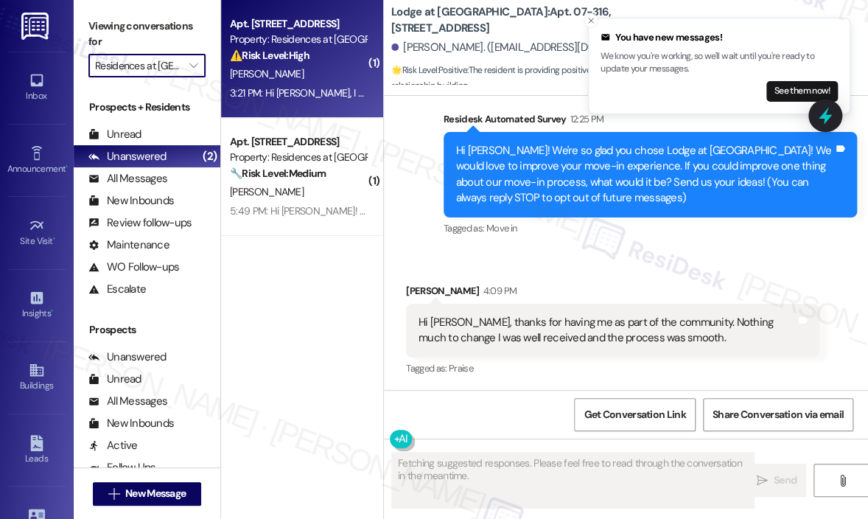
click at [310, 81] on div "[PERSON_NAME]" at bounding box center [297, 74] width 139 height 18
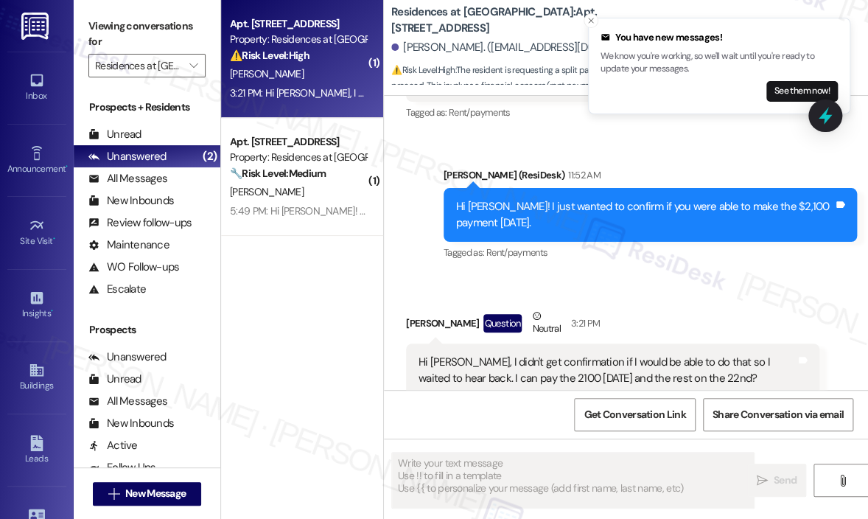
scroll to position [5454, 0]
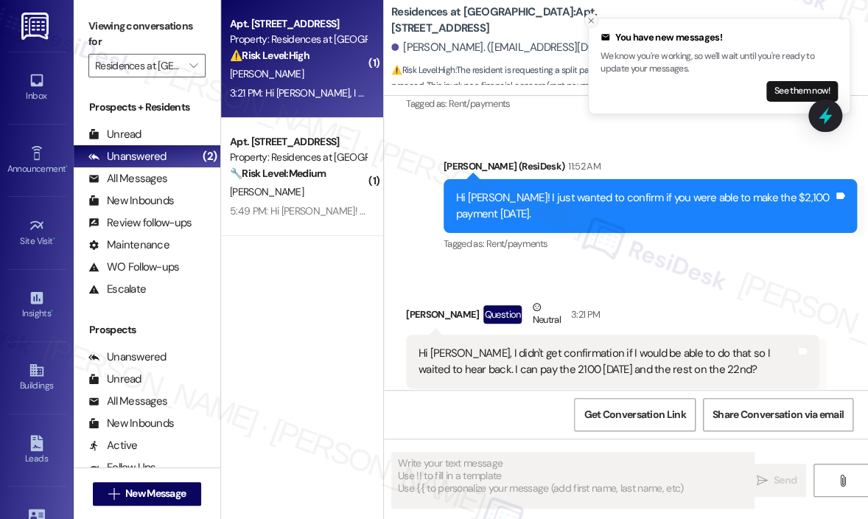
click at [590, 20] on icon "Close toast" at bounding box center [591, 20] width 9 height 9
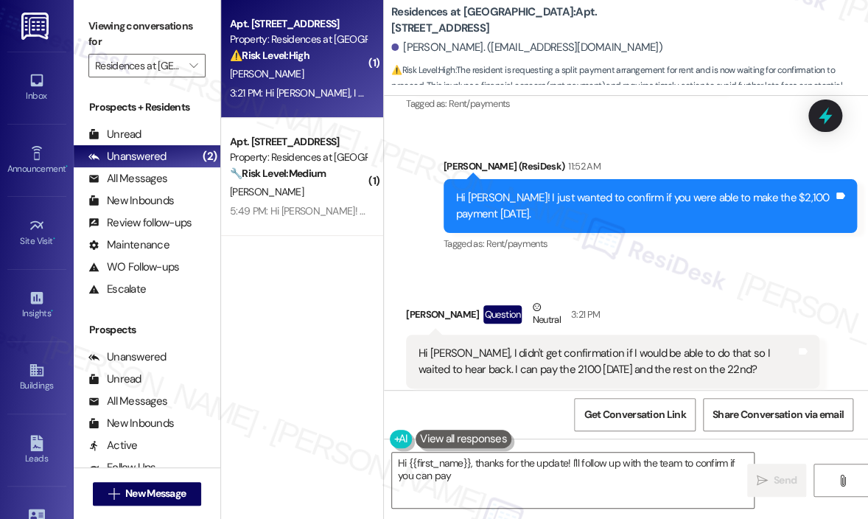
click at [672, 266] on div "Received via SMS [PERSON_NAME] Question Neutral 3:21 PM Hi [PERSON_NAME], I did…" at bounding box center [626, 343] width 484 height 155
type textarea "Hi {{first_name}}, thanks for the update! I'll follow up with the team to confi…"
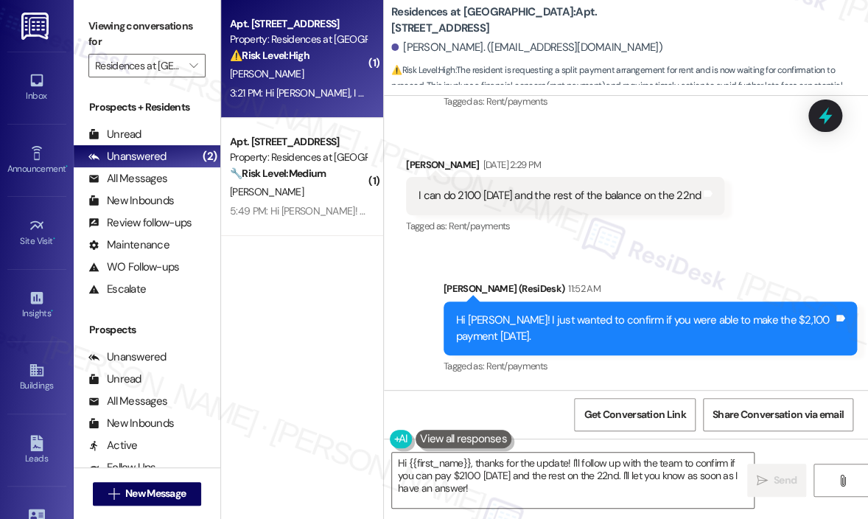
scroll to position [5307, 0]
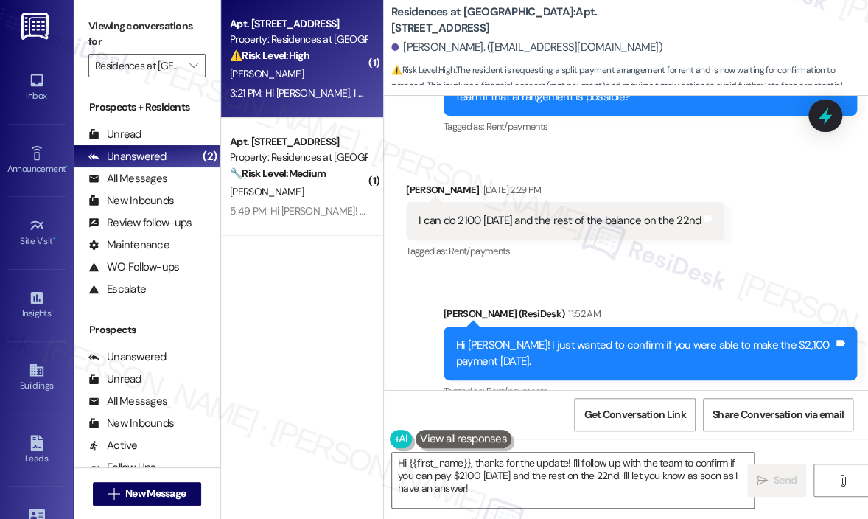
click at [593, 213] on div "I can do 2100 [DATE] and the rest of the balance on the 22nd" at bounding box center [560, 220] width 282 height 15
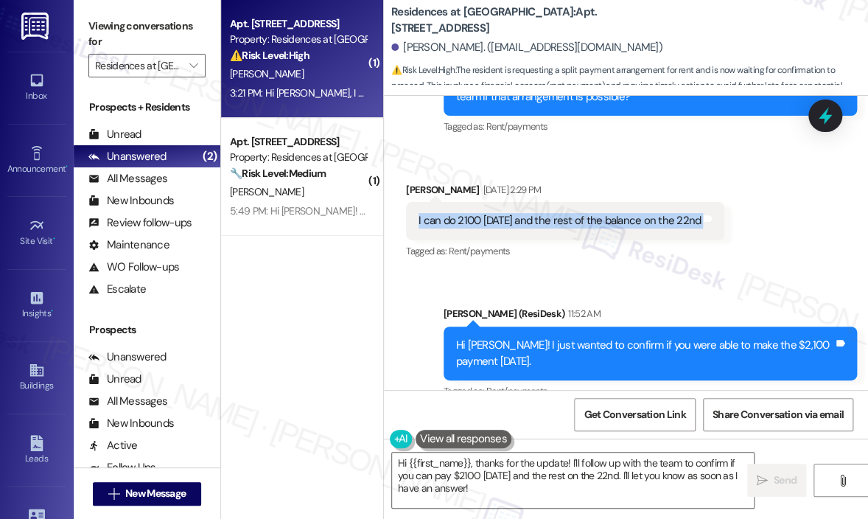
click at [593, 213] on div "I can do 2100 [DATE] and the rest of the balance on the 22nd" at bounding box center [560, 220] width 282 height 15
copy div "I can do 2100 [DATE] and the rest of the balance on the 22nd Tags and notes"
click at [536, 503] on textarea "Hi {{first_name}}, thanks for the update! I'll follow up with the team to confi…" at bounding box center [573, 479] width 362 height 55
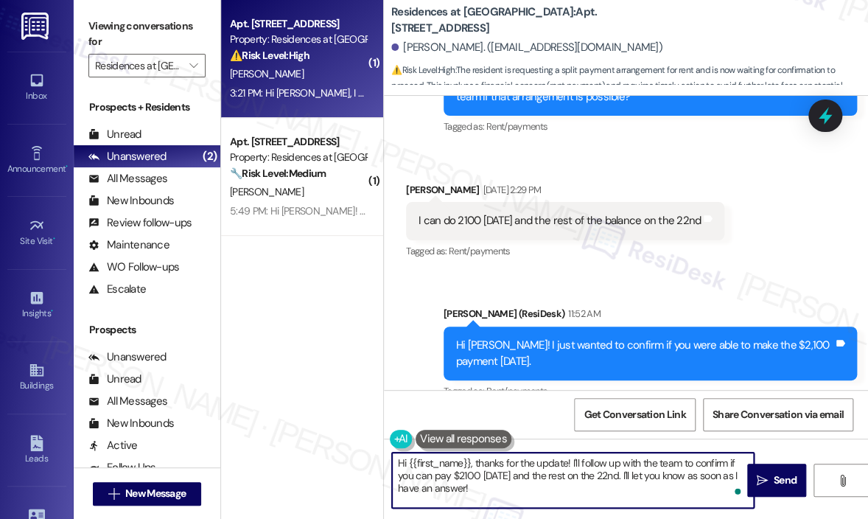
click at [793, 240] on div "Received via SMS [PERSON_NAME] [DATE] 2:29 PM I can do 2100 [DATE] and the rest…" at bounding box center [626, 211] width 484 height 125
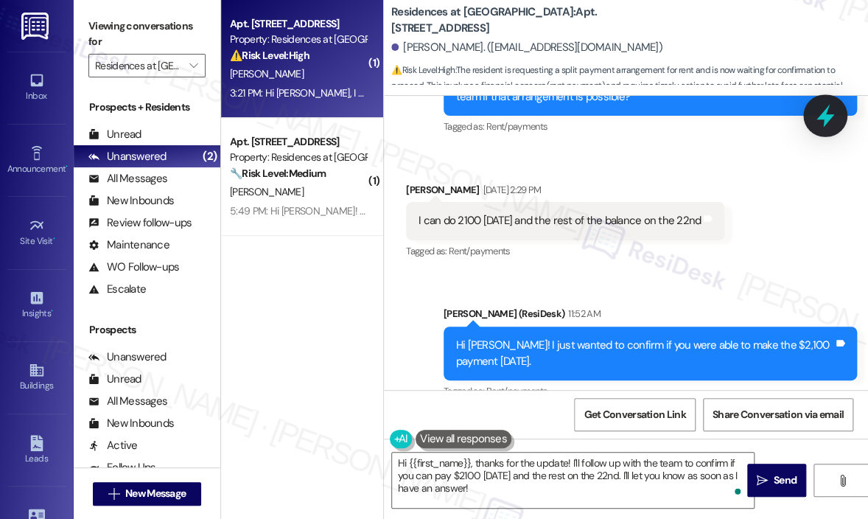
click at [827, 124] on icon at bounding box center [825, 115] width 25 height 25
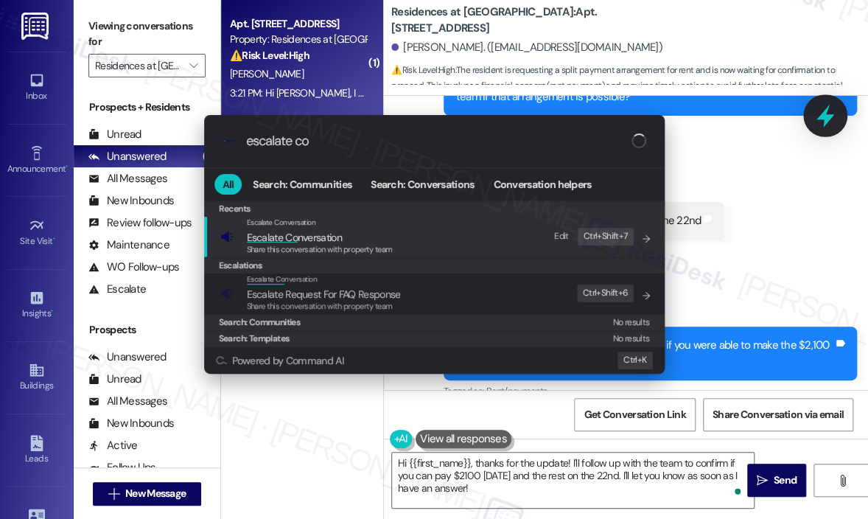
type input "escalate con"
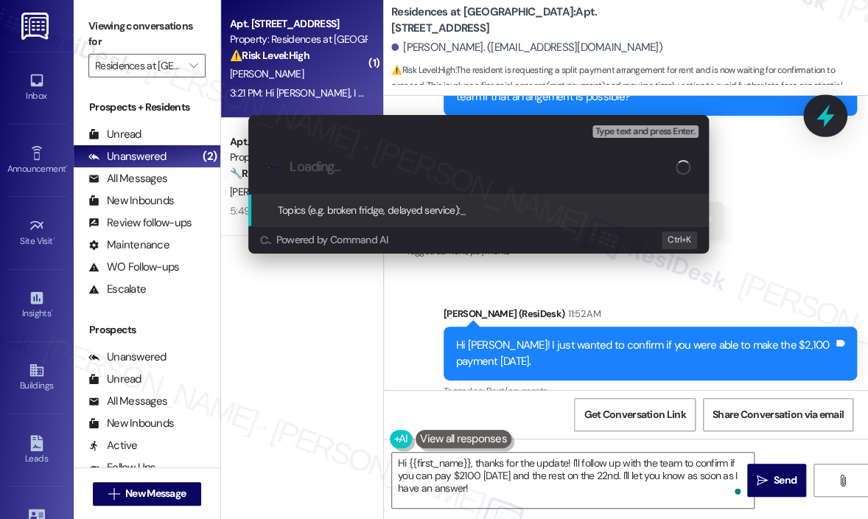
paste input "Partial Payment of $2,100 [DATE] and Remaining Balance on [DATE]"
type input "Partial Payment of $2,100 [DATE] and Remaining Balance on [DATE]"
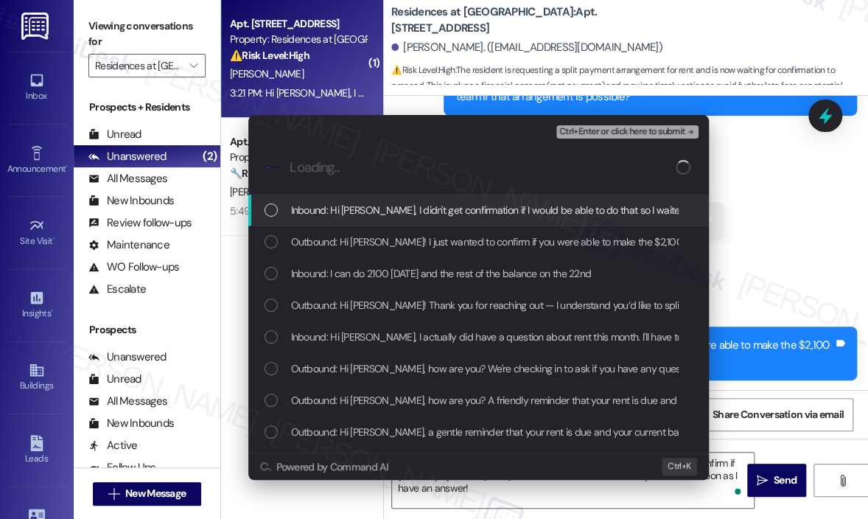
click at [458, 209] on span "Inbound: Hi [PERSON_NAME], I didn't get confirmation if I would be able to do t…" at bounding box center [630, 210] width 679 height 16
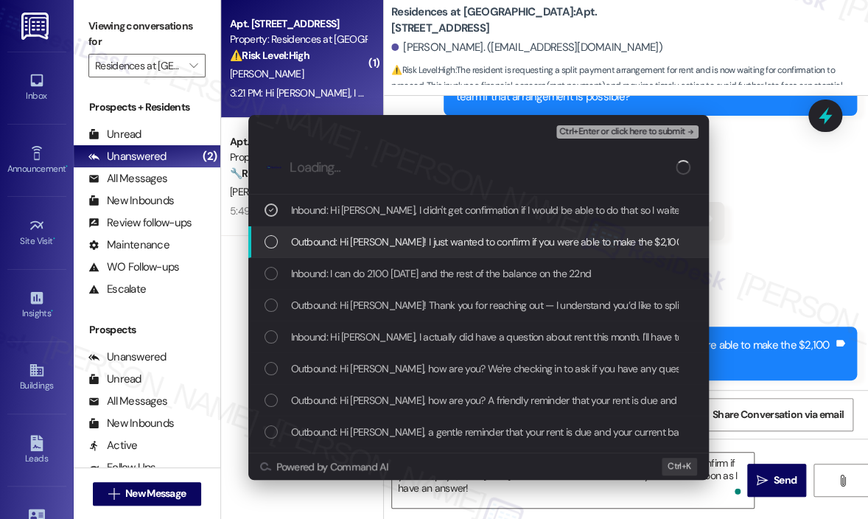
click at [454, 239] on span "Outbound: Hi [PERSON_NAME]! I just wanted to confirm if you were able to make t…" at bounding box center [523, 242] width 465 height 16
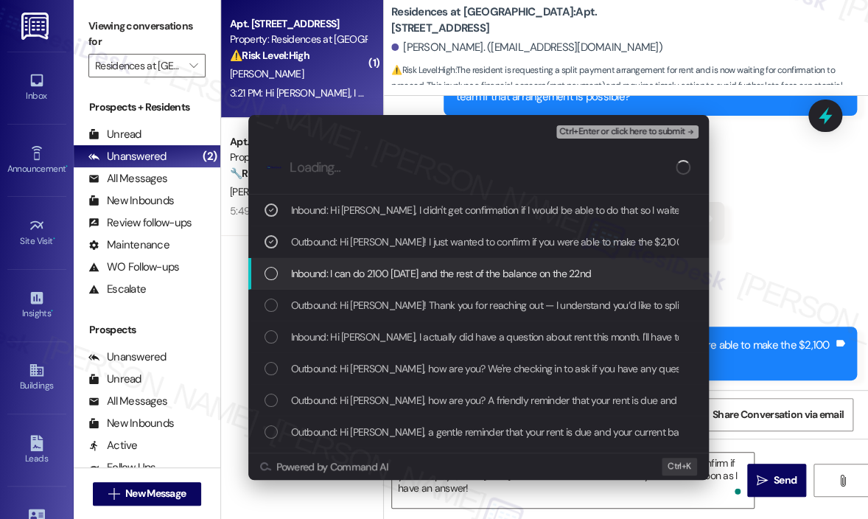
click at [452, 283] on div "Inbound: I can do 2100 [DATE] and the rest of the balance on the 22nd" at bounding box center [478, 274] width 461 height 32
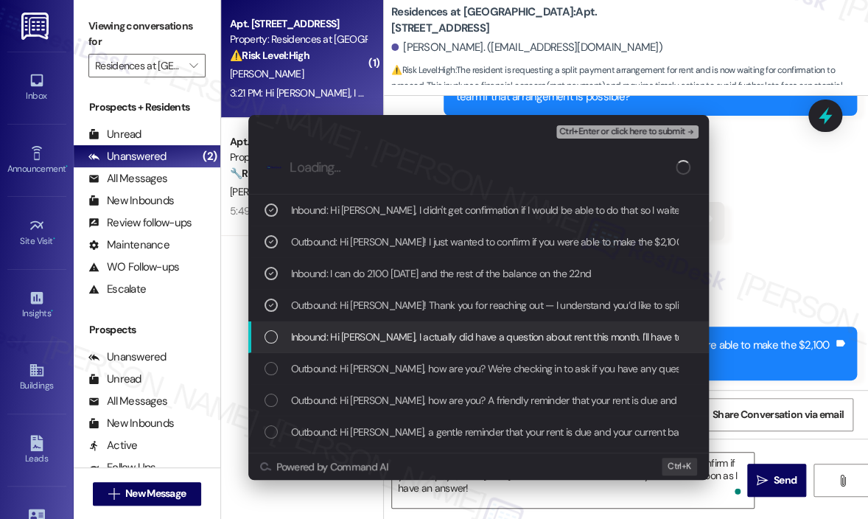
click at [450, 329] on span "Inbound: Hi [PERSON_NAME], I actually did have a question about rent this month…" at bounding box center [684, 337] width 786 height 16
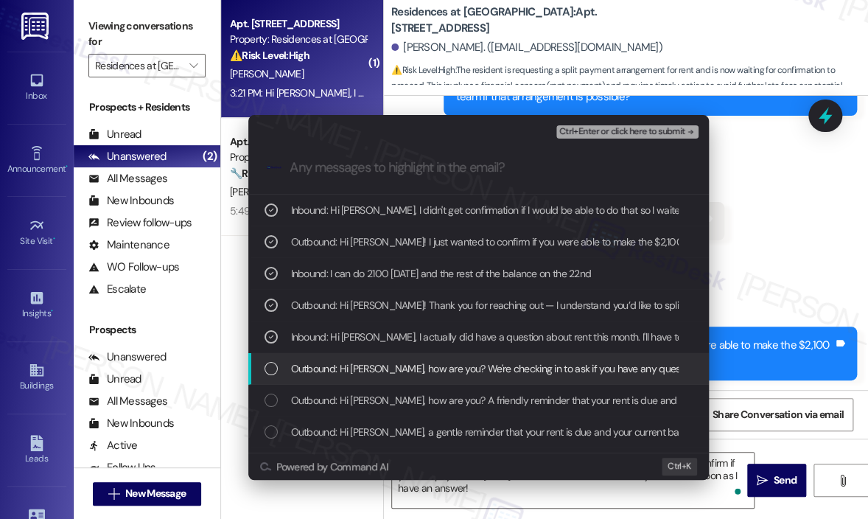
click at [491, 370] on span "Outbound: Hi [PERSON_NAME], how are you? We're checking in to ask if you have a…" at bounding box center [796, 368] width 1011 height 16
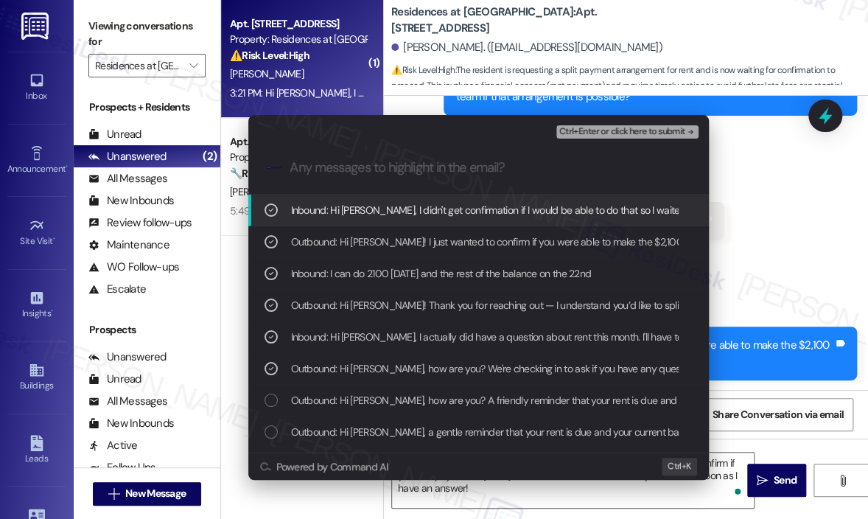
click at [615, 134] on span "Ctrl+Enter or click here to submit" at bounding box center [622, 132] width 126 height 10
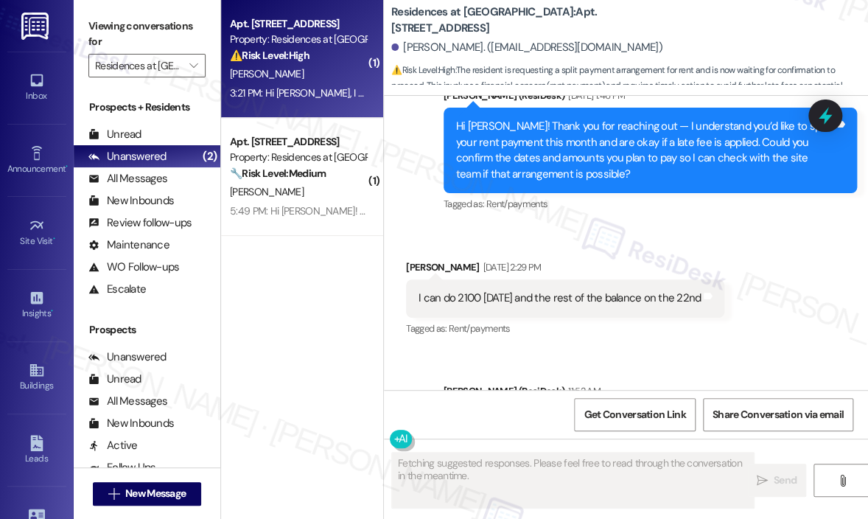
scroll to position [5454, 0]
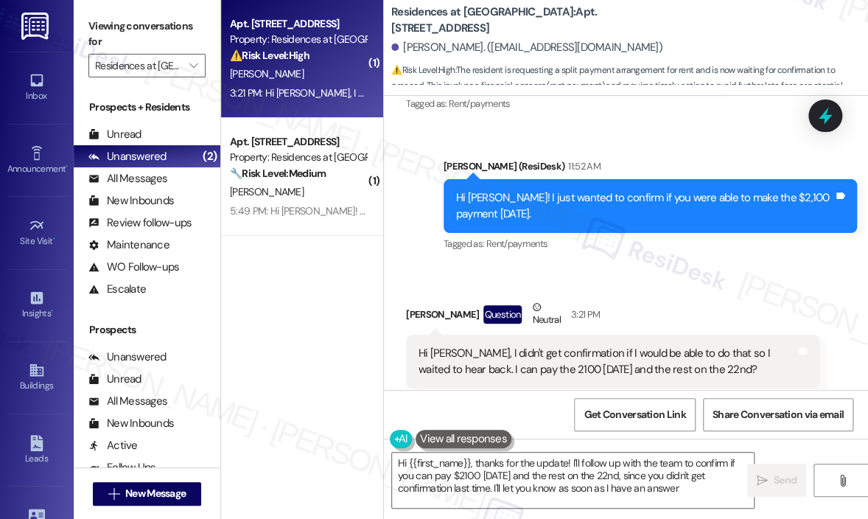
type textarea "Hi {{first_name}}, thanks for the update! I'll follow up with the team to confi…"
click at [625, 478] on textarea "Hi {{first_name}}, thanks for the update! I'll follow up with the team to confi…" at bounding box center [573, 479] width 362 height 55
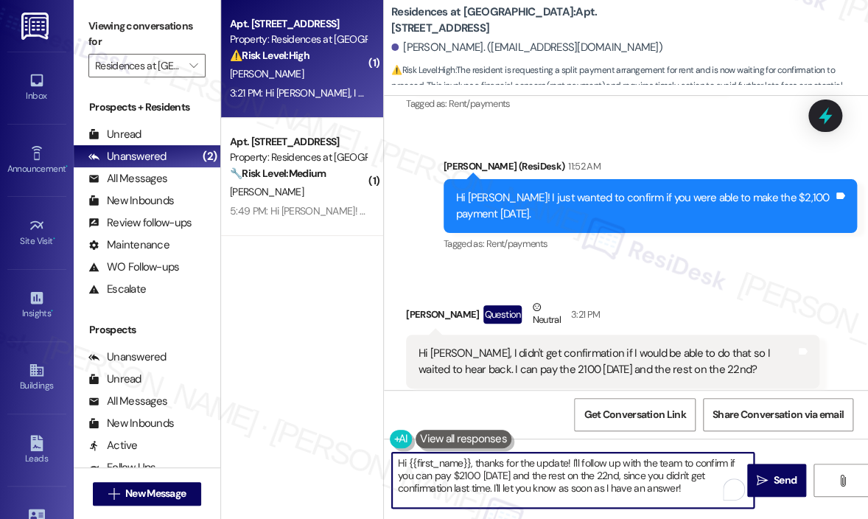
click at [626, 477] on textarea "Hi {{first_name}}, thanks for the update! I'll follow up with the team to confi…" at bounding box center [573, 479] width 362 height 55
click at [693, 483] on textarea "Hi {{first_name}}, thanks for the update! I'll follow up with the team to confi…" at bounding box center [573, 479] width 362 height 55
click at [779, 483] on span "Send" at bounding box center [785, 479] width 23 height 15
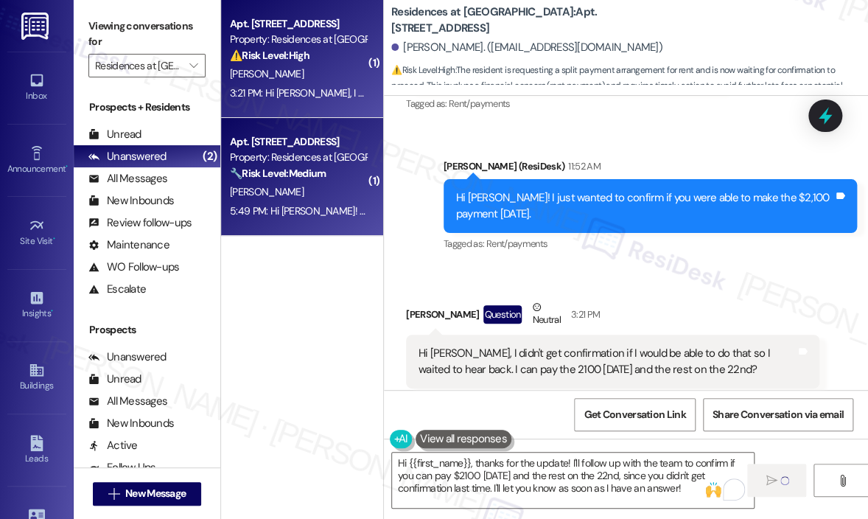
click at [329, 220] on div "Apt. [STREET_ADDRESS] Property: Residences at [GEOGRAPHIC_DATA] 🔧 Risk Level: M…" at bounding box center [302, 177] width 162 height 118
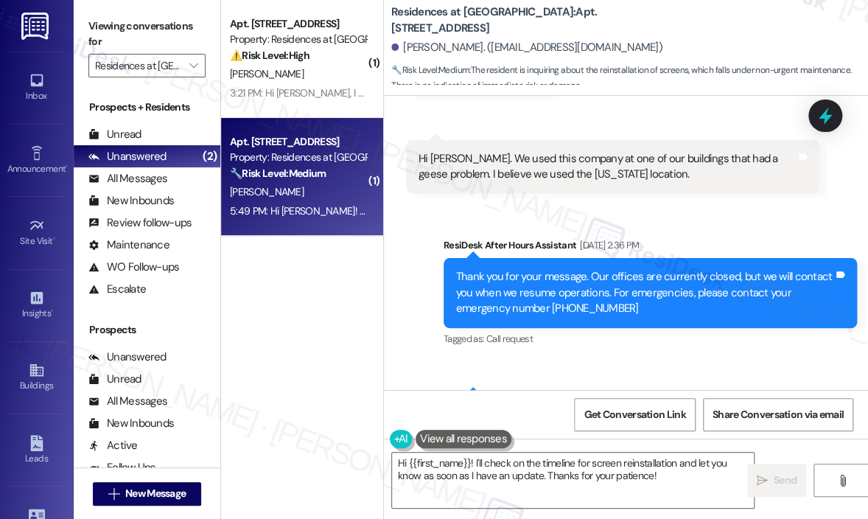
scroll to position [4471, 0]
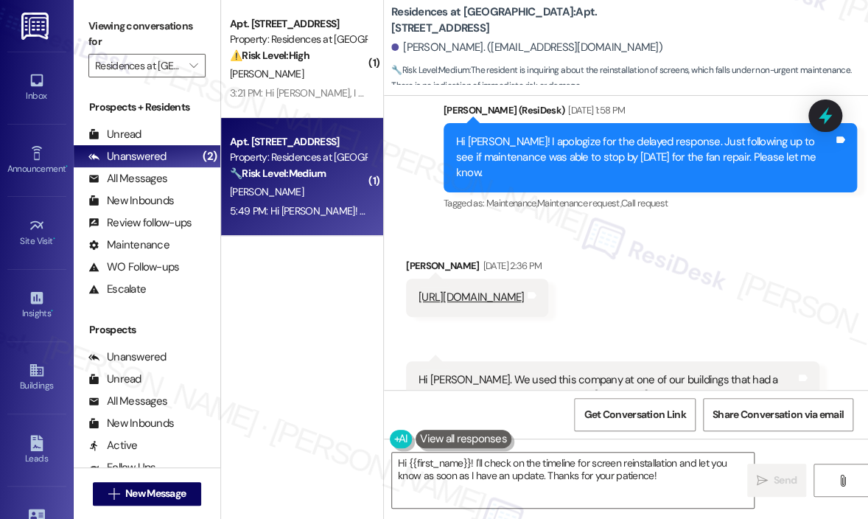
click at [673, 260] on div "Received via SMS [PERSON_NAME] [DATE] 2:36 PM [URL][DOMAIN_NAME] Tags and notes…" at bounding box center [626, 325] width 484 height 200
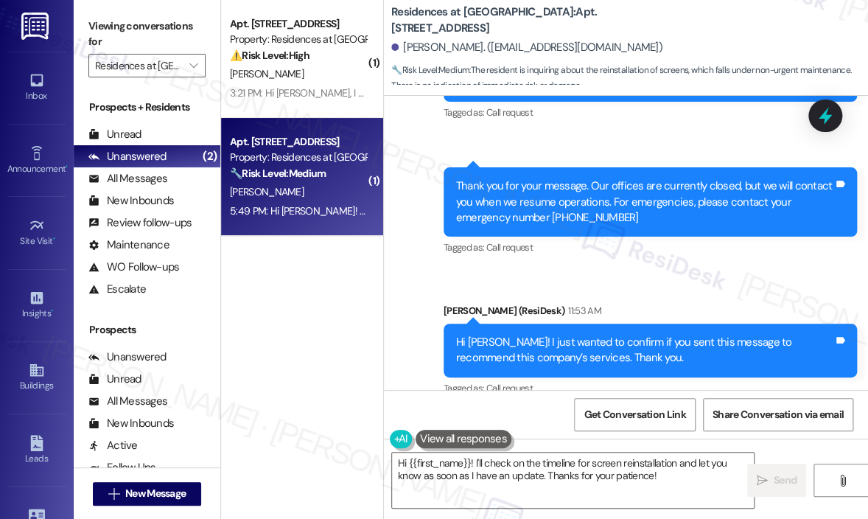
scroll to position [4987, 0]
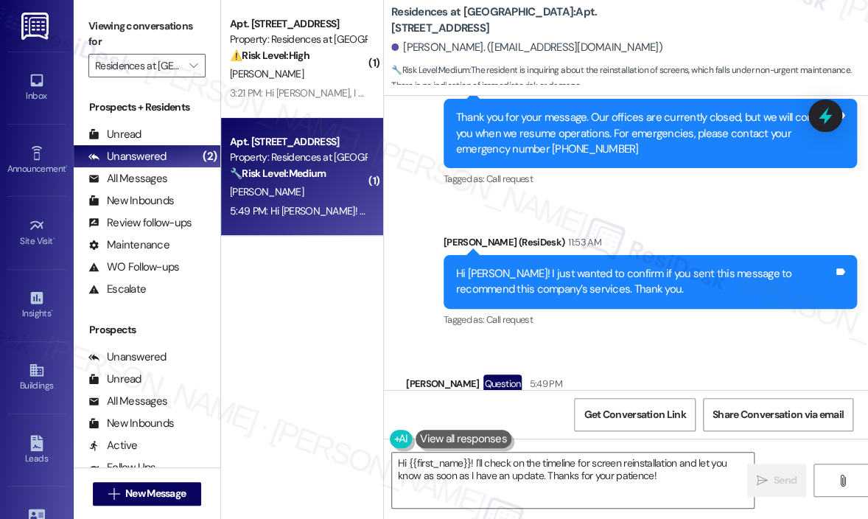
click at [585, 409] on div "Hi [PERSON_NAME]! When will the screens be put back in?" at bounding box center [556, 416] width 275 height 15
click at [584, 409] on div "Hi [PERSON_NAME]! When will the screens be put back in?" at bounding box center [556, 416] width 275 height 15
click at [585, 409] on div "Hi [PERSON_NAME]! When will the screens be put back in?" at bounding box center [556, 416] width 275 height 15
drag, startPoint x: 451, startPoint y: 338, endPoint x: 623, endPoint y: 339, distance: 171.7
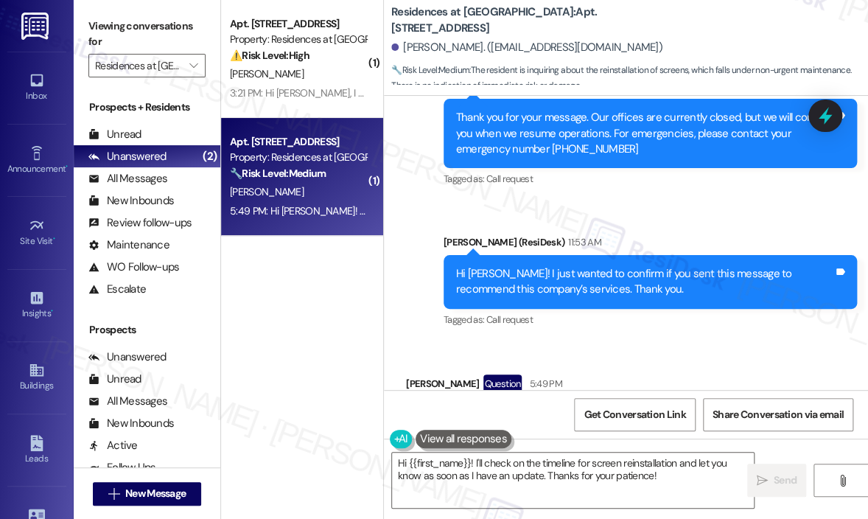
click at [623, 409] on div "Hi [PERSON_NAME]! When will the screens be put back in?" at bounding box center [556, 416] width 275 height 15
copy div "When will the screens be put back in?"
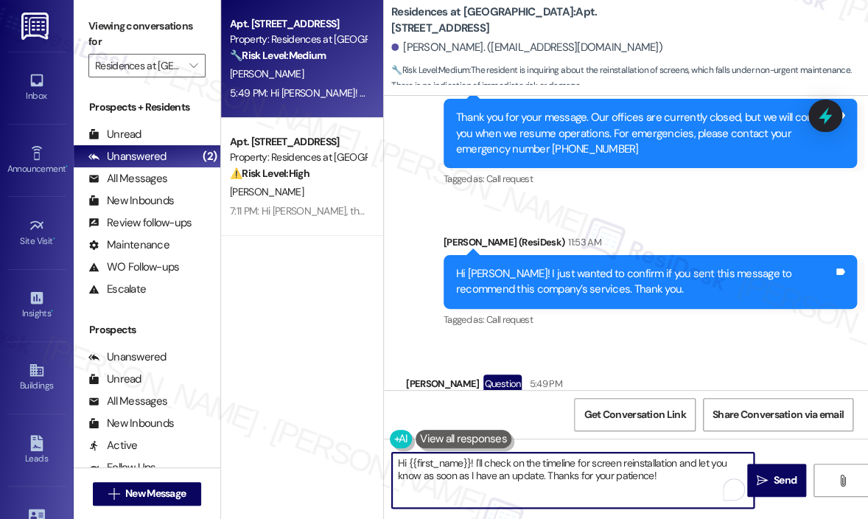
drag, startPoint x: 688, startPoint y: 482, endPoint x: 380, endPoint y: 464, distance: 308.5
click at [380, 464] on div "Apt. [STREET_ADDRESS] Property: Residences at [GEOGRAPHIC_DATA] 🔧 Risk Level: M…" at bounding box center [544, 259] width 647 height 519
paste textarea "Can you tell me when the screen was removed so I can share that detail with the…"
click at [433, 465] on textarea "Can you tell me when the screen was removed so I can share that detail with the…" at bounding box center [573, 479] width 362 height 55
type textarea "Can you please tell me when the screen was removed so I can share that detail w…"
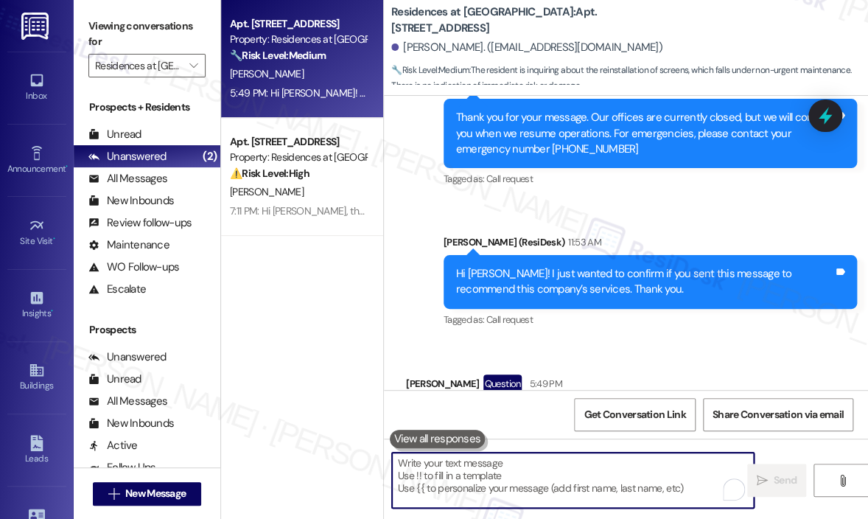
click at [330, 209] on div "7:11 PM: Hi [PERSON_NAME], thanks for the update! I'll follow up with the team …" at bounding box center [717, 210] width 975 height 13
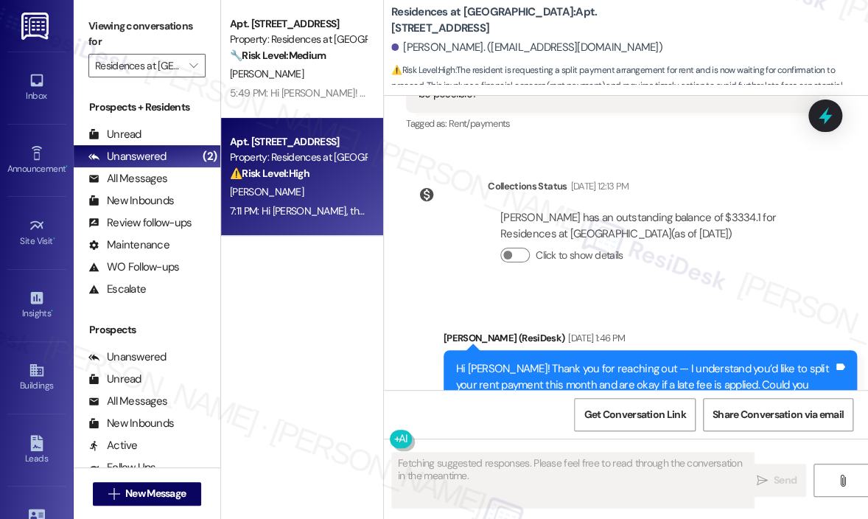
scroll to position [5066, 0]
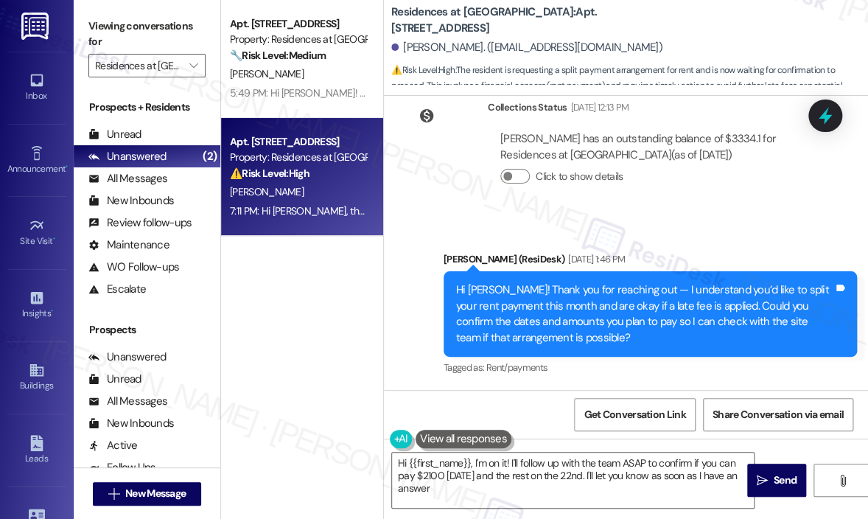
type textarea "Hi {{first_name}}, I'm on it! I'll follow up with the team ASAP to confirm if y…"
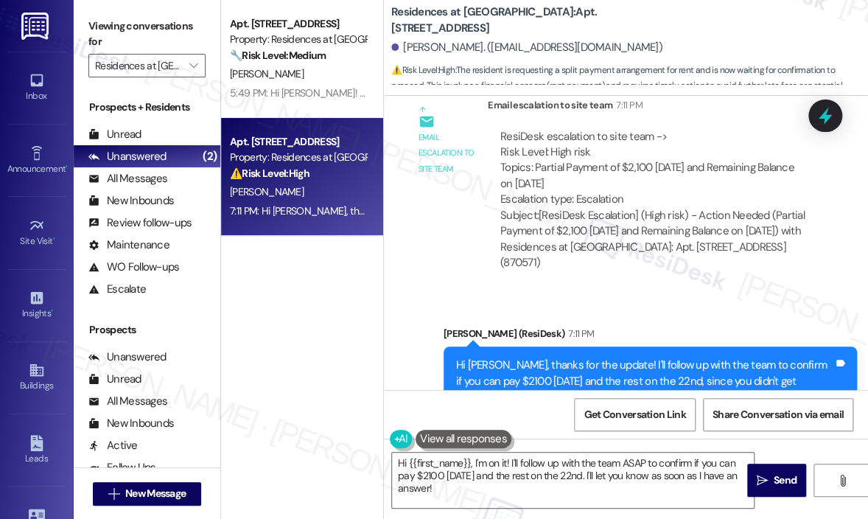
scroll to position [5840, 0]
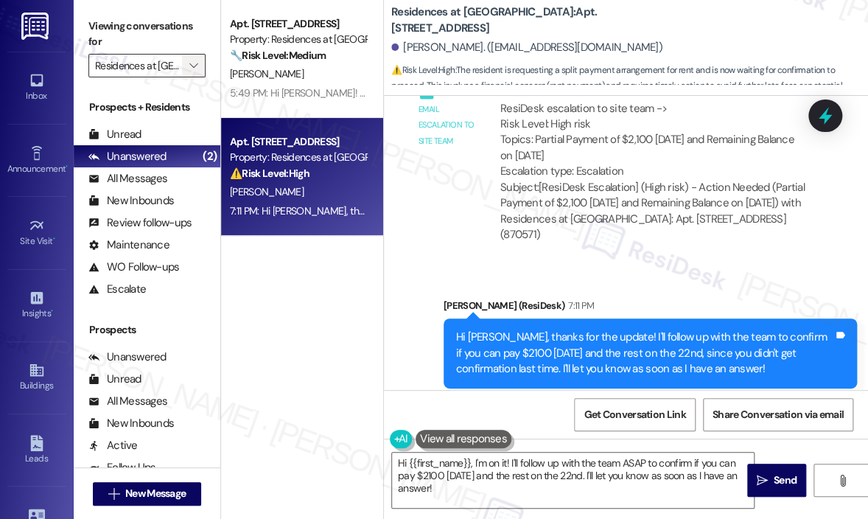
click at [193, 60] on icon "" at bounding box center [193, 66] width 8 height 12
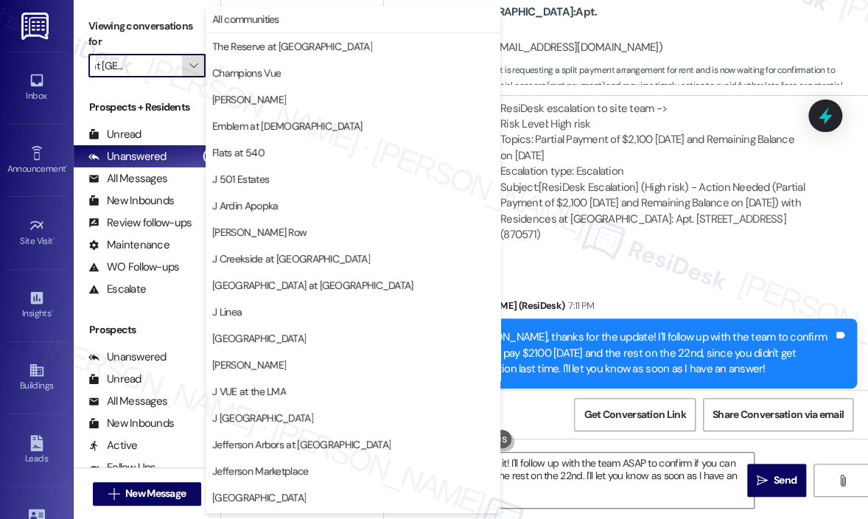
scroll to position [236, 0]
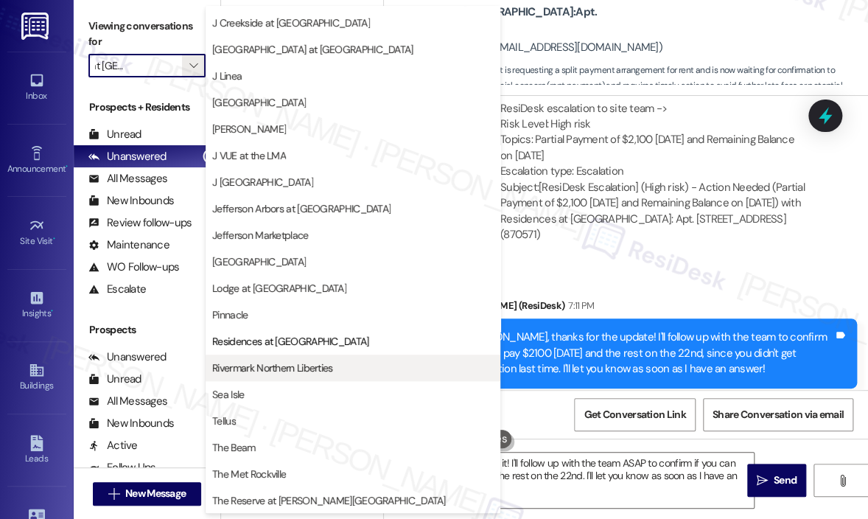
click at [301, 363] on span "Rivermark Northern Liberties" at bounding box center [272, 367] width 120 height 15
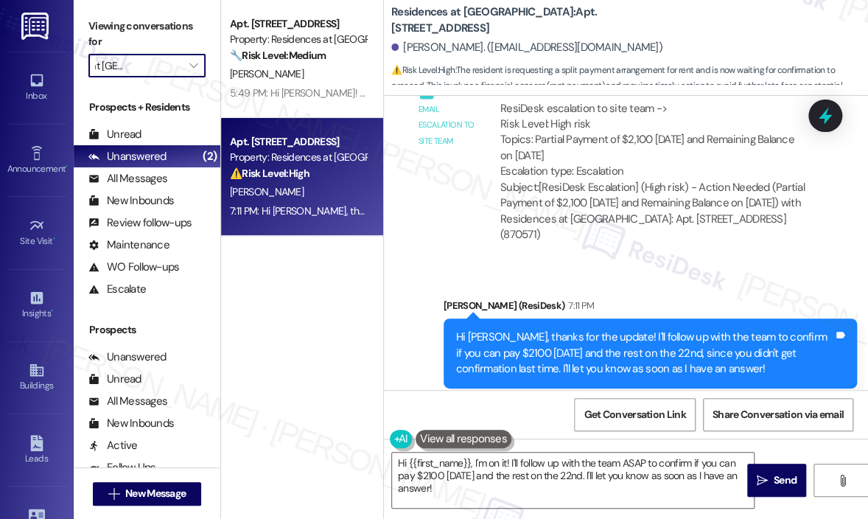
type input "Rivermark Northern Liberties"
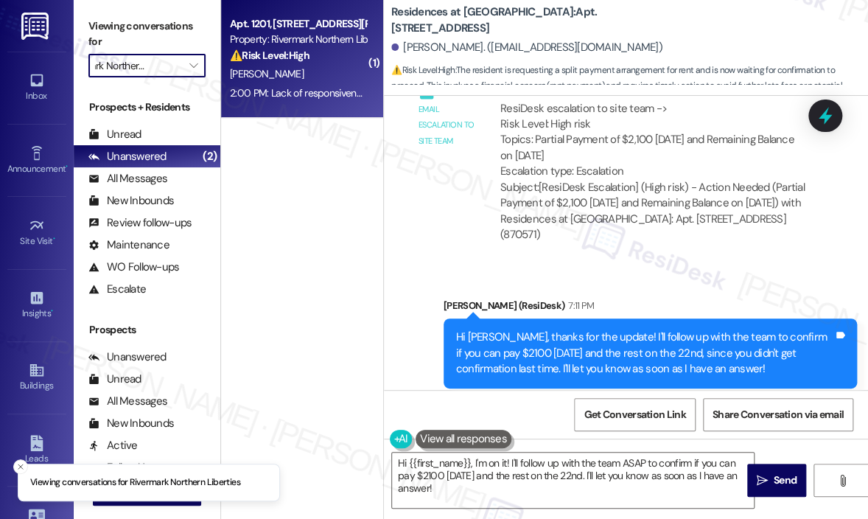
click at [317, 86] on div "2:00 PM: Lack of responsiveness to our water problem 2:00 PM: Lack of responsiv…" at bounding box center [347, 92] width 234 height 13
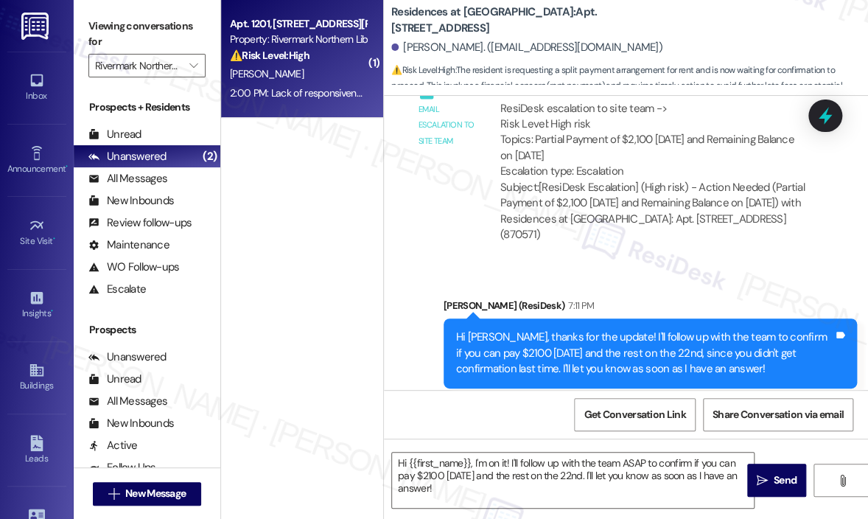
type textarea "Fetching suggested responses. Please feel free to read through the conversation…"
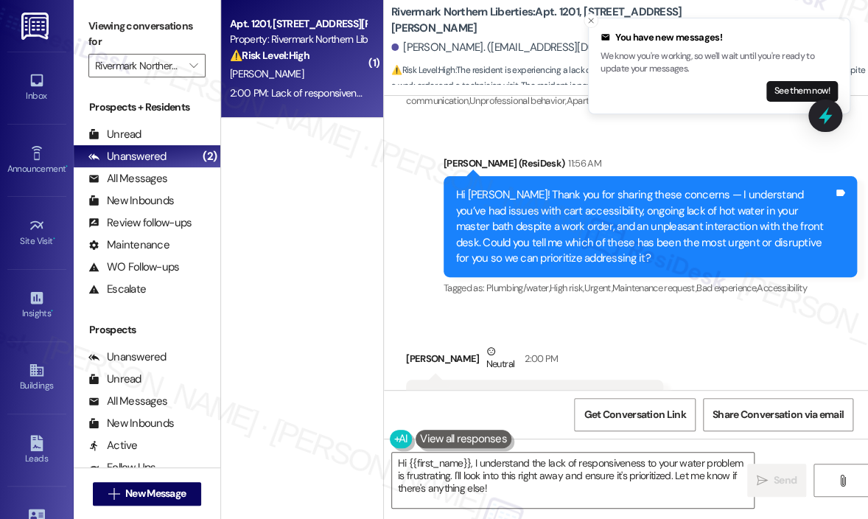
scroll to position [605, 0]
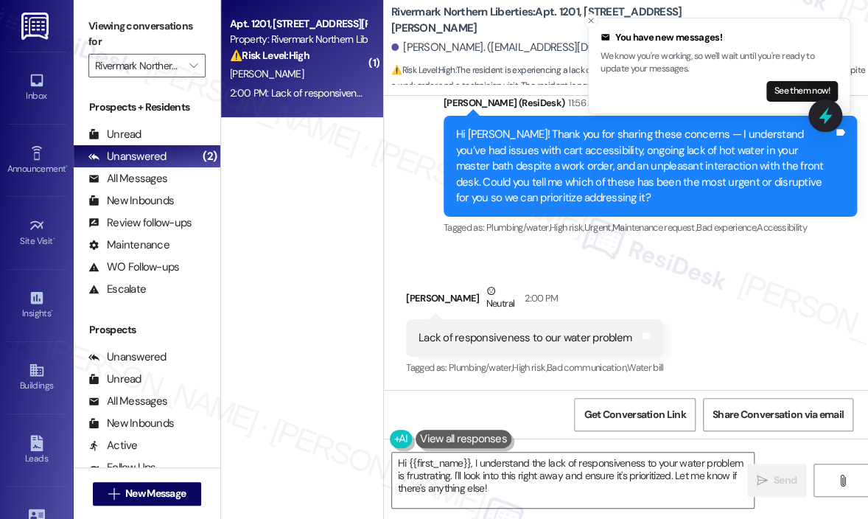
click at [579, 340] on div "Lack of responsiveness to our water problem" at bounding box center [525, 337] width 213 height 15
copy div "Lack of responsiveness to our water problem Tags and notes"
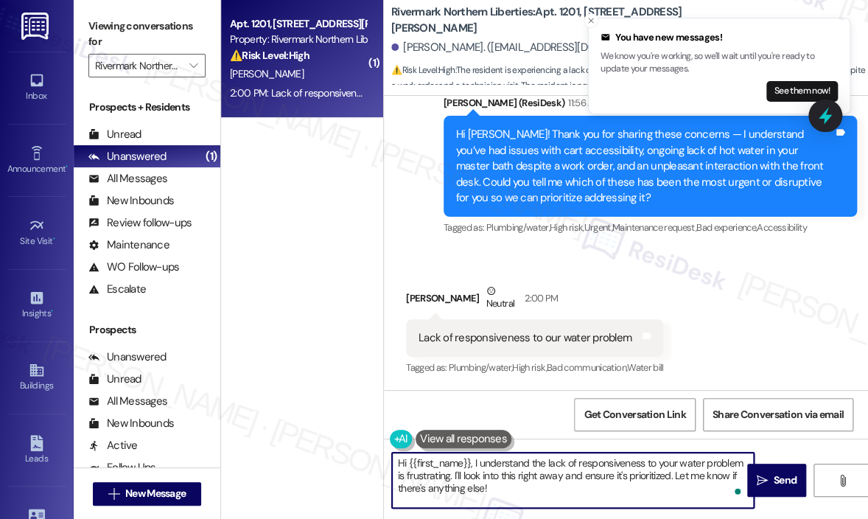
drag, startPoint x: 534, startPoint y: 492, endPoint x: 473, endPoint y: 464, distance: 66.6
click at [473, 464] on textarea "Hi {{first_name}}, I understand the lack of responsiveness to your water proble…" at bounding box center [573, 479] width 362 height 55
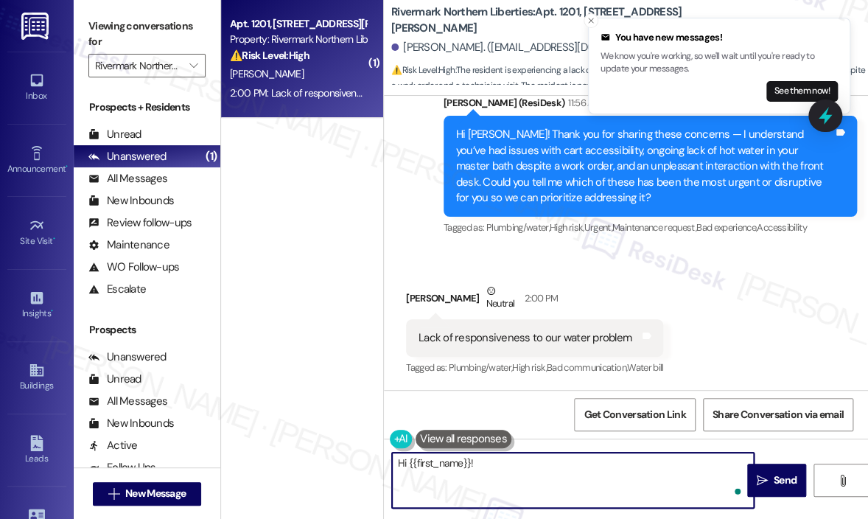
paste textarea "Thanks for letting us know — can you share how long you’ve been experiencing th…"
type textarea "Hi {{first_name}}! Thanks for letting us know — can you share how long you’ve b…"
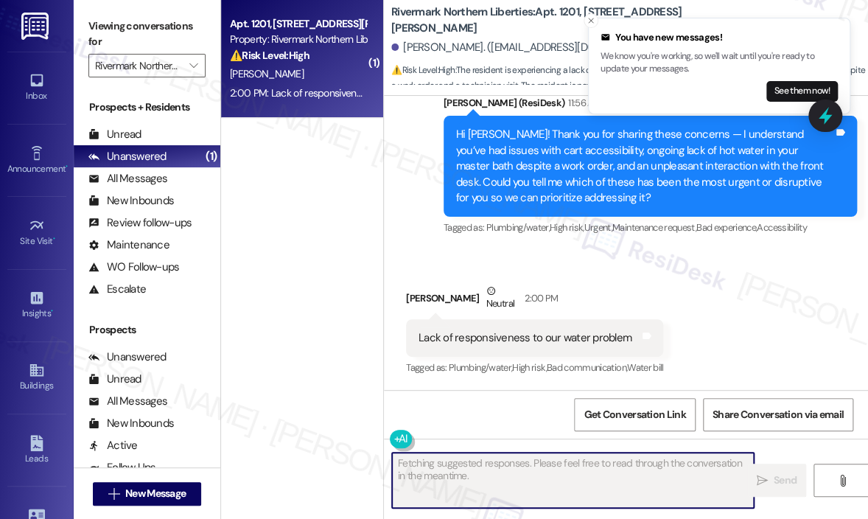
scroll to position [604, 0]
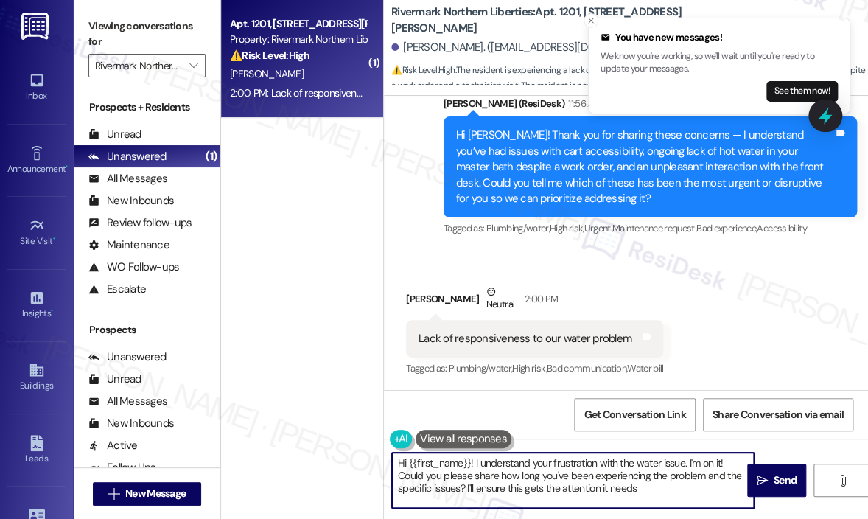
type textarea "Hi {{first_name}}! I understand your frustration with the water issue. I'm on i…"
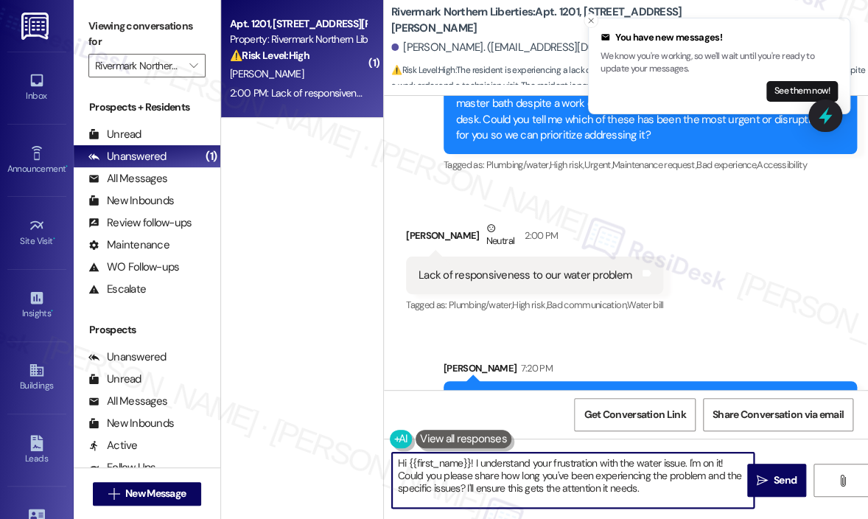
scroll to position [724, 0]
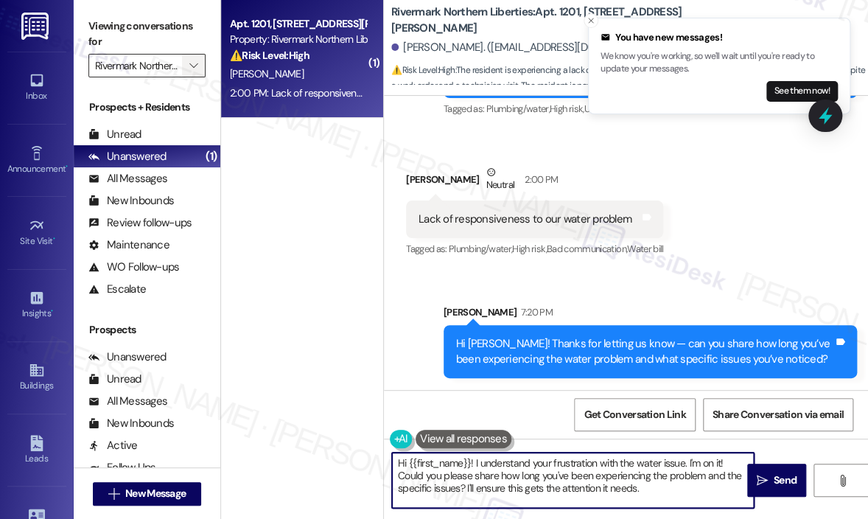
click at [195, 64] on icon "" at bounding box center [193, 66] width 8 height 12
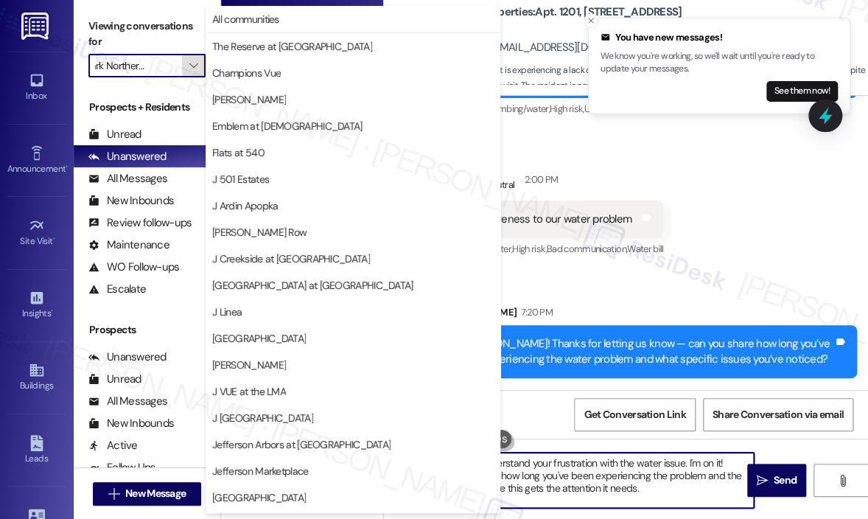
scroll to position [236, 0]
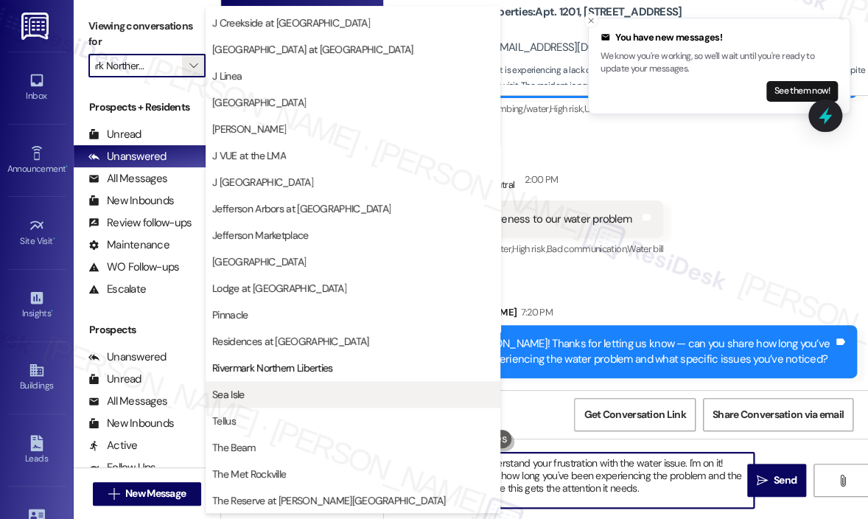
click at [255, 391] on span "Sea Isle" at bounding box center [352, 394] width 281 height 15
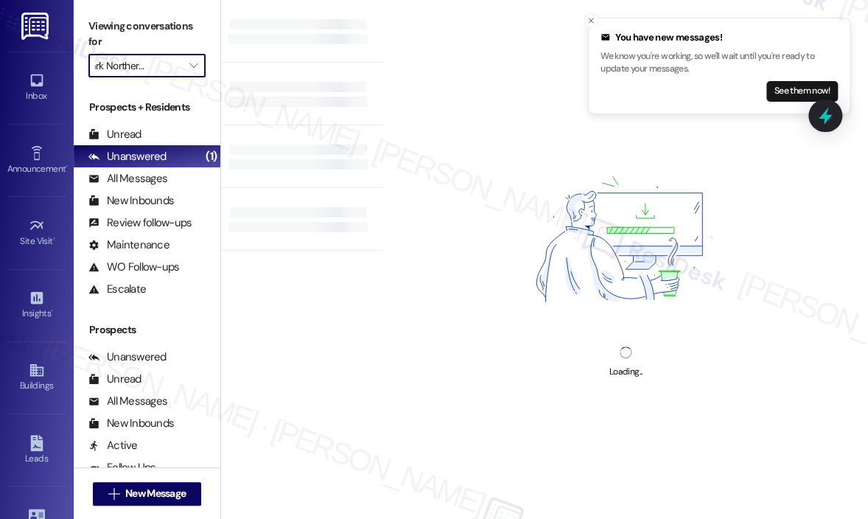
type input "Sea Isle"
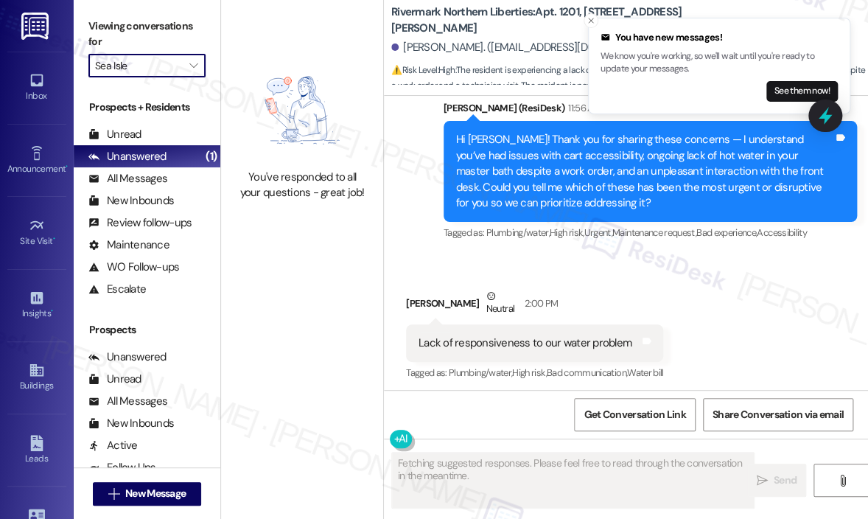
scroll to position [604, 0]
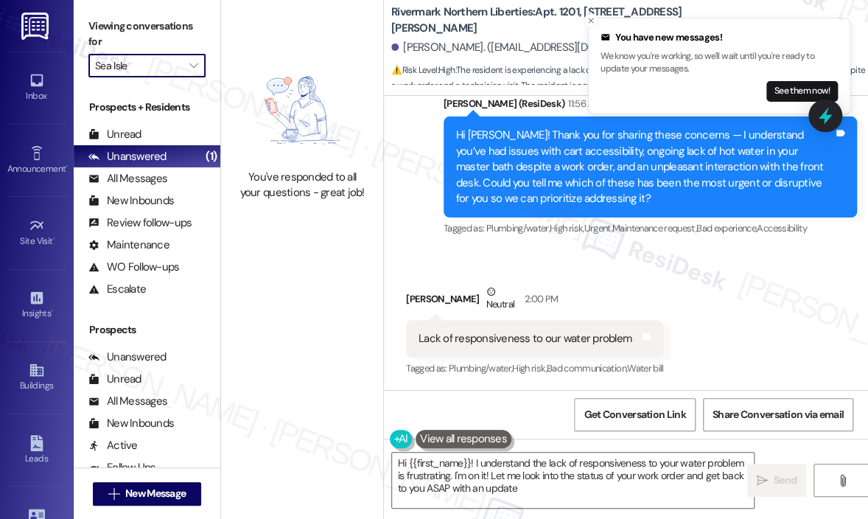
type textarea "Hi {{first_name}}! I understand the lack of responsiveness to your water proble…"
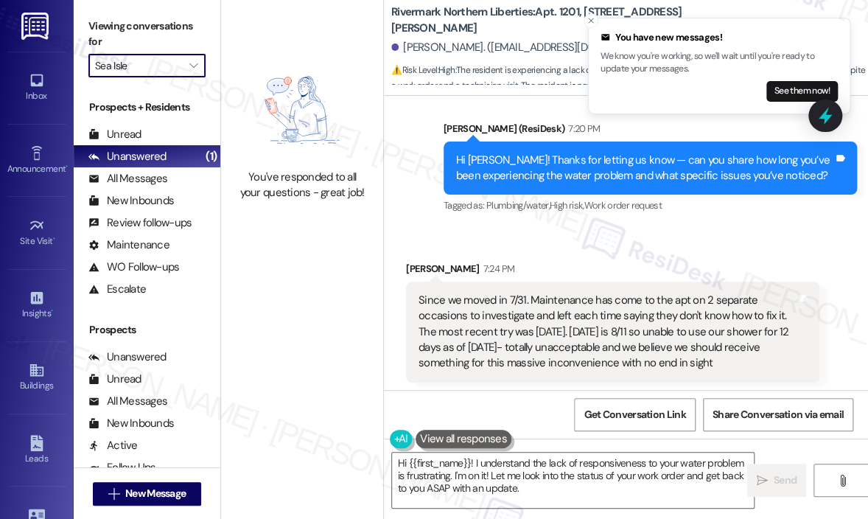
scroll to position [911, 0]
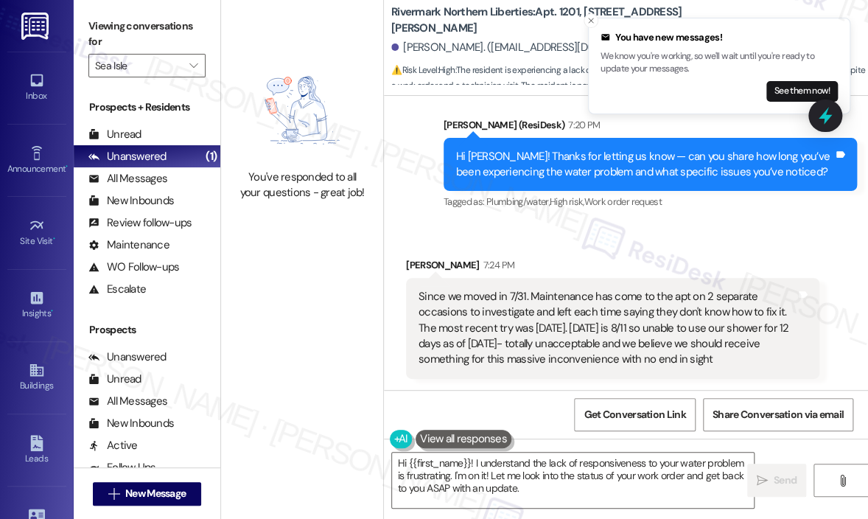
click at [631, 256] on div "Received via SMS [PERSON_NAME] 7:24 PM Since we moved in 7/31. Maintenance has …" at bounding box center [613, 318] width 436 height 144
click at [636, 241] on div "Received via SMS [PERSON_NAME] 7:24 PM Since we moved in 7/31. Maintenance has …" at bounding box center [626, 307] width 484 height 166
click at [191, 70] on icon "" at bounding box center [193, 66] width 8 height 12
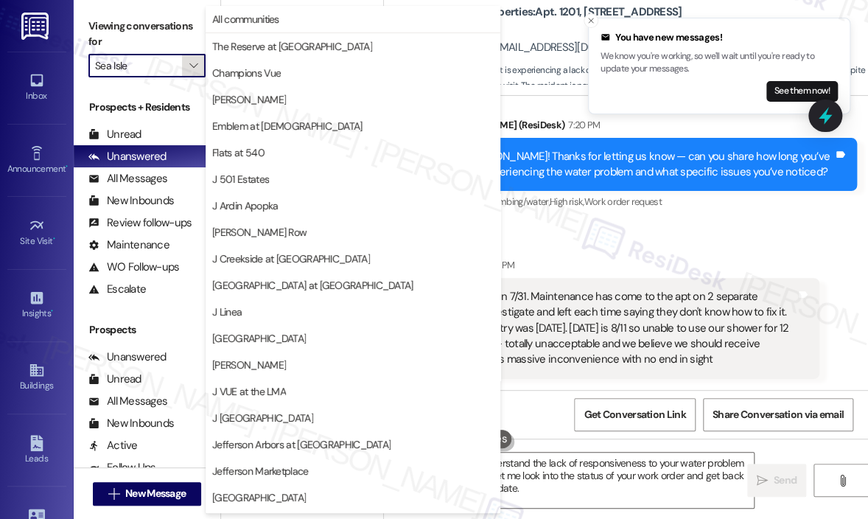
scroll to position [236, 0]
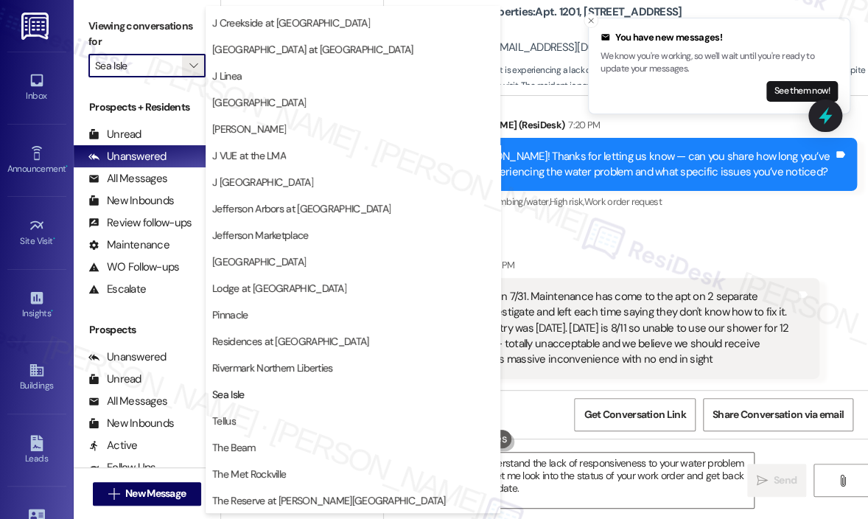
click at [243, 424] on span "Tellus" at bounding box center [352, 420] width 281 height 15
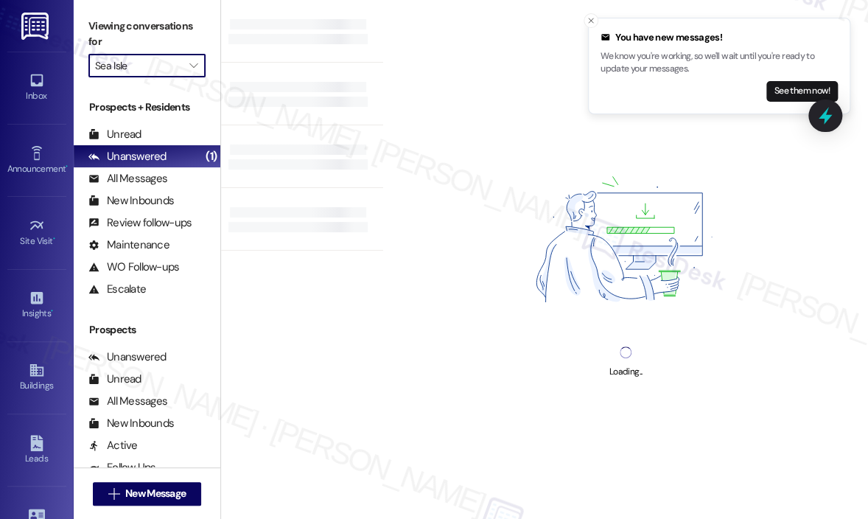
type input "Tellus"
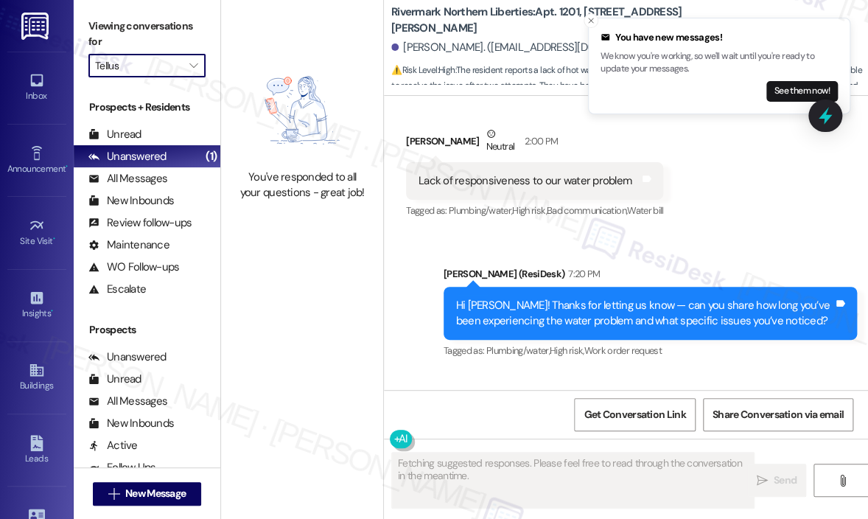
scroll to position [932, 0]
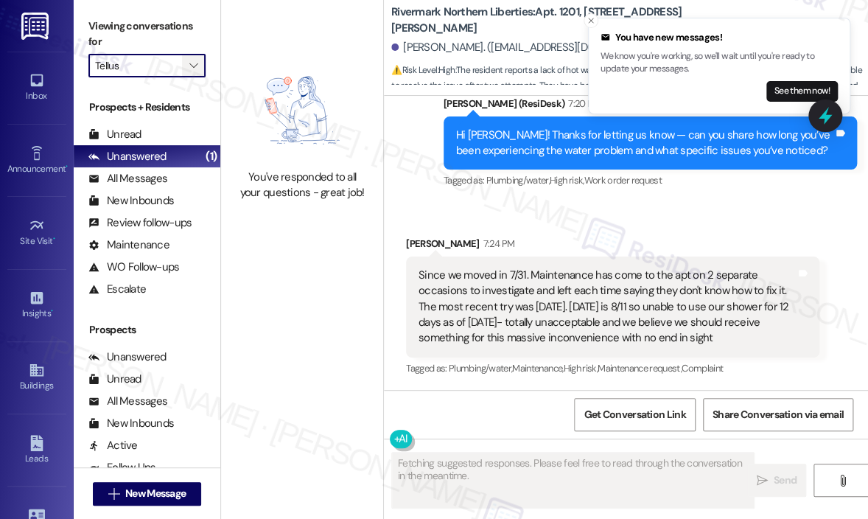
click at [193, 63] on icon "" at bounding box center [193, 66] width 8 height 12
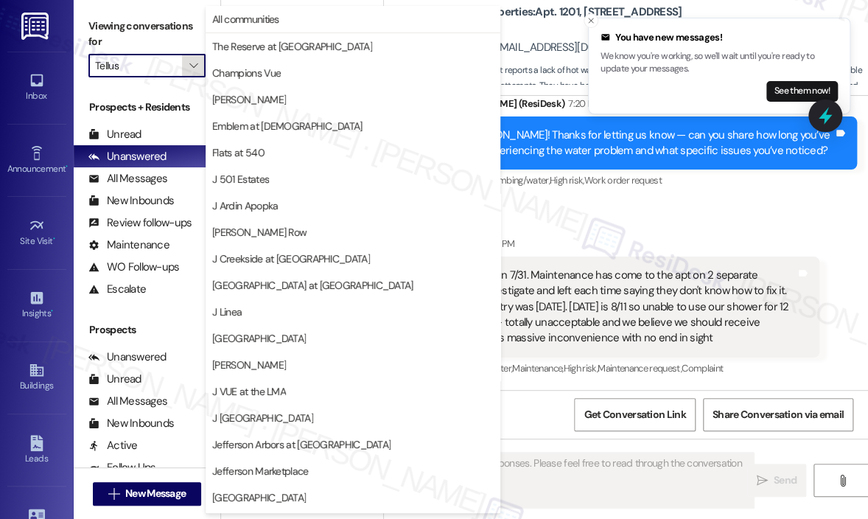
scroll to position [236, 0]
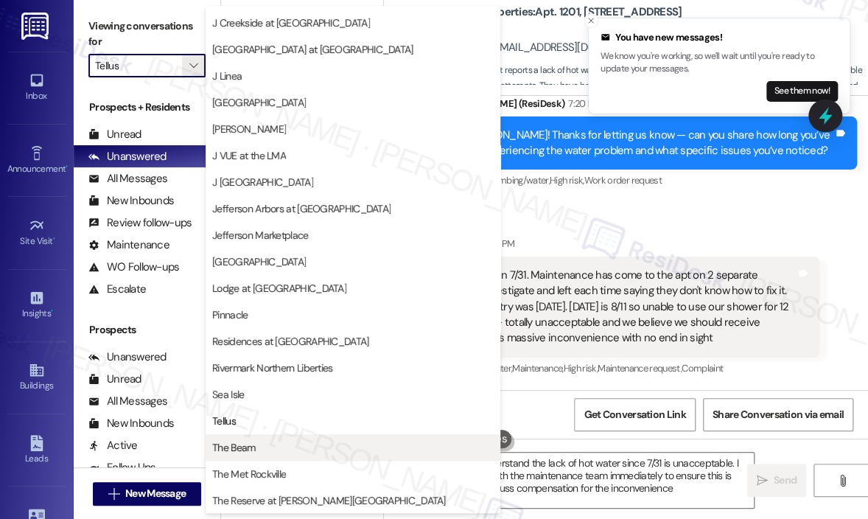
type textarea "Hi {{first_name}}, I understand the lack of hot water since 7/31 is unacceptabl…"
click at [295, 440] on span "The Beam" at bounding box center [352, 447] width 281 height 15
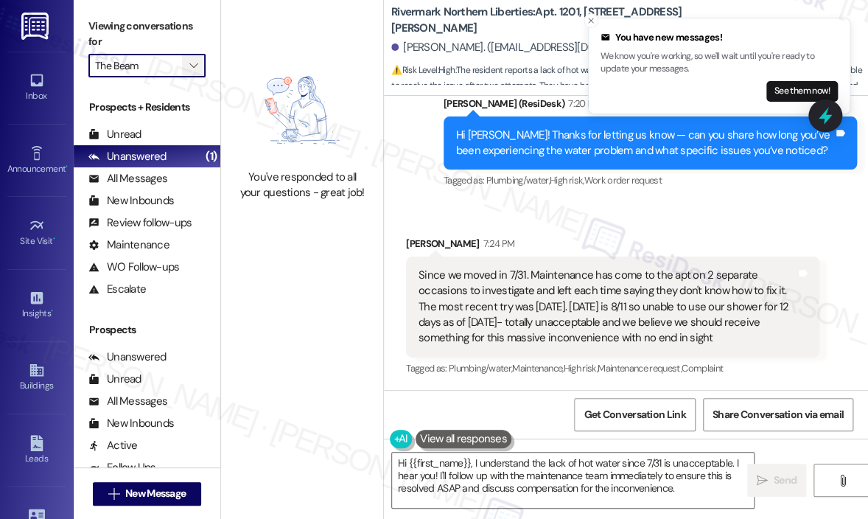
click at [185, 69] on button "" at bounding box center [194, 66] width 24 height 24
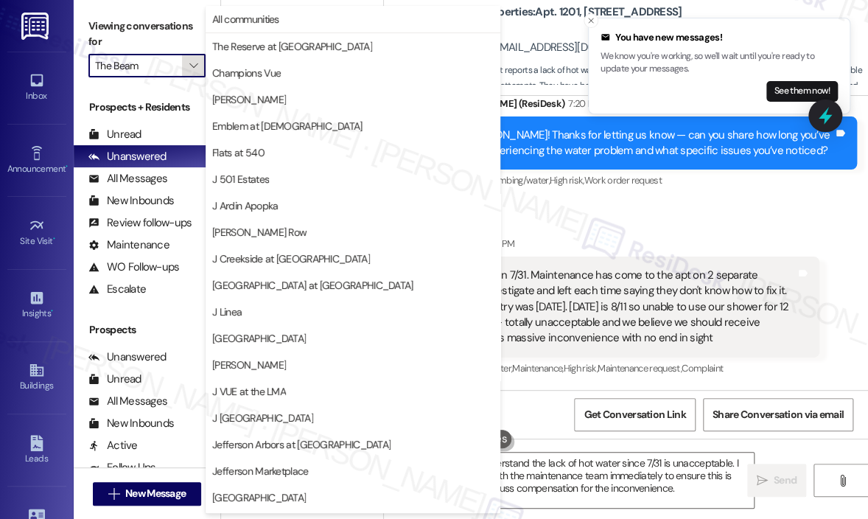
scroll to position [236, 0]
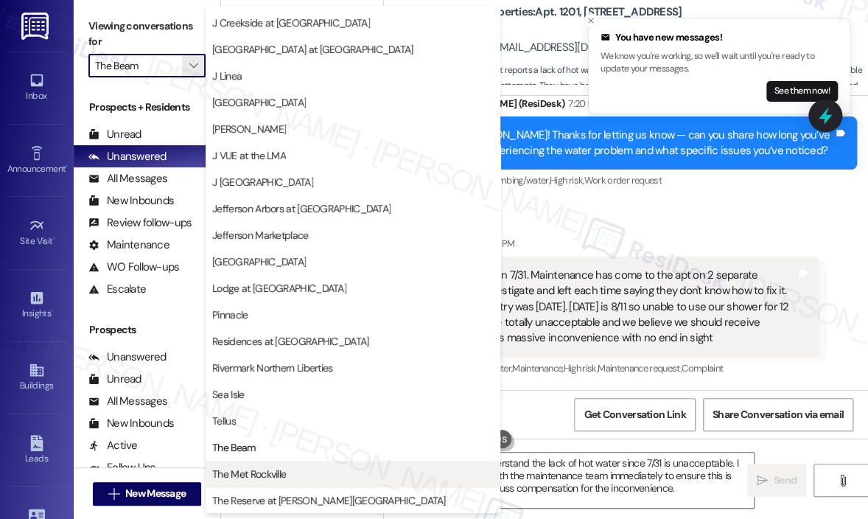
click at [289, 478] on span "The Met Rockville" at bounding box center [352, 473] width 281 height 15
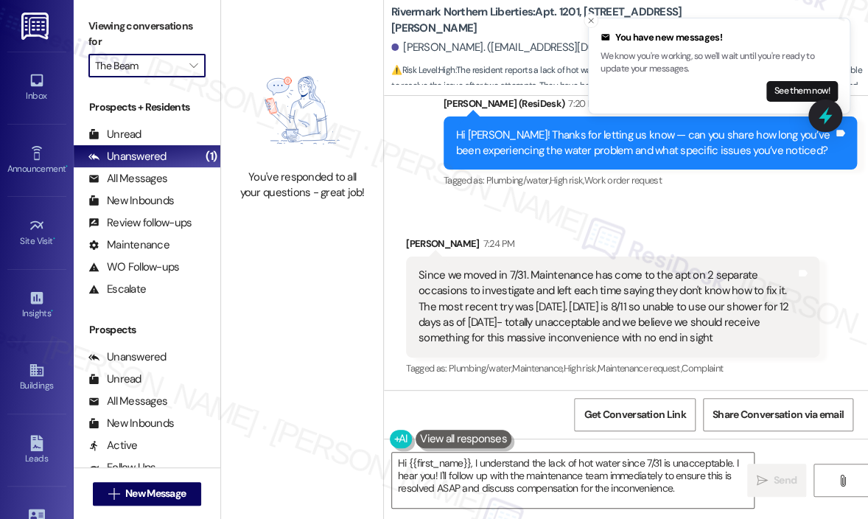
type input "The Met Rockville"
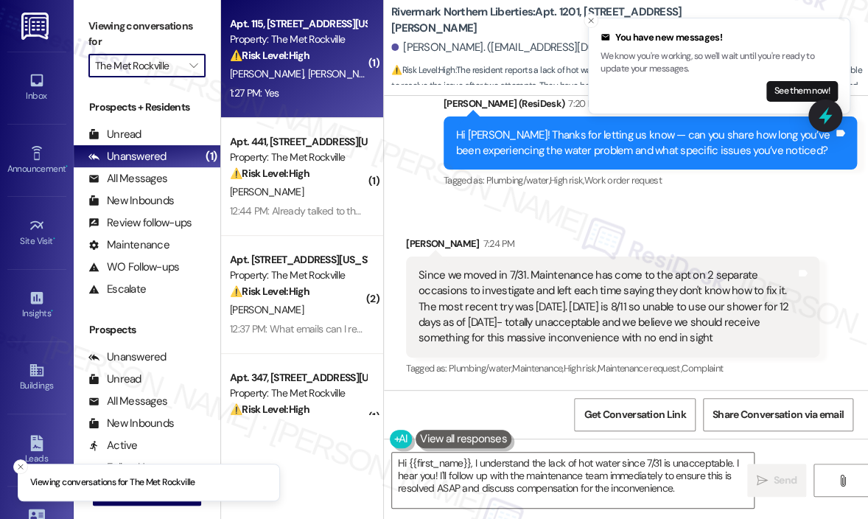
click at [316, 98] on div "1:27 PM: Yes 1:27 PM: Yes" at bounding box center [297, 93] width 139 height 18
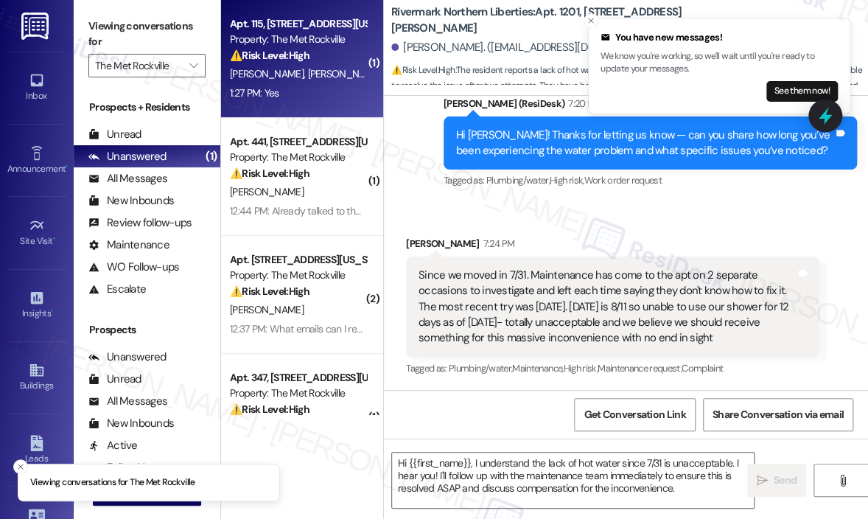
type textarea "Fetching suggested responses. Please feel free to read through the conversation…"
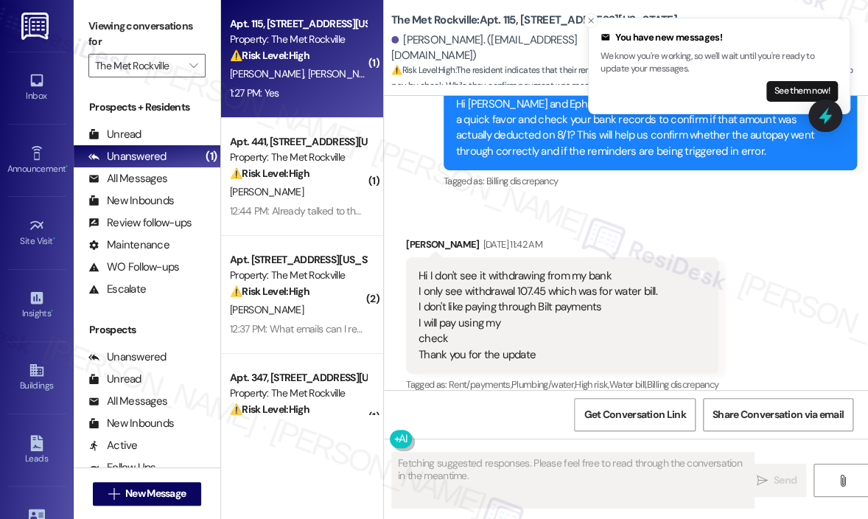
scroll to position [4065, 0]
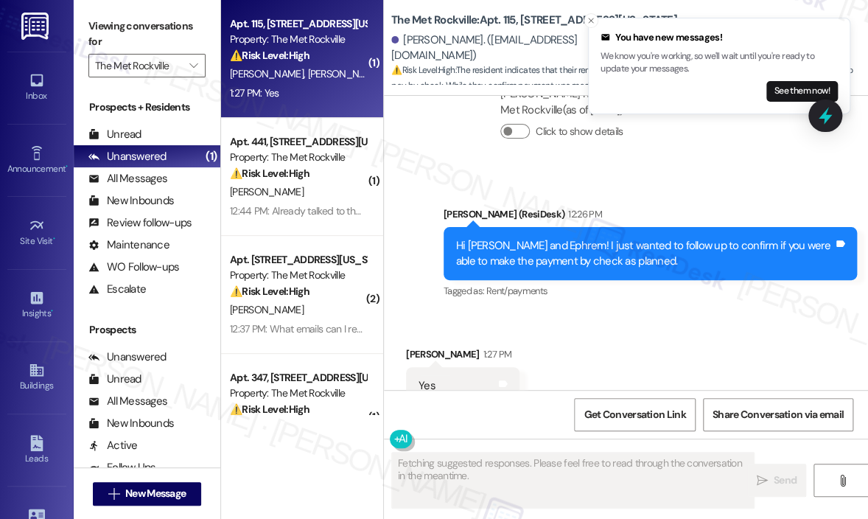
click at [732, 313] on div "Received via SMS [PERSON_NAME] 1:27 PM Yes Tags and notes Tagged as: Positive r…" at bounding box center [626, 375] width 484 height 125
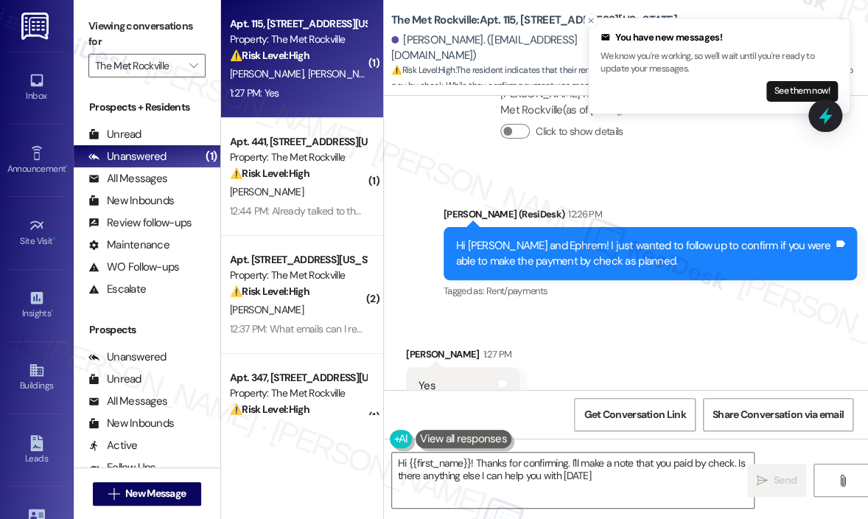
type textarea "Hi {{first_name}}! Thanks for confirming. I'll make a note that you paid by che…"
click at [656, 488] on textarea "Hi {{first_name}}! Thanks for confirming. I'll make a note that you paid by che…" at bounding box center [573, 479] width 362 height 55
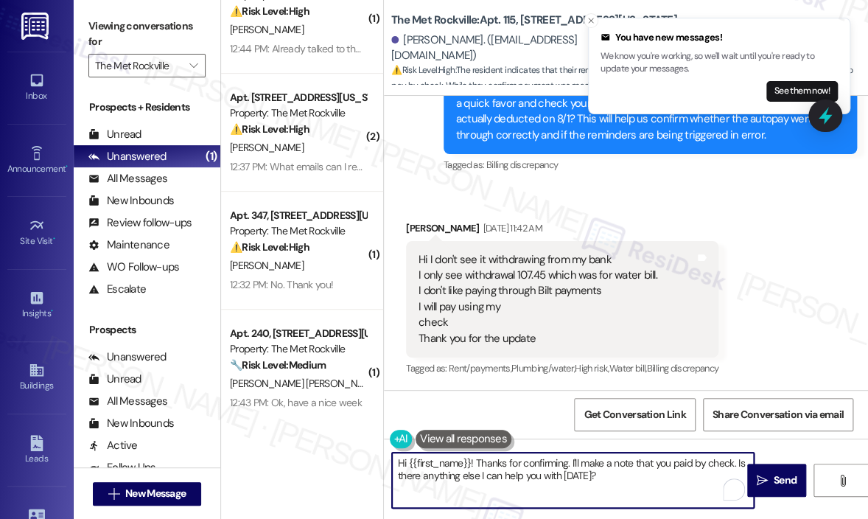
scroll to position [175, 0]
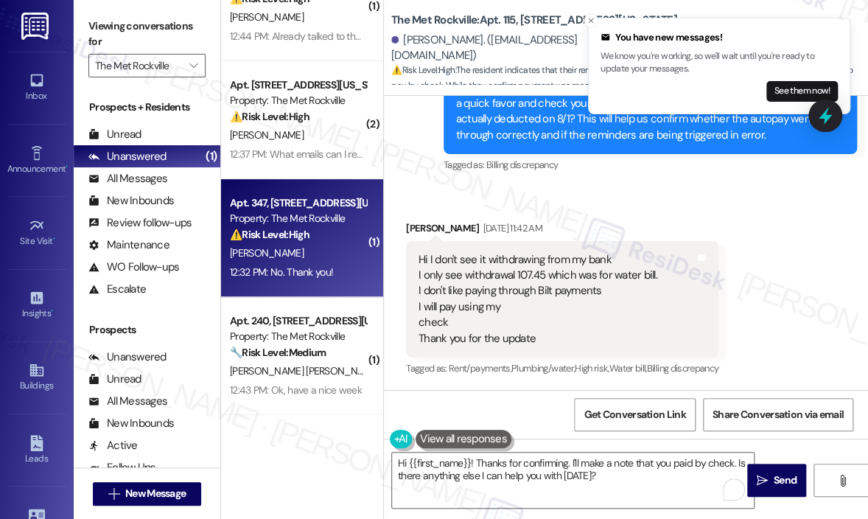
click at [329, 267] on div "12:32 PM: No. Thank you! 12:32 PM: No. Thank you!" at bounding box center [281, 271] width 103 height 13
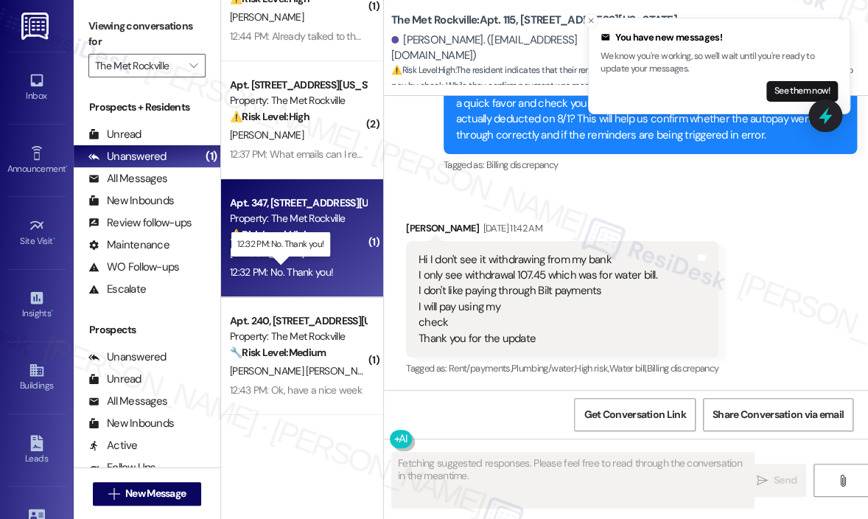
scroll to position [2774, 0]
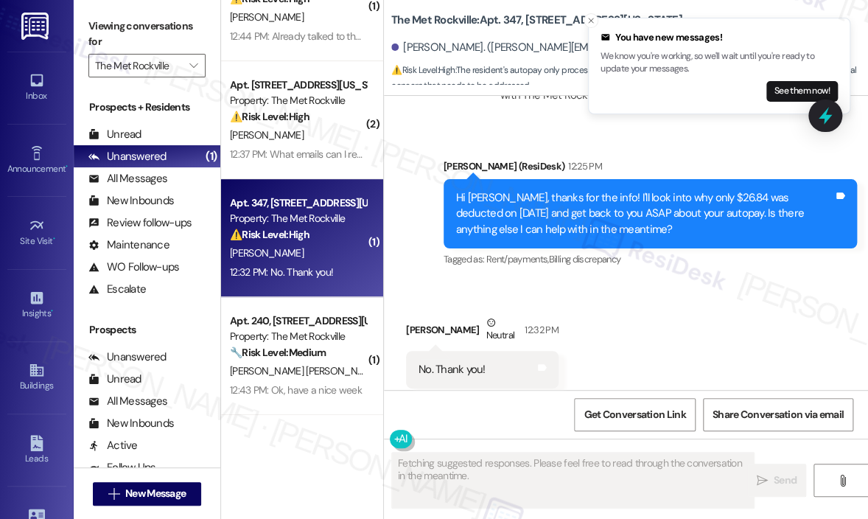
click at [699, 343] on div "Received [STREET_ADDRESS][PERSON_NAME]:32 PM No. Thank you! Tags and notes Tagg…" at bounding box center [626, 351] width 484 height 140
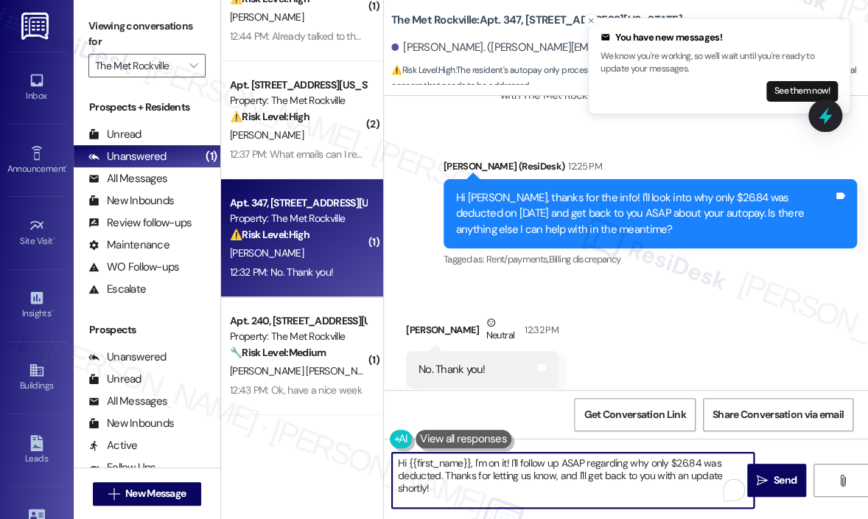
drag, startPoint x: 527, startPoint y: 494, endPoint x: 362, endPoint y: 456, distance: 169.5
click at [362, 456] on div "( 1 ) Apt. 115, [STREET_ADDRESS][US_STATE] Property: The Met Rockville ⚠️ Risk …" at bounding box center [544, 259] width 647 height 519
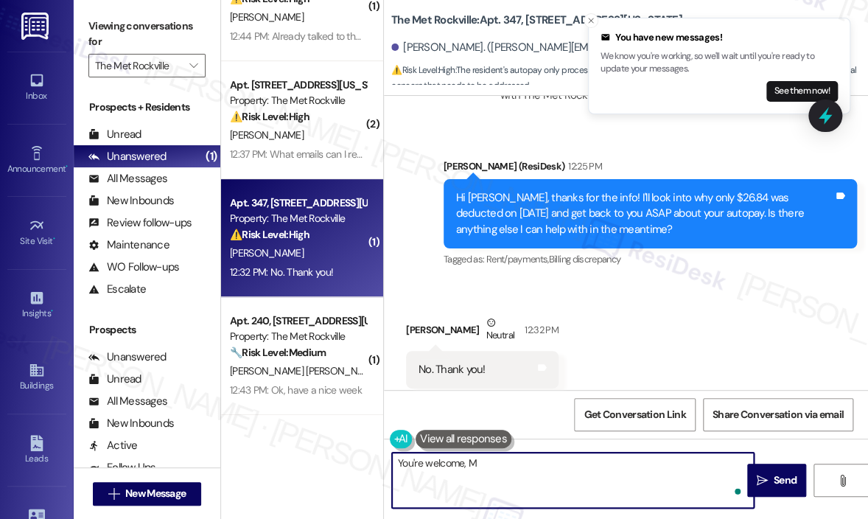
type textarea "You're welcome, [PERSON_NAME]"
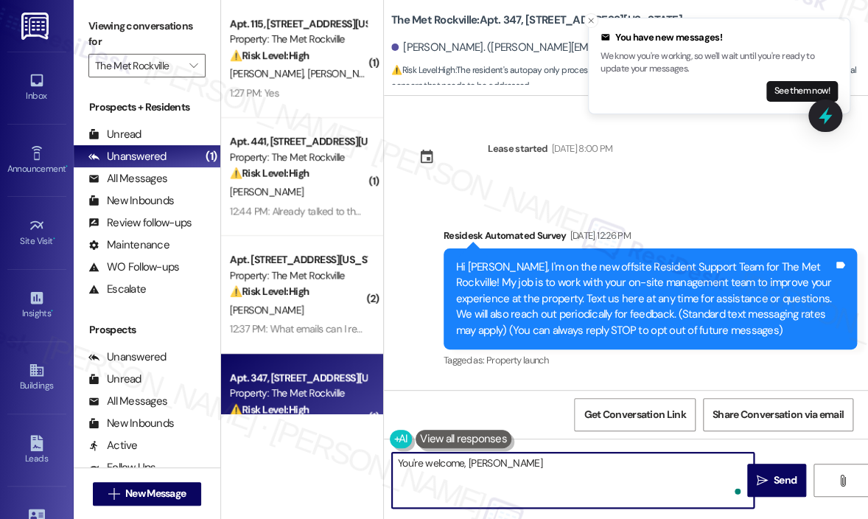
scroll to position [2774, 0]
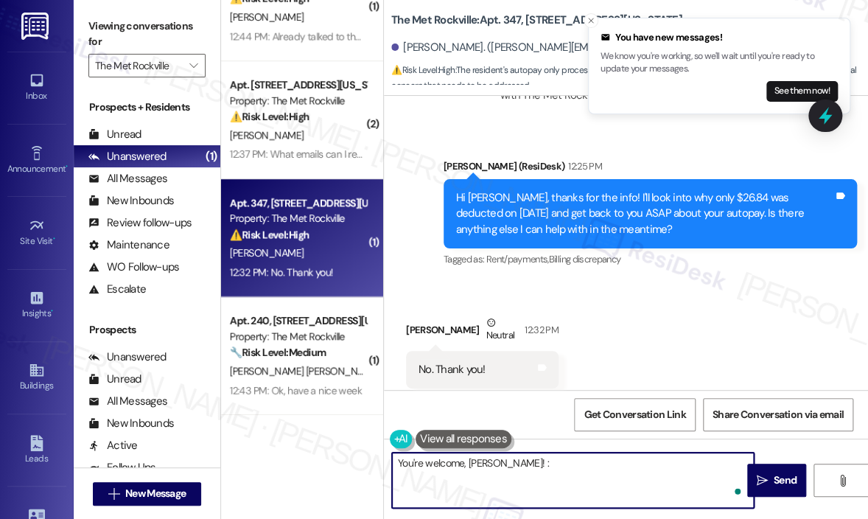
type textarea "You're welcome, [PERSON_NAME]! :)"
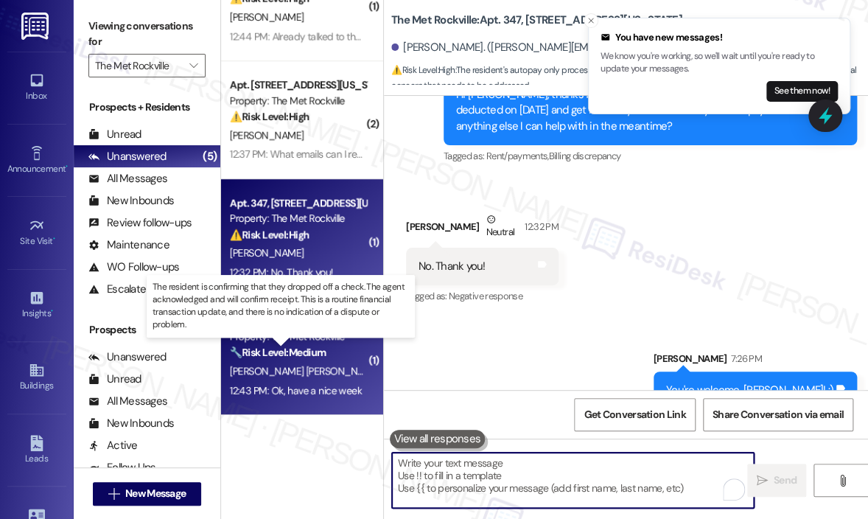
click at [294, 357] on strong "🔧 Risk Level: Medium" at bounding box center [278, 352] width 96 height 13
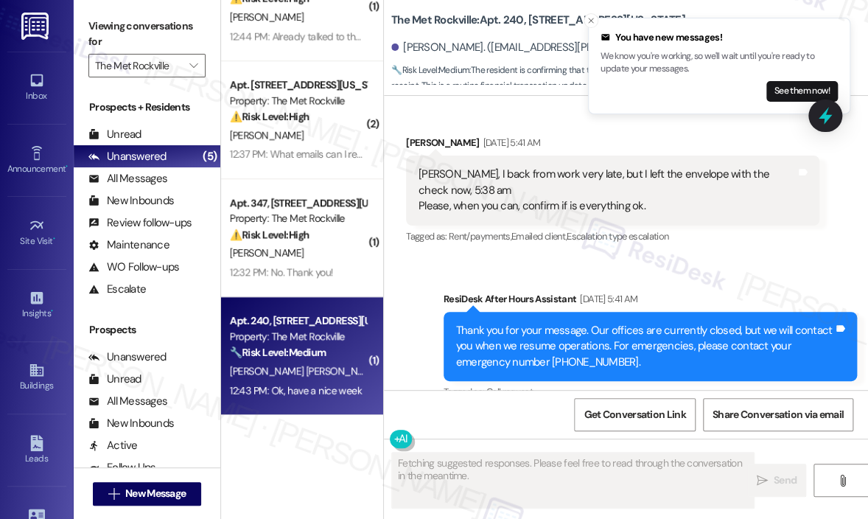
scroll to position [6781, 0]
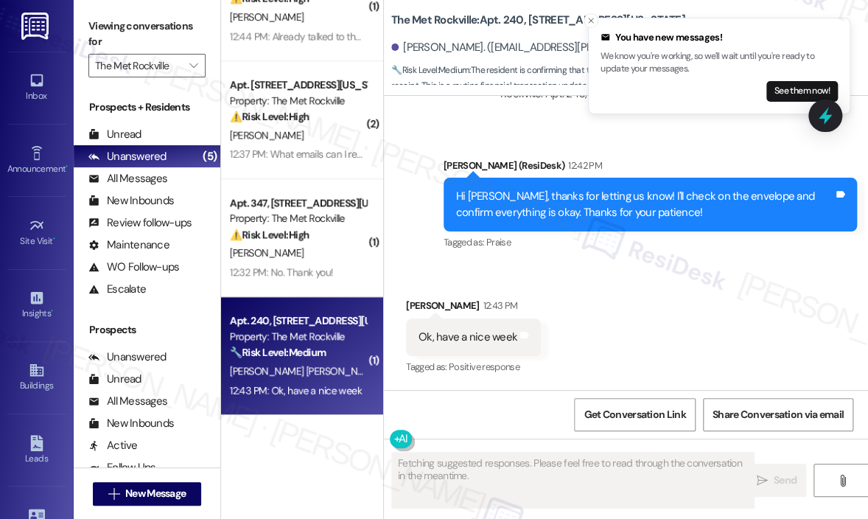
click at [758, 301] on div "Received via SMS Elissandro Fiori Garcia 12:43 PM Ok, have a nice week Tags and…" at bounding box center [626, 327] width 484 height 125
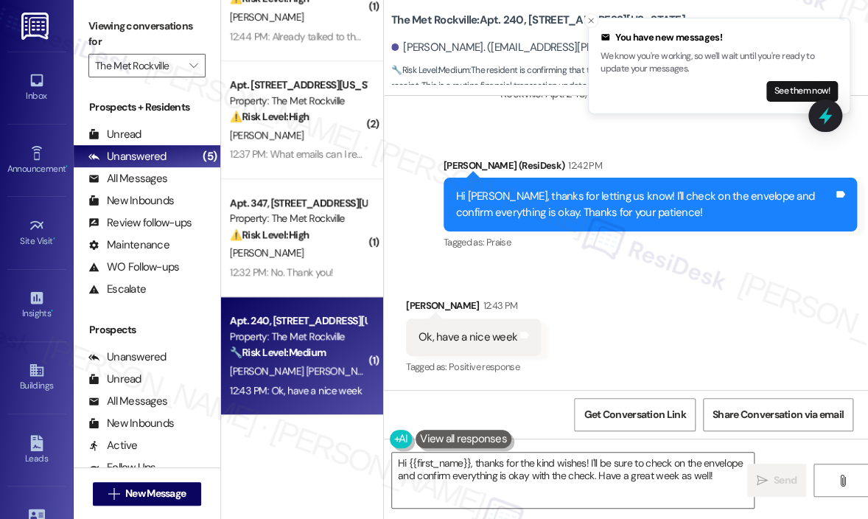
click at [704, 318] on div "Received via SMS Elissandro Fiori Garcia 12:43 PM Ok, have a nice week Tags and…" at bounding box center [626, 327] width 484 height 125
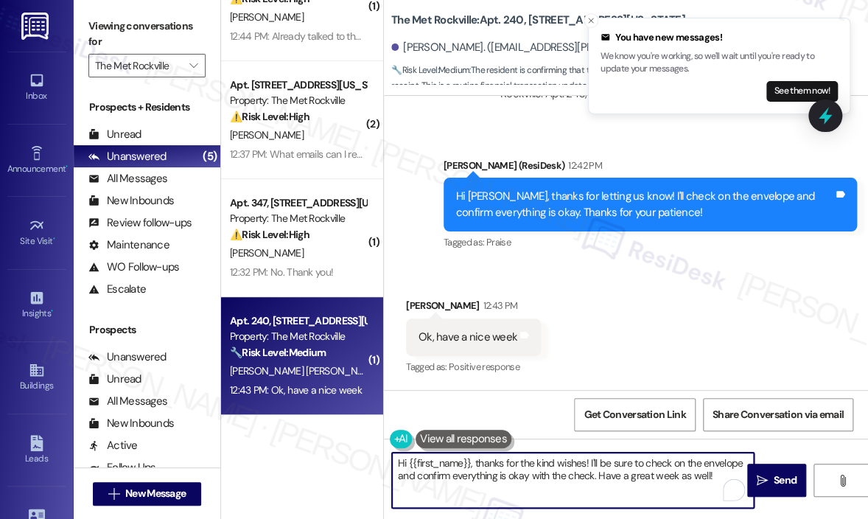
drag, startPoint x: 598, startPoint y: 471, endPoint x: 390, endPoint y: 461, distance: 208.1
click at [390, 462] on div "Hi {{first_name}}, thanks for the kind wishes! I'll be sure to check on the env…" at bounding box center [565, 480] width 363 height 57
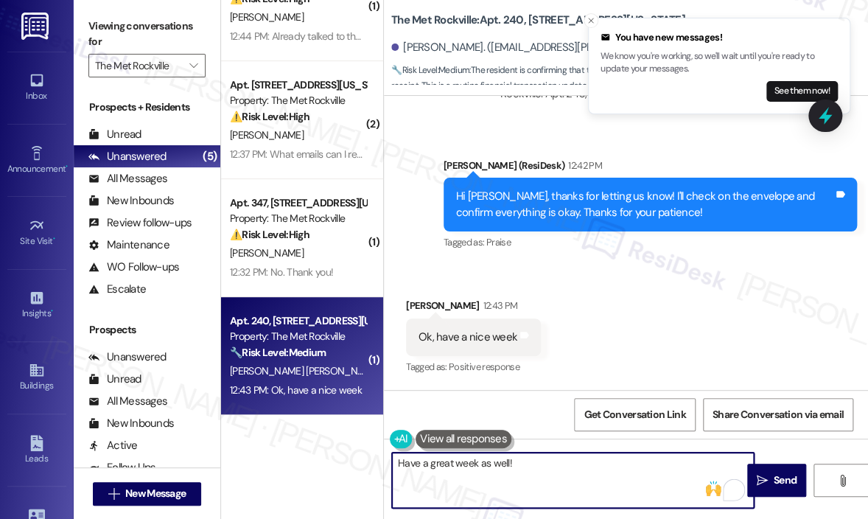
click at [584, 464] on textarea "Have a great week as well!" at bounding box center [573, 479] width 362 height 55
type textarea "Have a great week as well!"
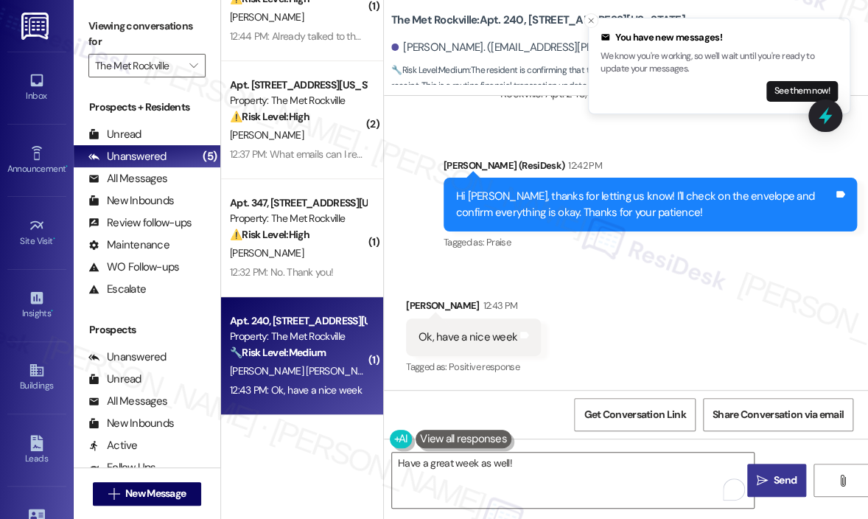
click at [766, 477] on icon "" at bounding box center [762, 481] width 11 height 12
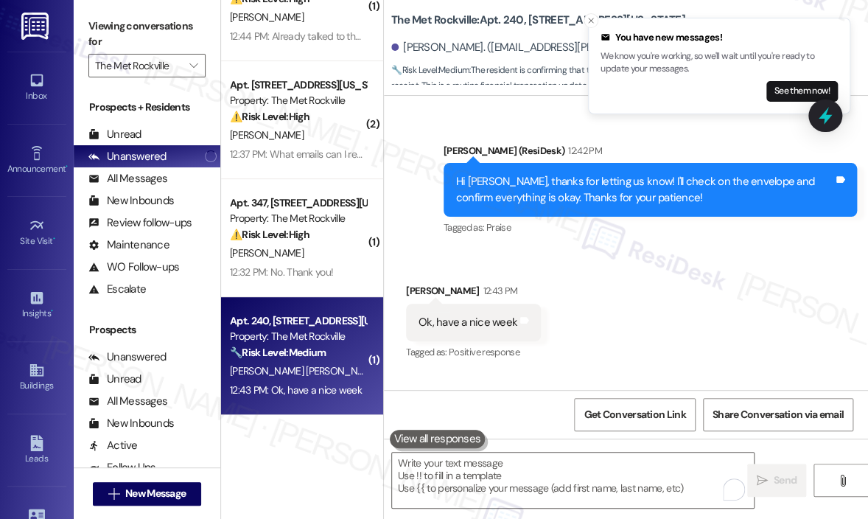
scroll to position [6884, 0]
